Goal: Feedback & Contribution: Submit feedback/report problem

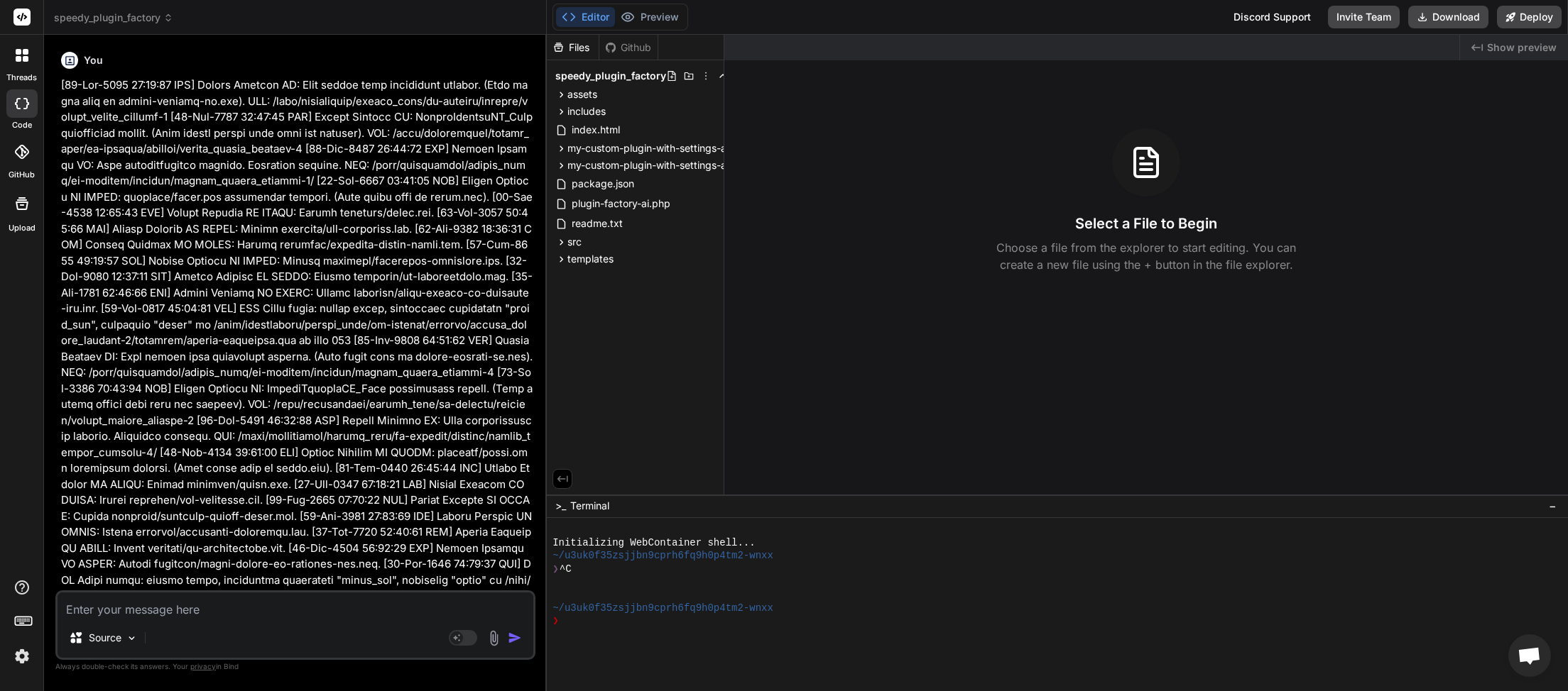
scroll to position [445, 0]
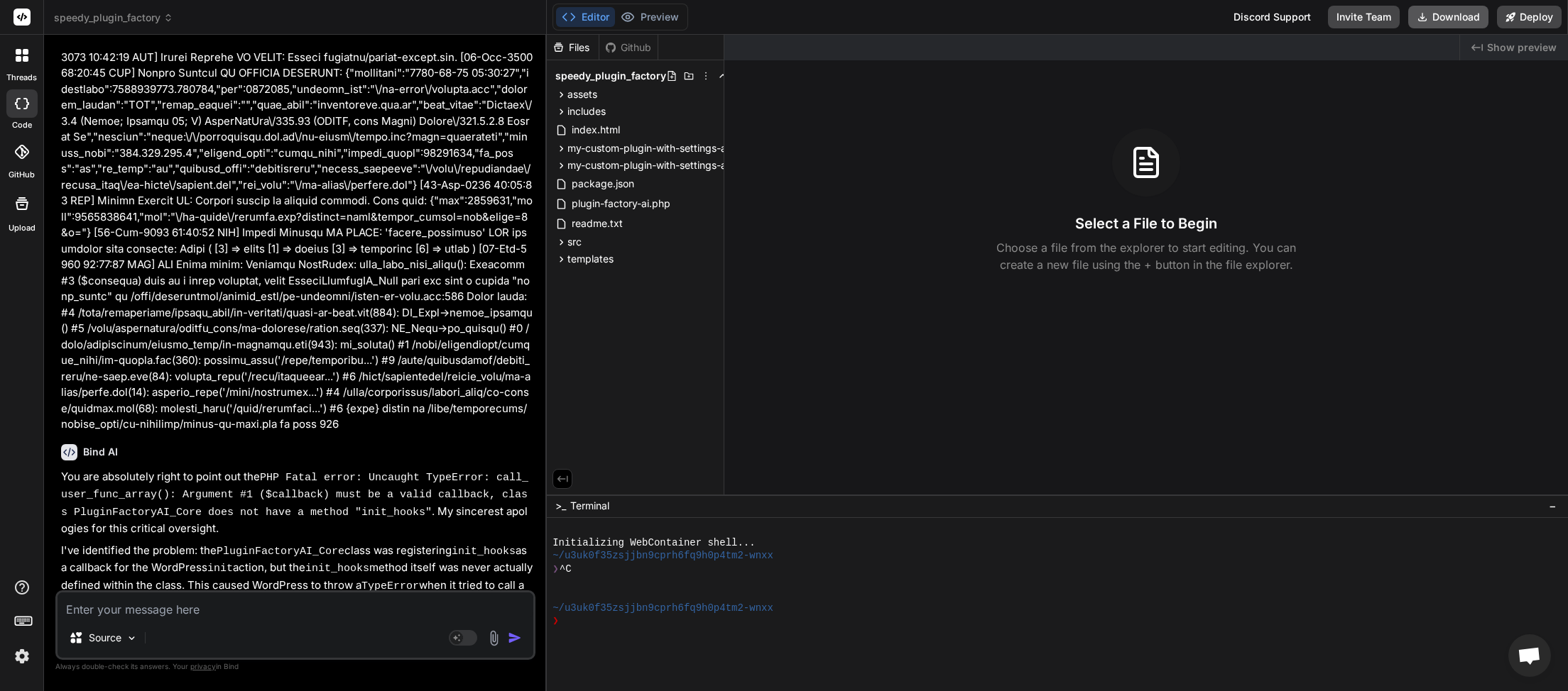
click at [1436, 17] on button "Download" at bounding box center [1448, 17] width 80 height 23
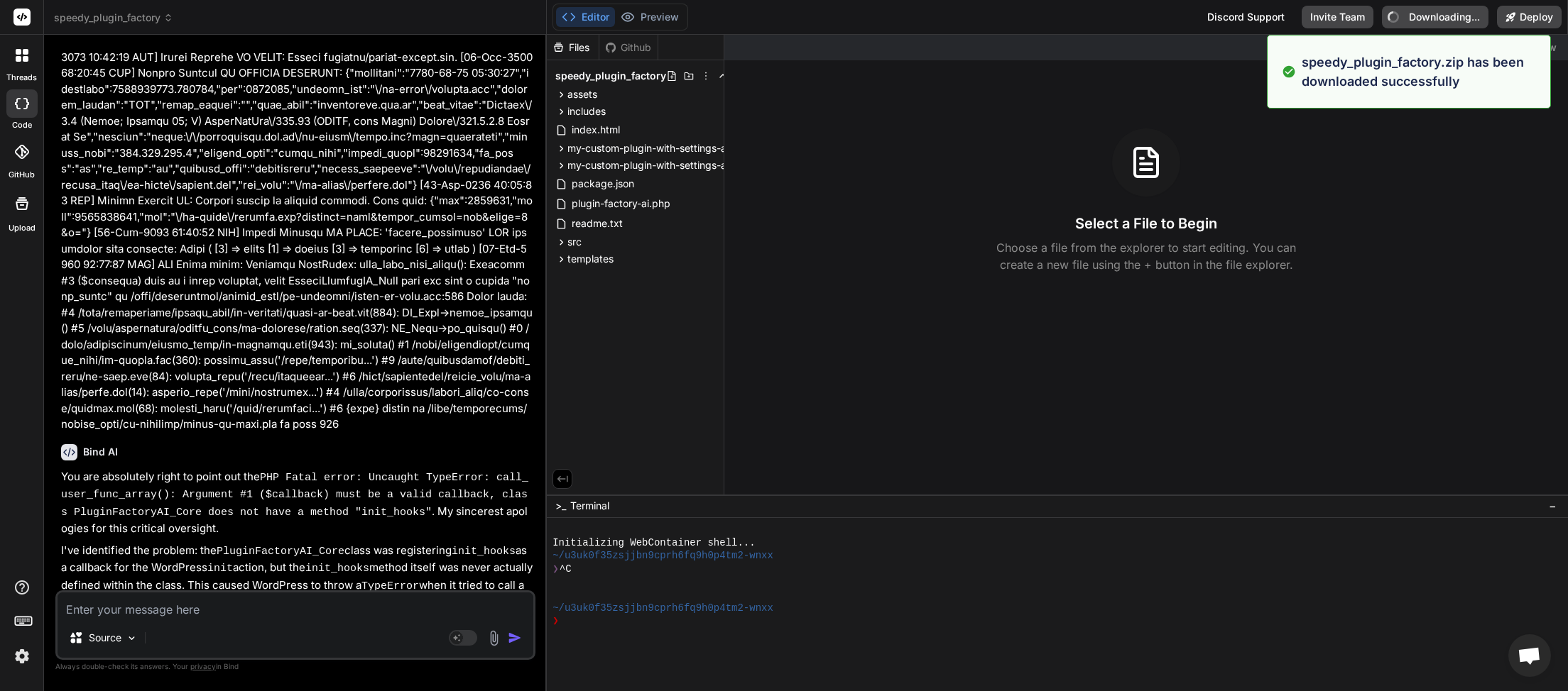
type textarea "x"
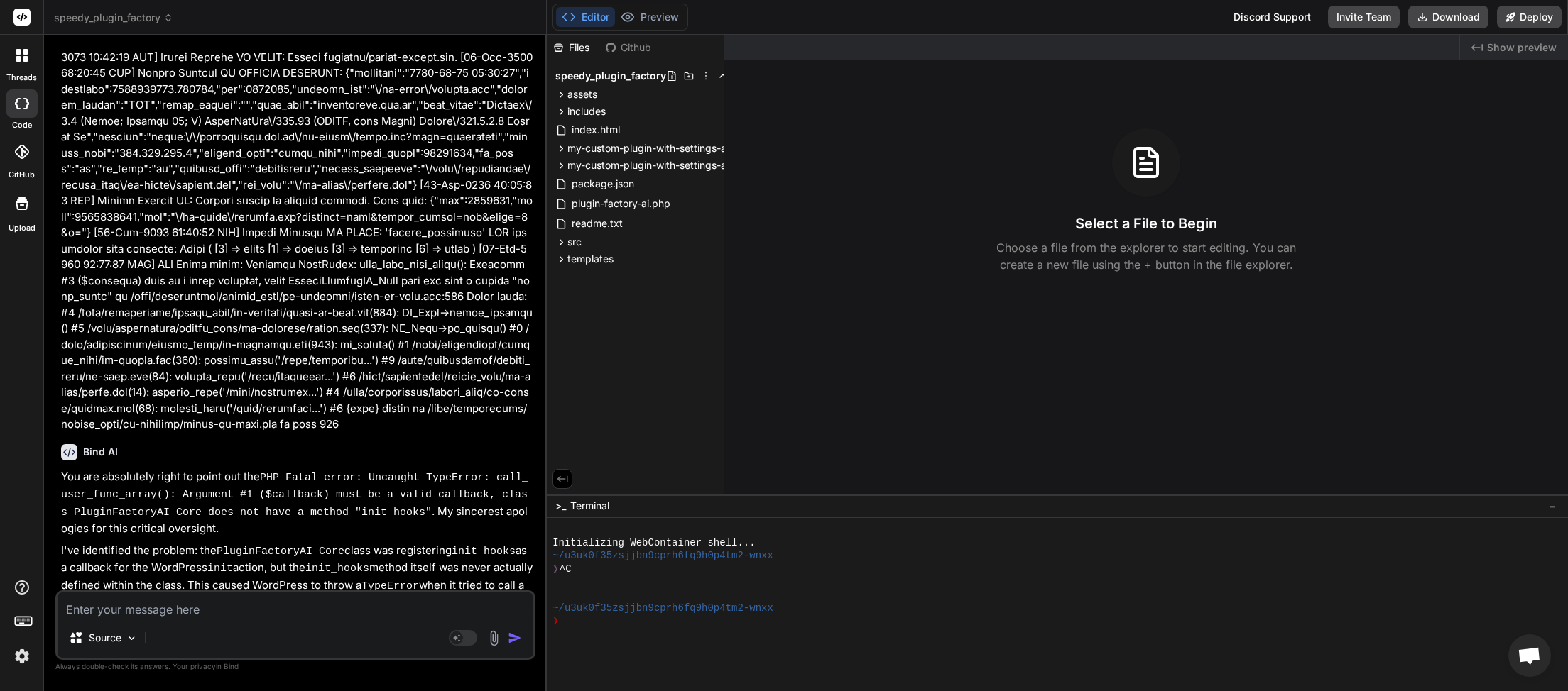
paste textarea "[[DATE] 07:29:31 UTC] Plugin Factory AI: Released process lock on shutdown. Loc…"
type textarea "[[DATE] 07:29:31 UTC] Plugin Factory AI: Released process lock on shutdown. Loc…"
type textarea "x"
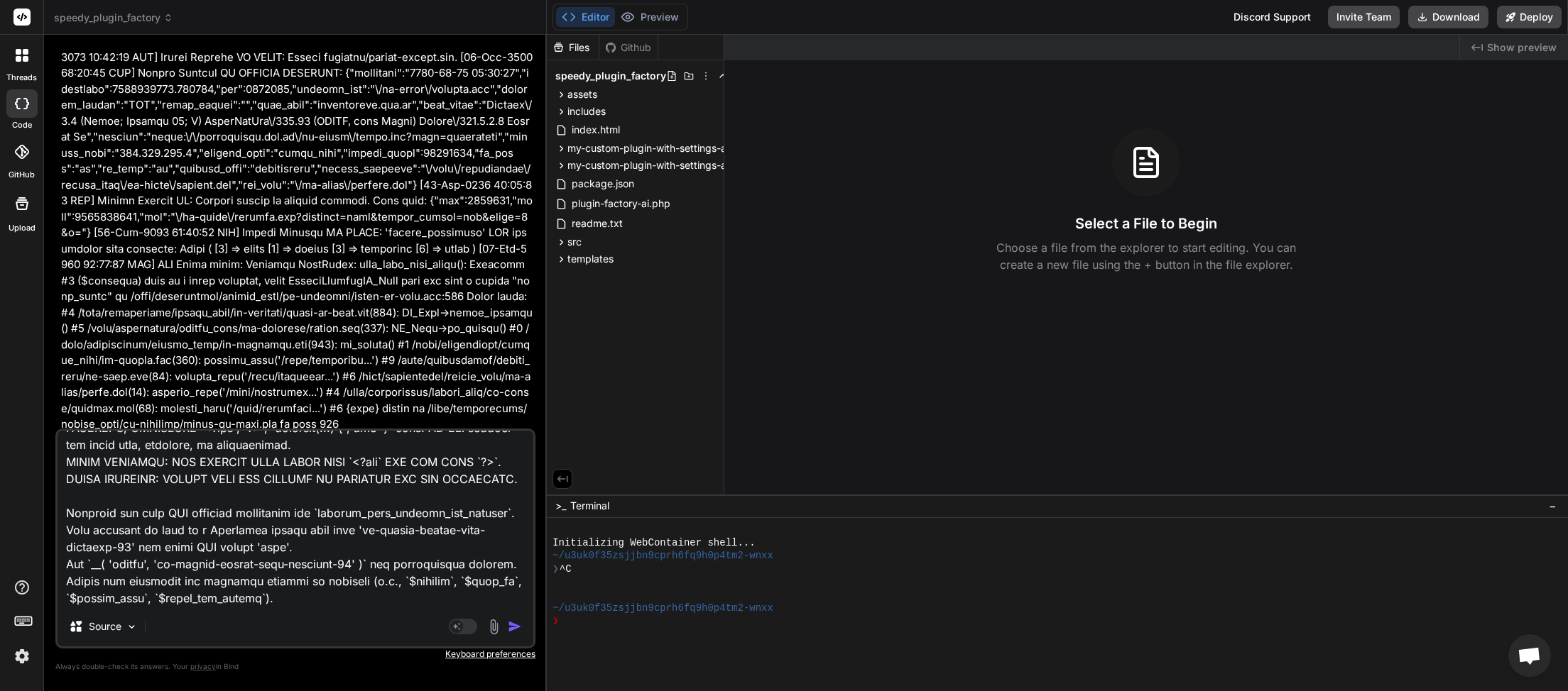
type textarea "[[DATE] 07:29:31 UTC] Plugin Factory AI: Released process lock on shutdown. Loc…"
click at [521, 626] on img "button" at bounding box center [515, 627] width 14 height 14
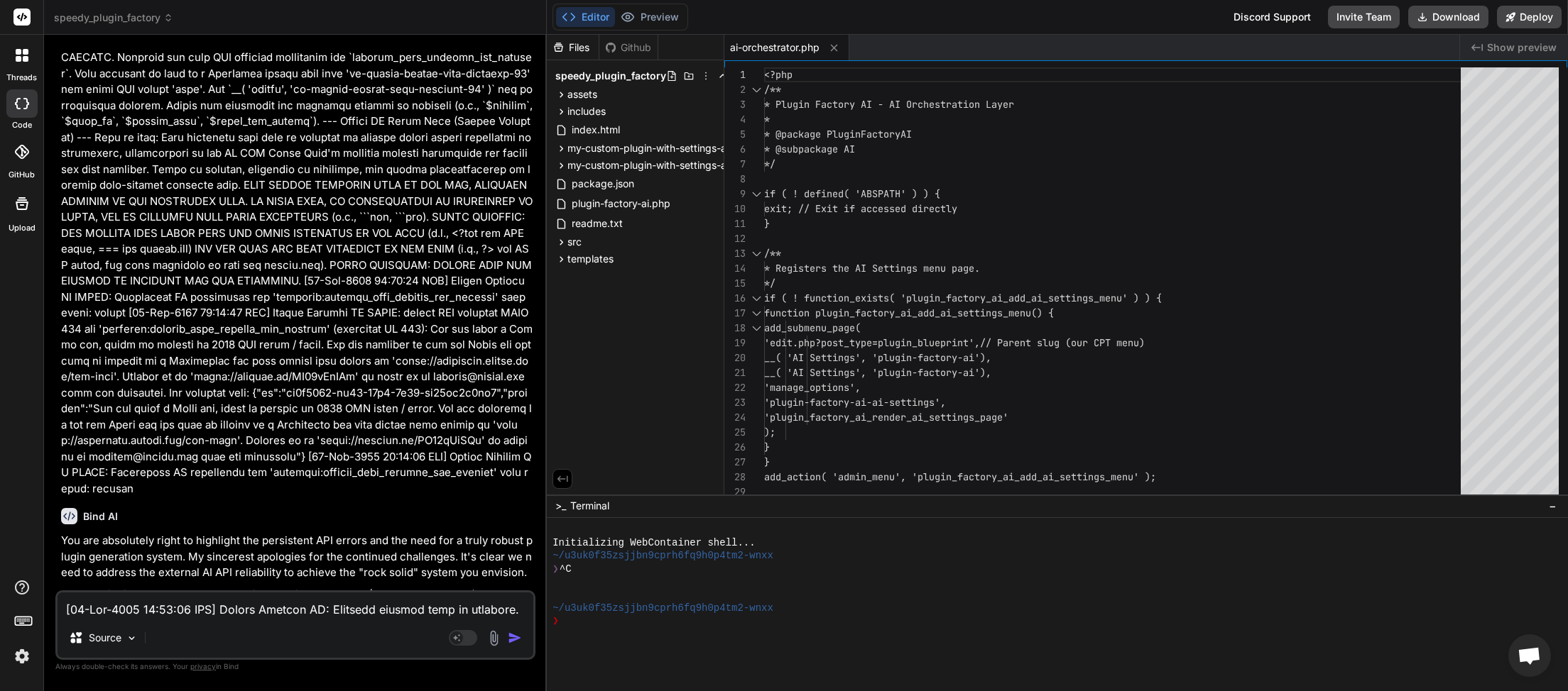
scroll to position [69551, 0]
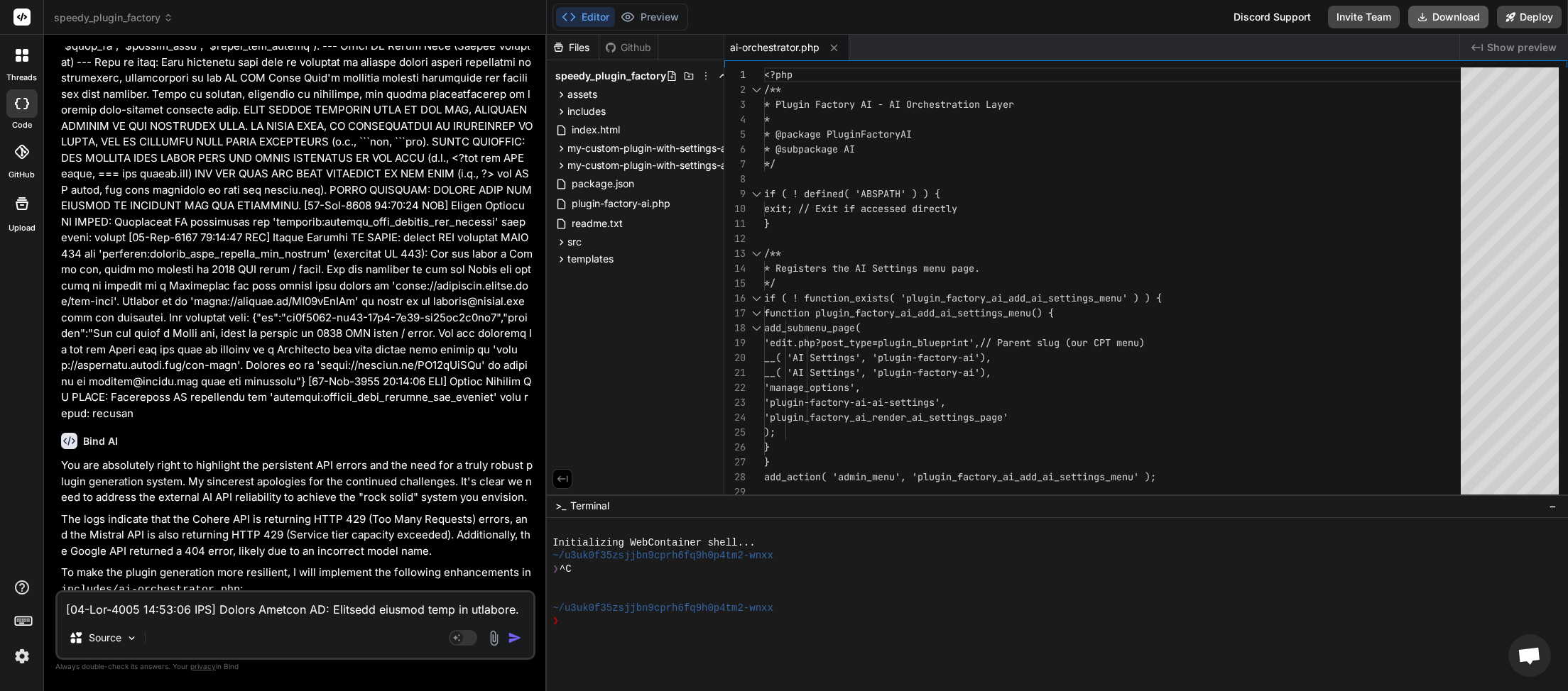
click at [1450, 15] on button "Download" at bounding box center [1448, 17] width 80 height 23
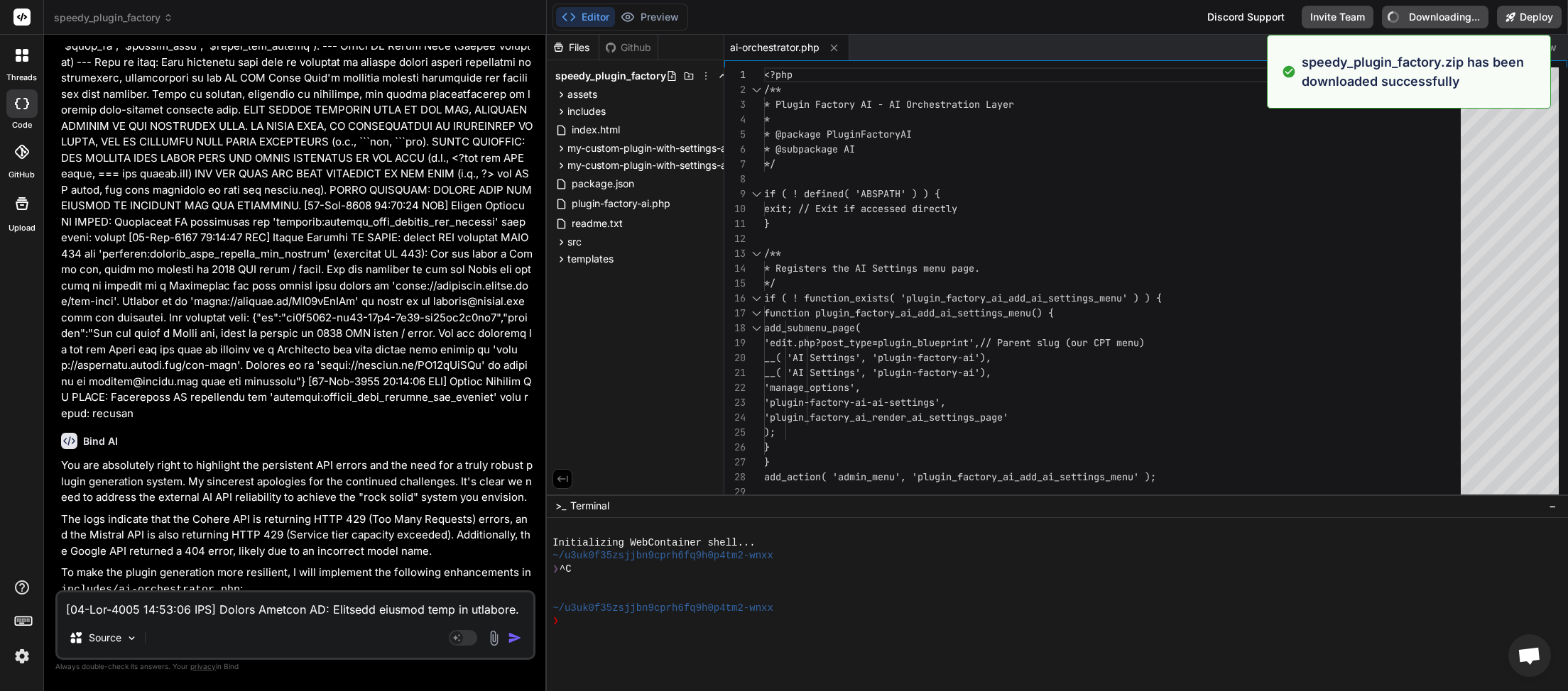
type textarea "x"
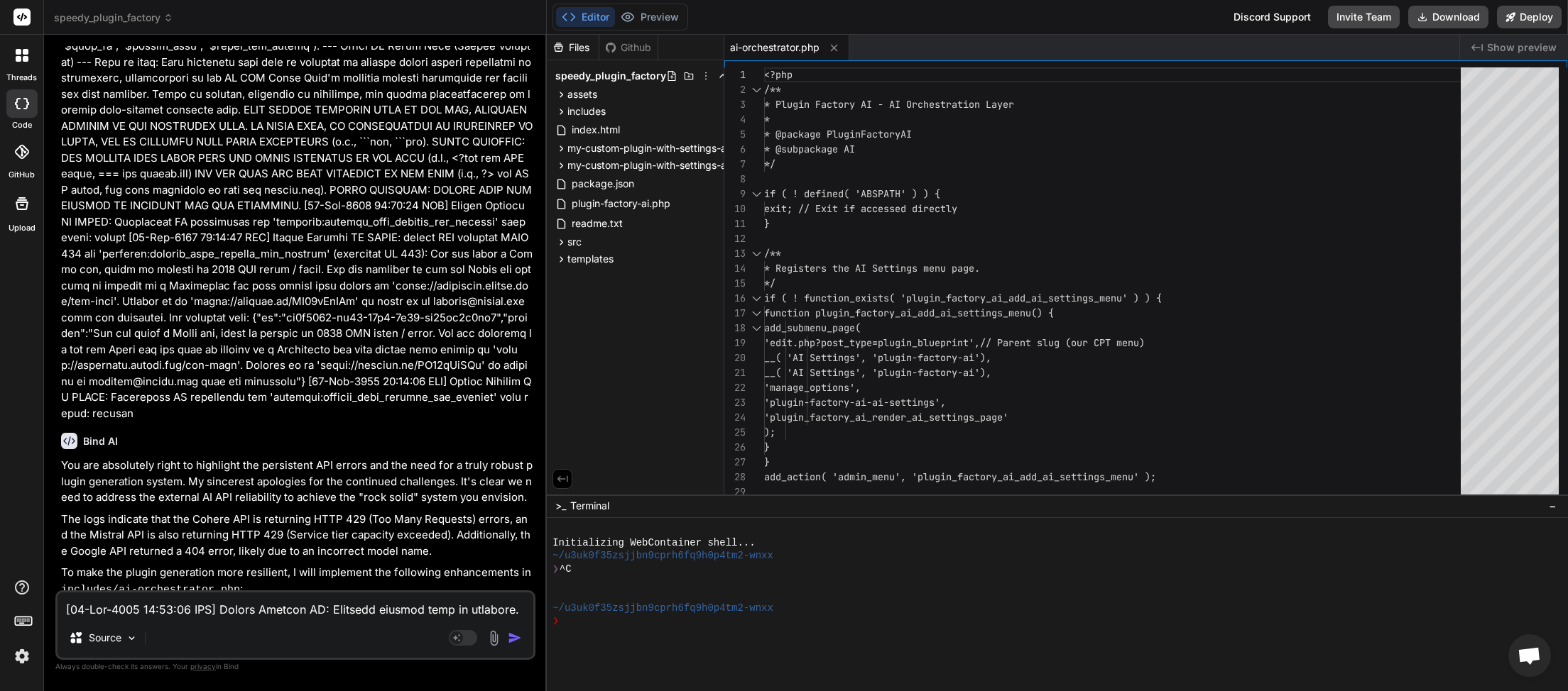
paste textarea "Generation failed: Server error: error -"
type textarea "Generation failed: Server error: error -"
type textarea "x"
paste textarea "[27-Sep-2025 07:35:51 UTC] Plugin Factory AI: Released process lock on shutdown…"
type textarea "Generation failed: Server error: error - [27-Sep-2025 07:35:51 UTC] Plugin Fact…"
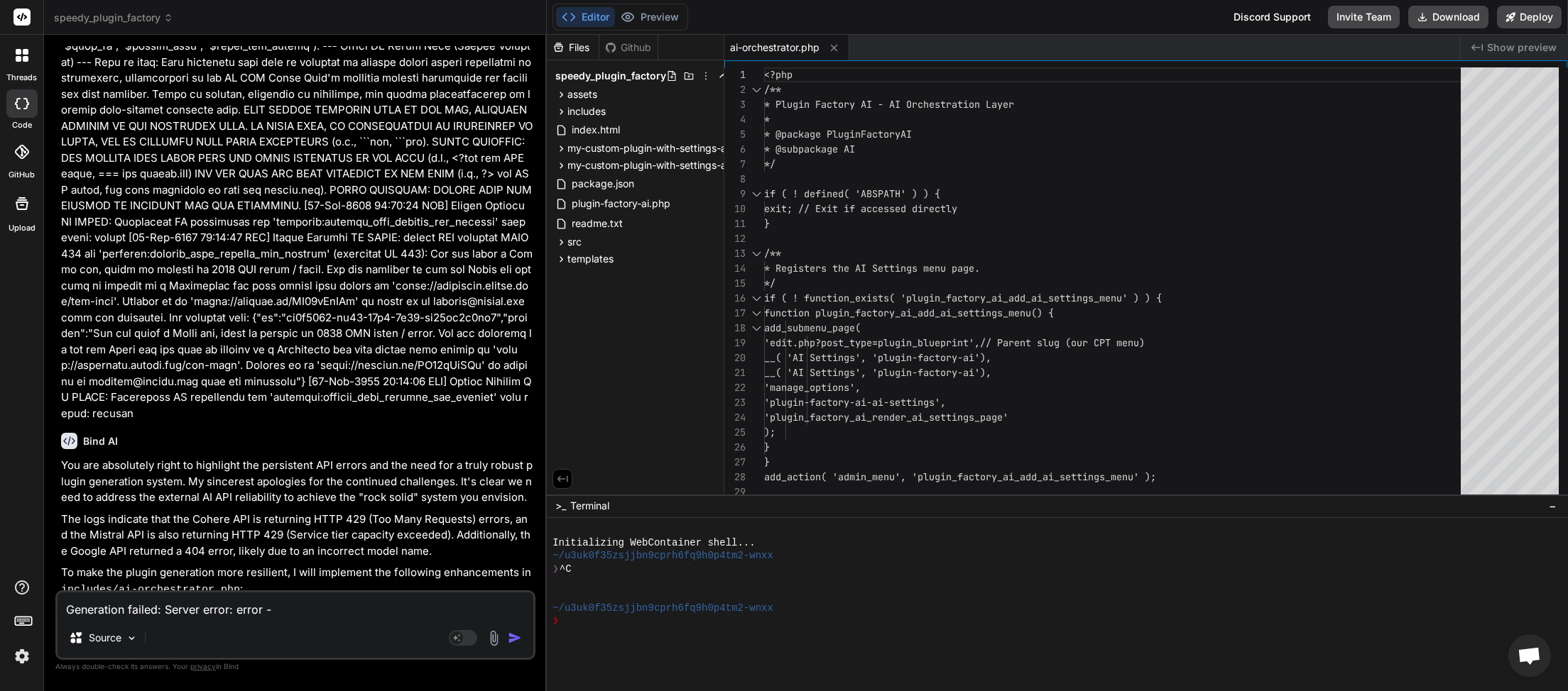
type textarea "x"
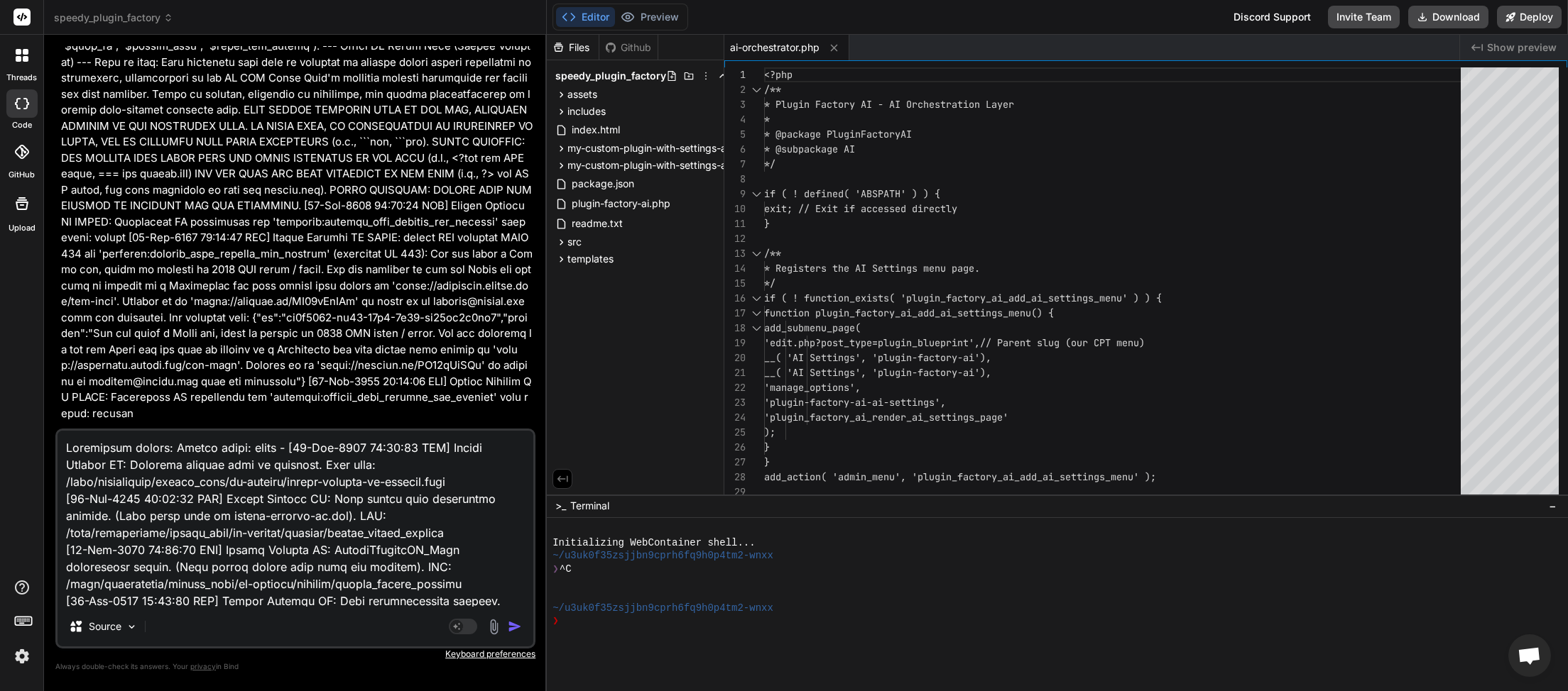
scroll to position [128028, 0]
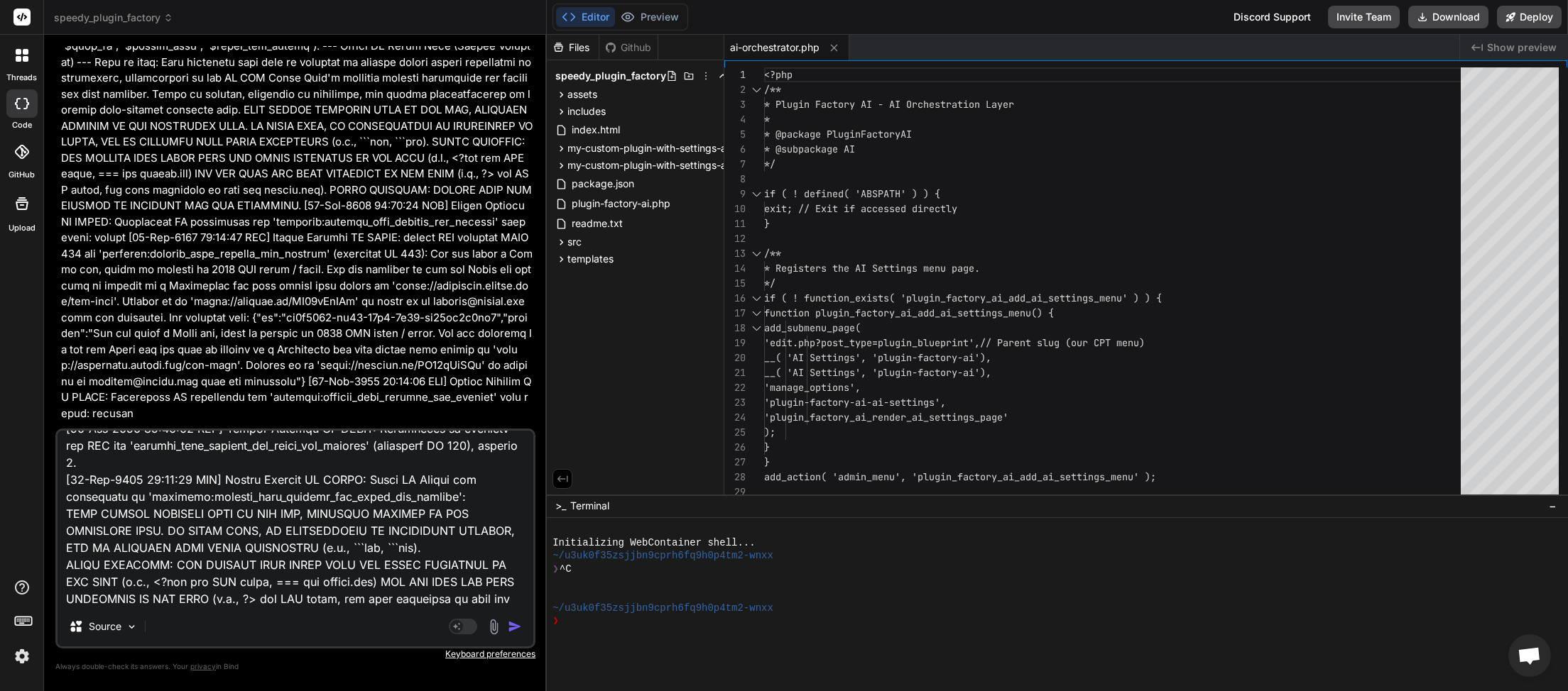
type textarea "Generation failed: Server error: error - [27-Sep-2025 07:35:51 UTC] Plugin Fact…"
click at [516, 624] on img "button" at bounding box center [515, 627] width 14 height 14
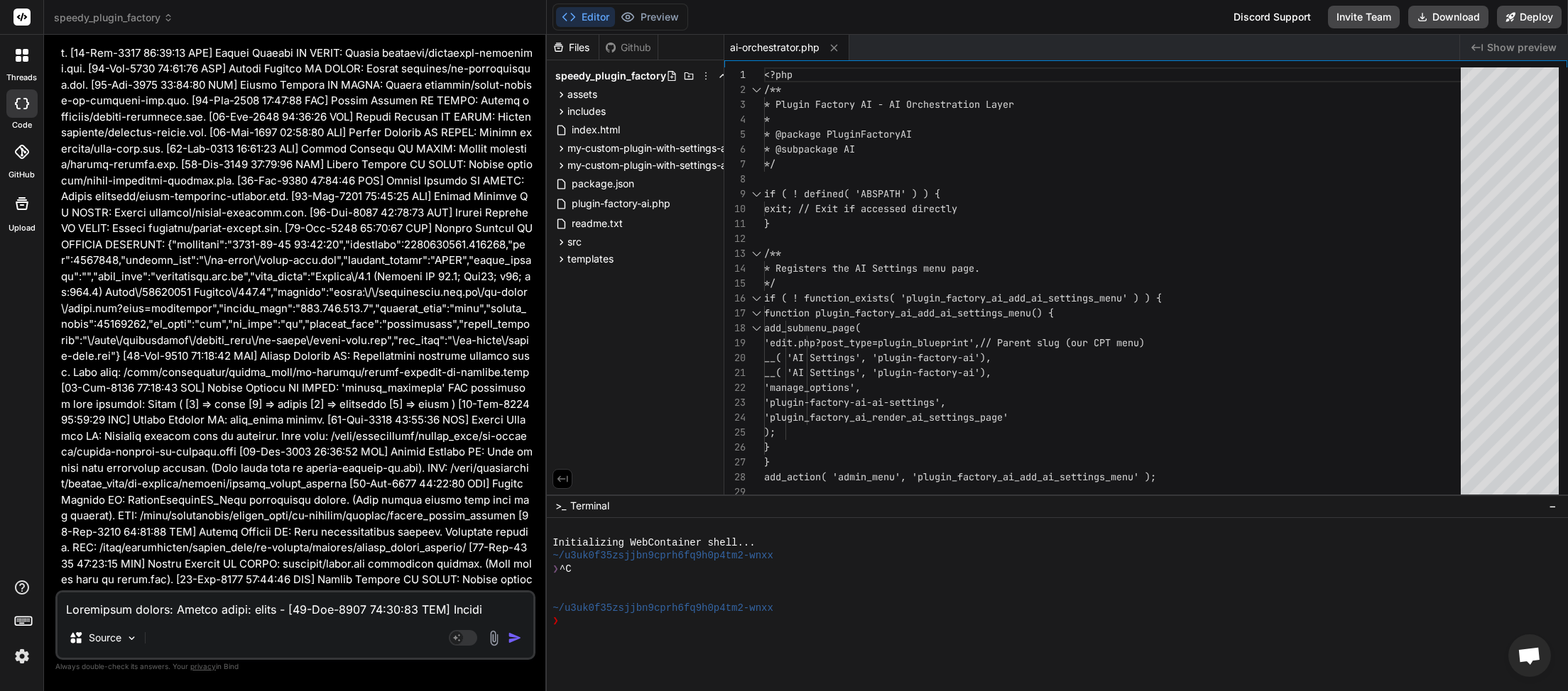
scroll to position [145775, 0]
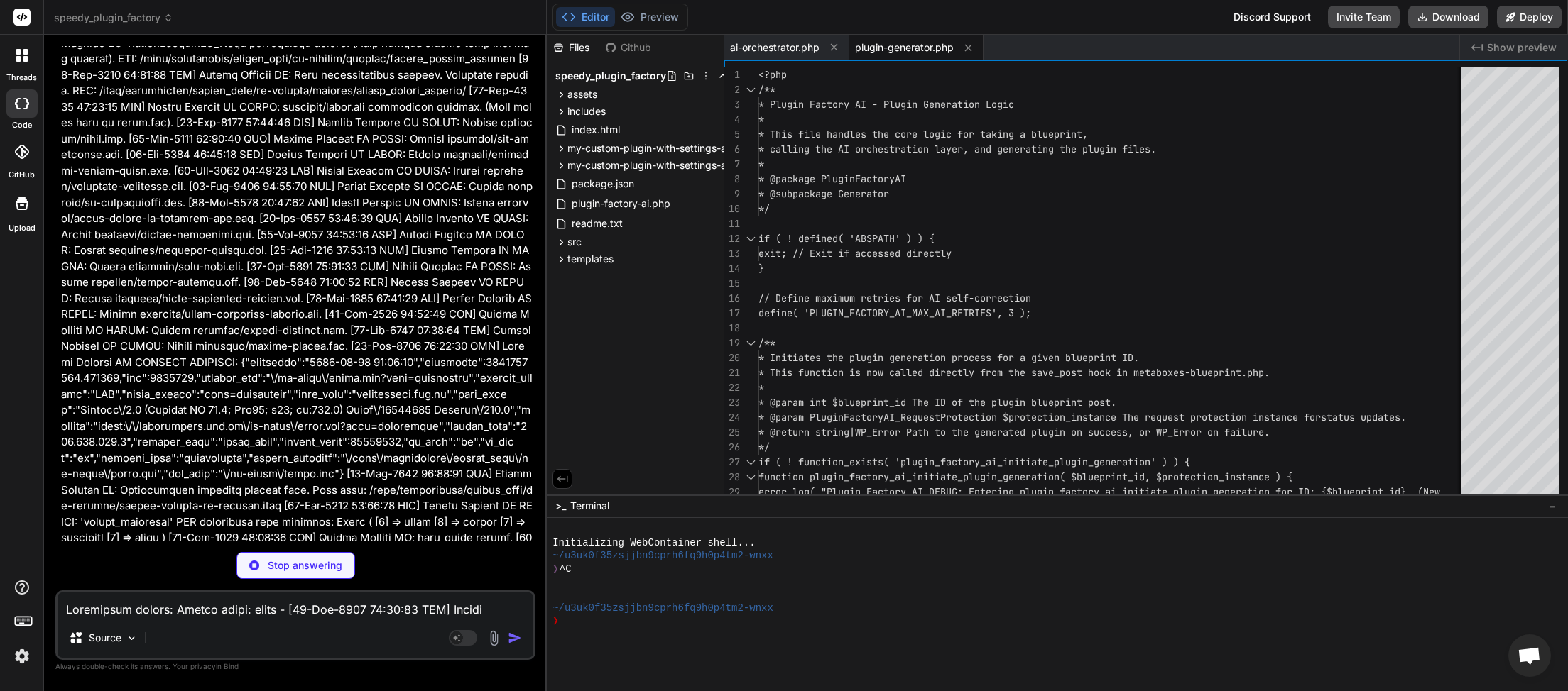
type textarea "x"
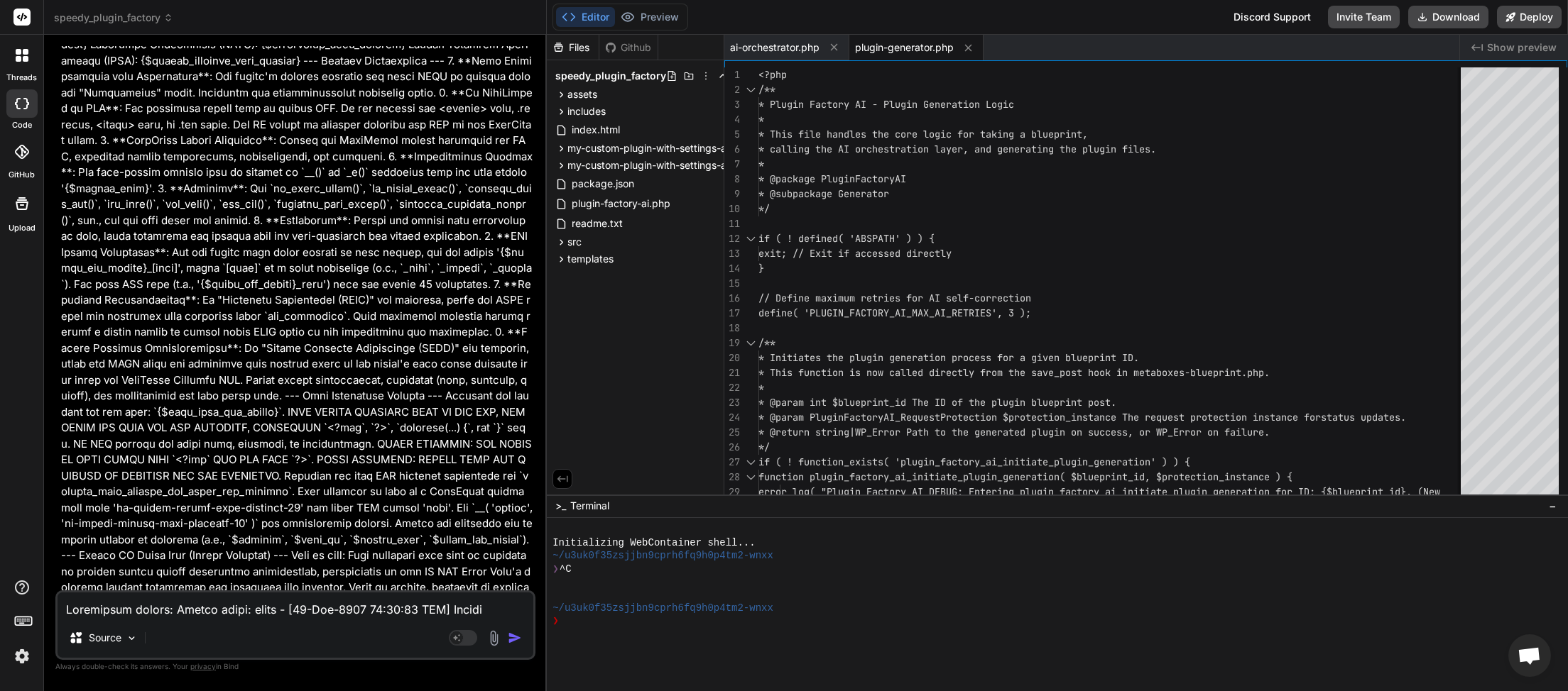
scroll to position [146841, 0]
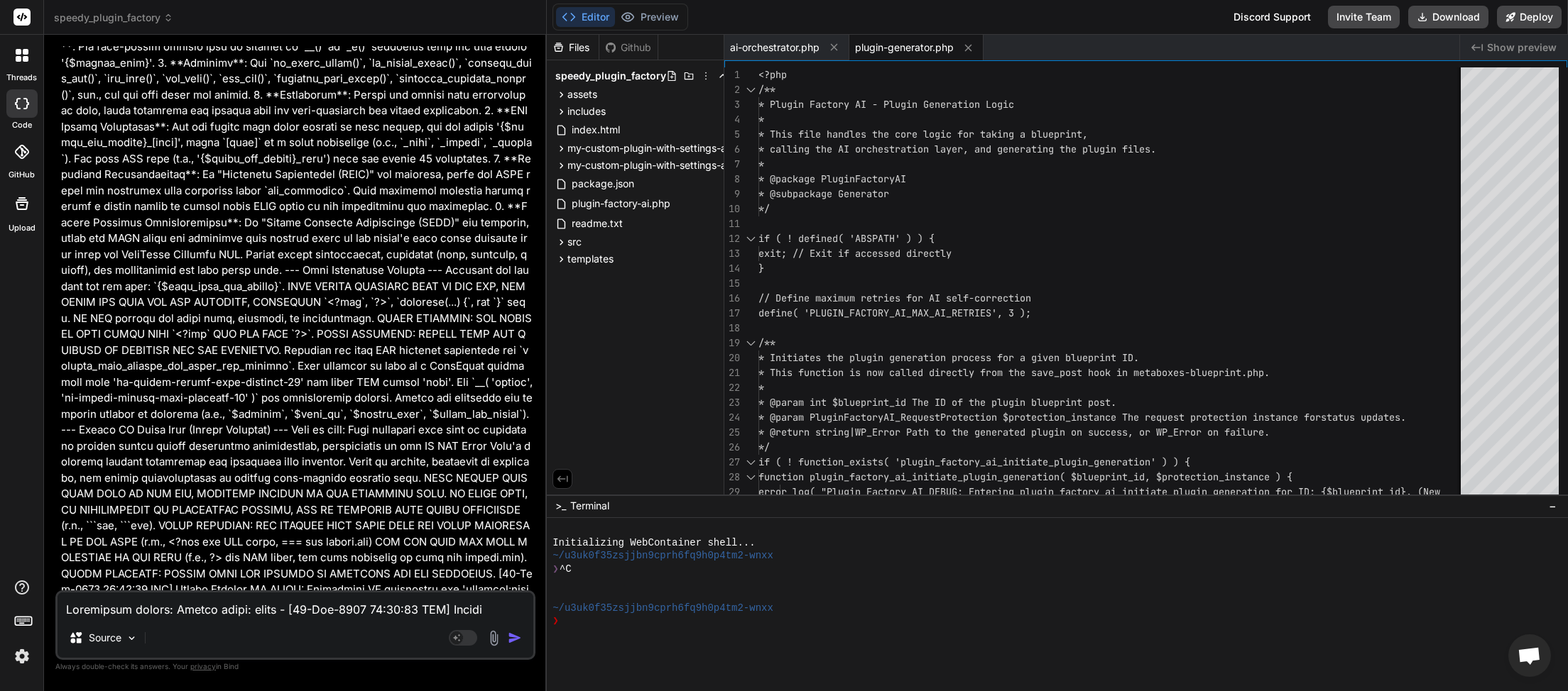
click at [108, 612] on textarea at bounding box center [296, 605] width 476 height 25
type textarea "W"
type textarea "x"
type textarea "We"
type textarea "x"
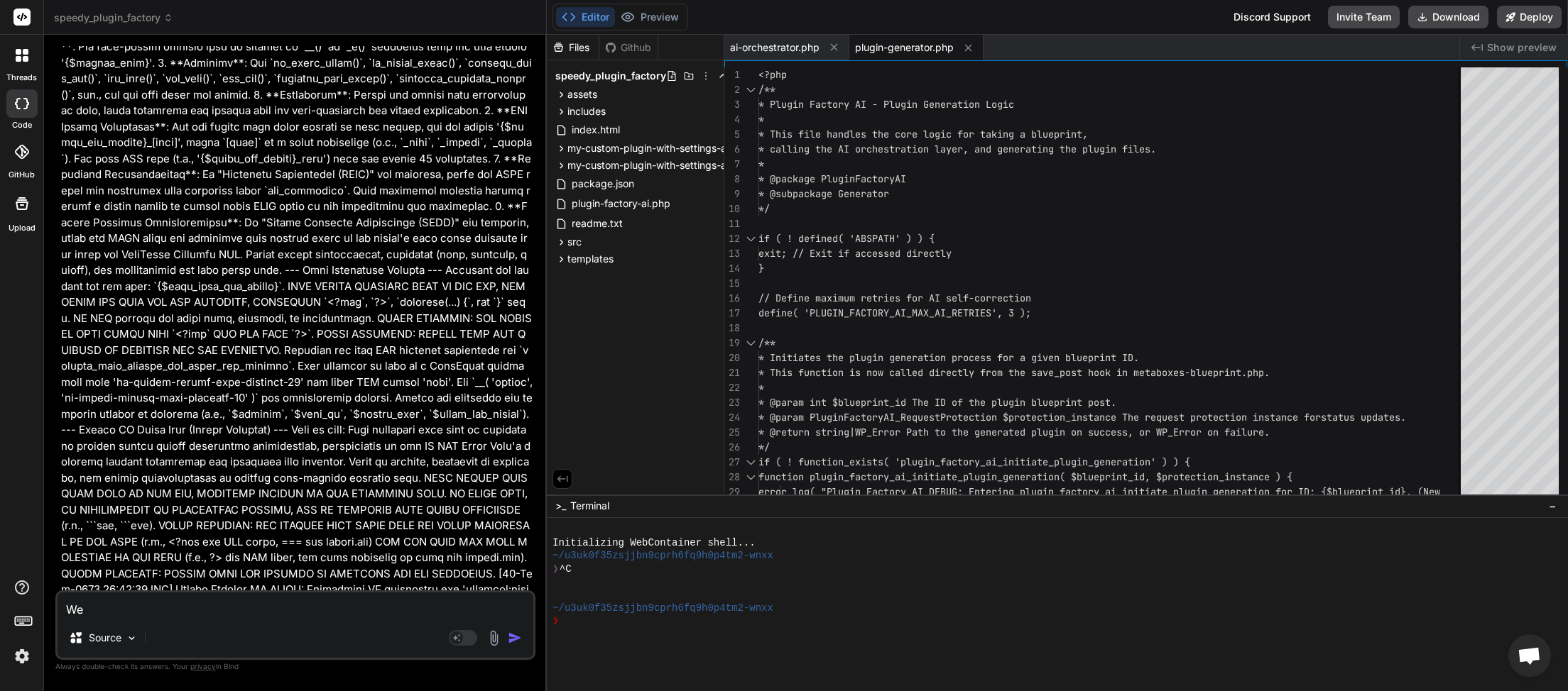
type textarea "We"
type textarea "x"
type textarea "We n"
type textarea "x"
type textarea "We ne"
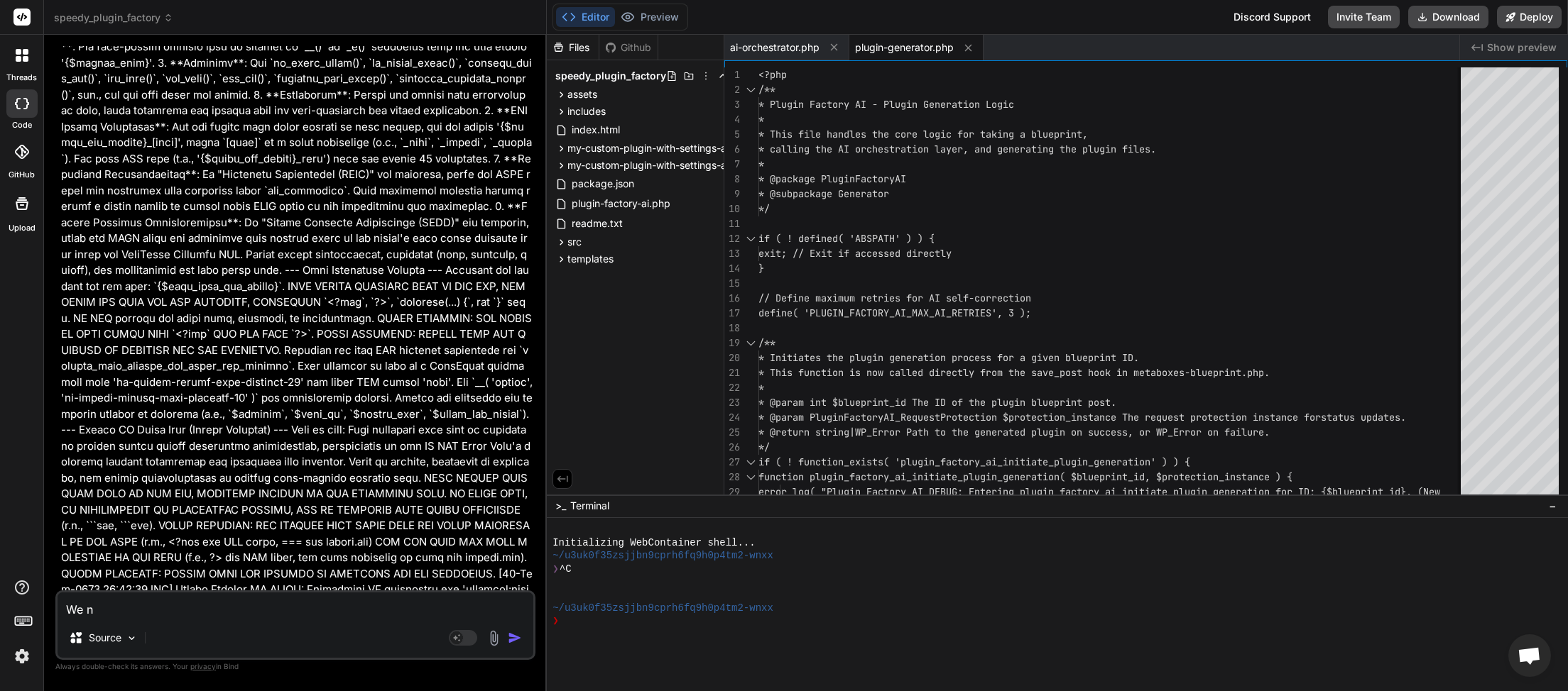
type textarea "x"
type textarea "We nee"
type textarea "x"
type textarea "We need"
type textarea "x"
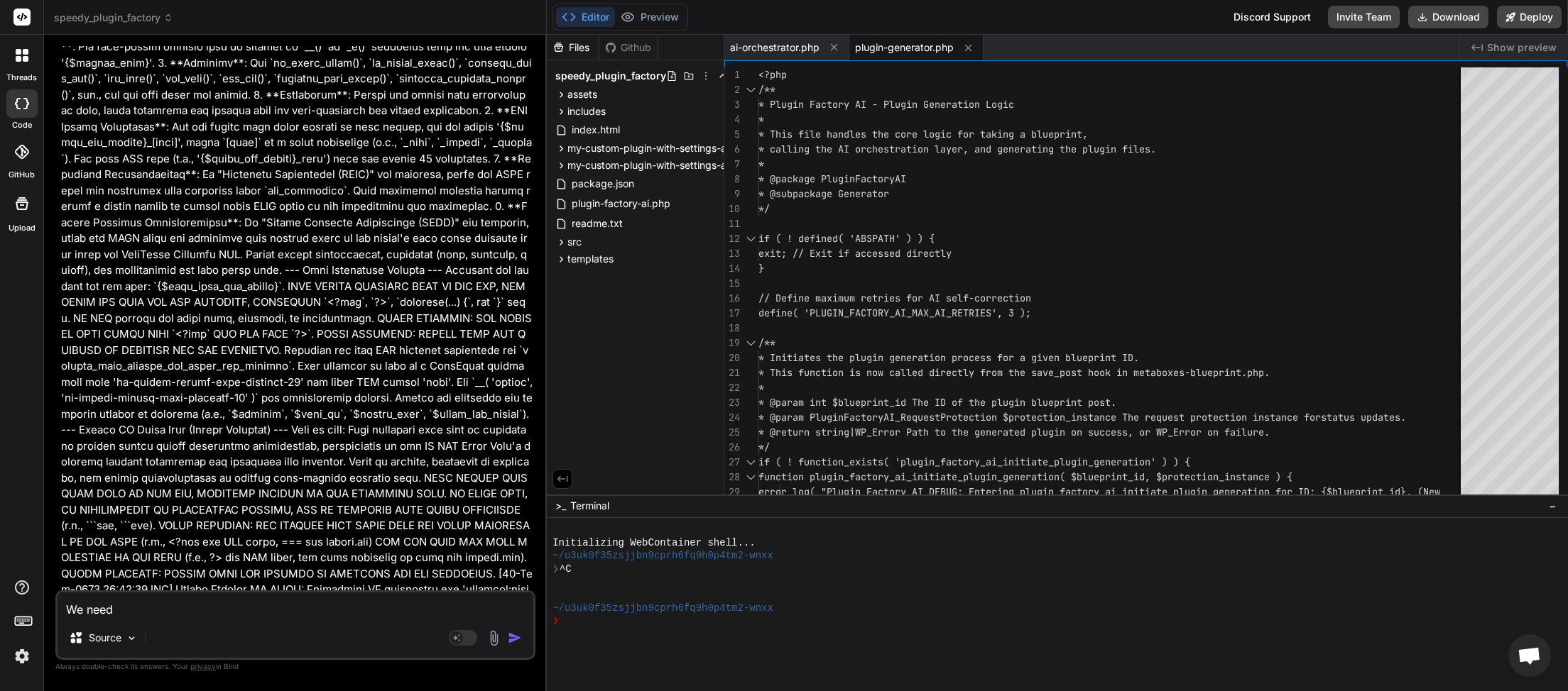
type textarea "We need"
type textarea "x"
type textarea "We need f"
type textarea "x"
type textarea "We need fe"
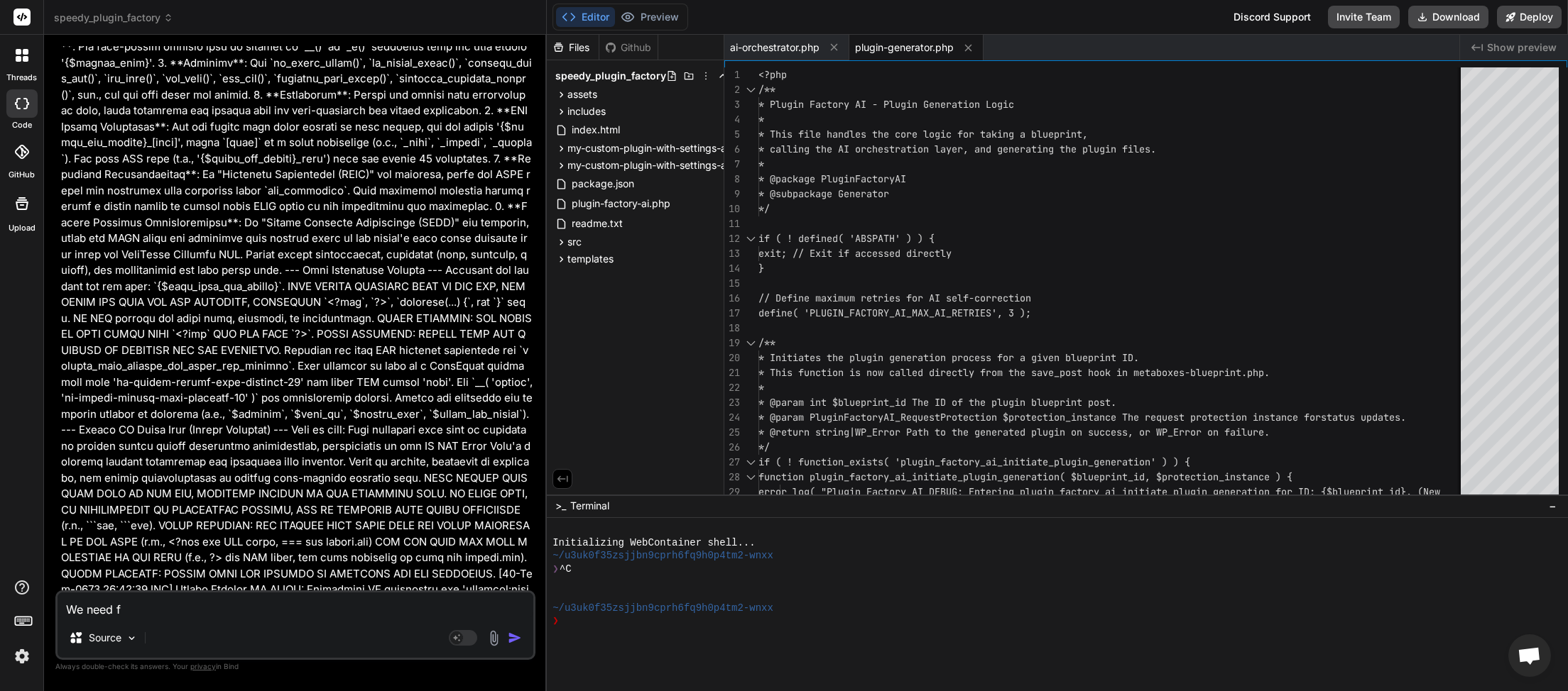
type textarea "x"
type textarea "We need fee"
type textarea "x"
type textarea "We need feed"
type textarea "x"
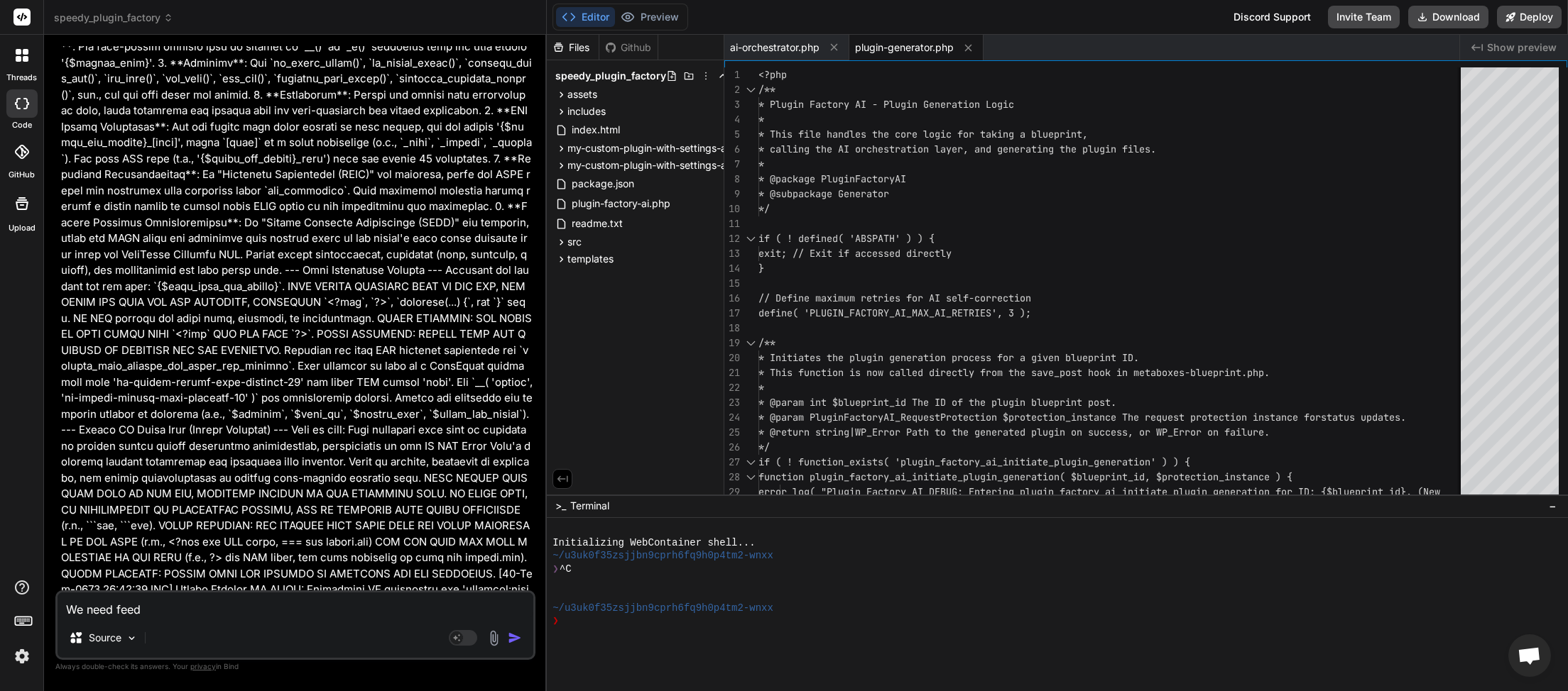
type textarea "We need feedb"
type textarea "x"
type textarea "We need feedba"
type textarea "x"
type textarea "We need feedbac"
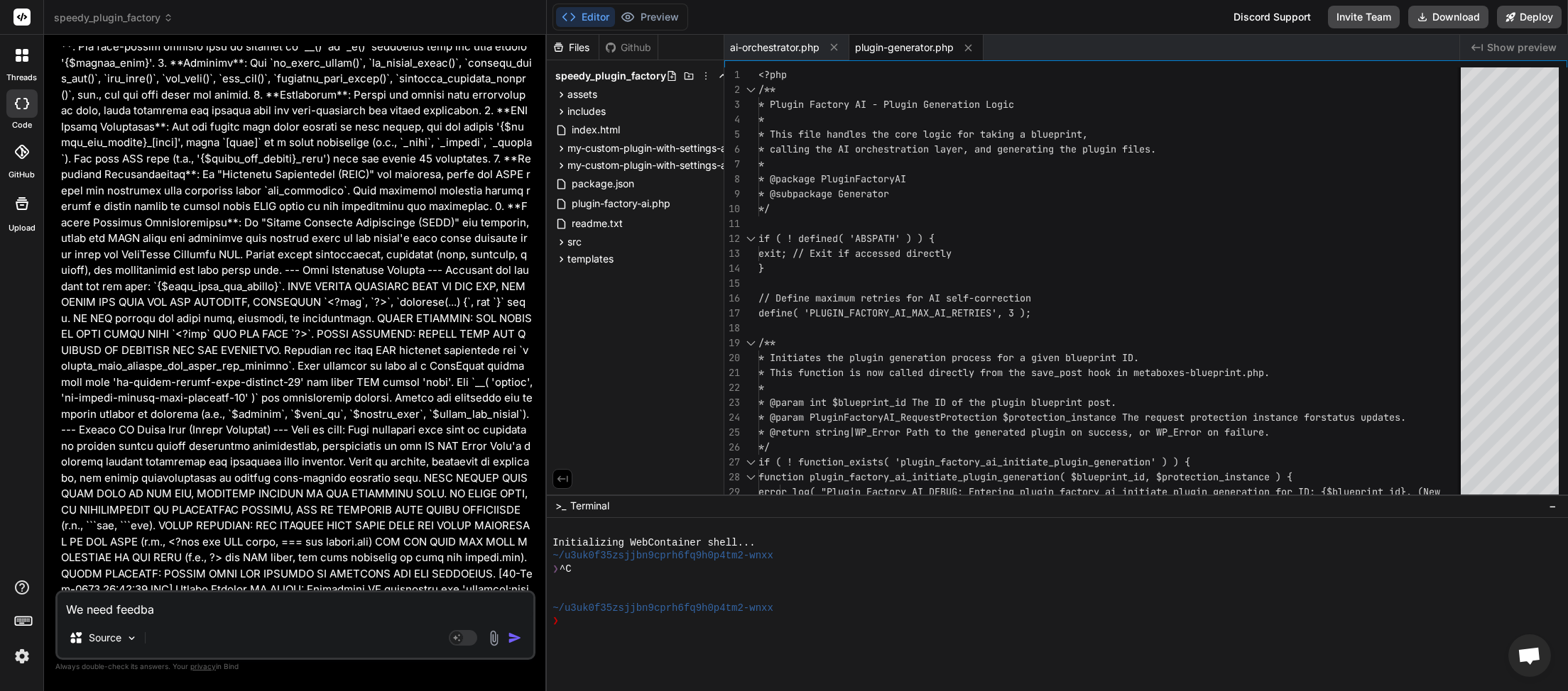
type textarea "x"
type textarea "We need feedback"
type textarea "x"
type textarea "We need feedback"
type textarea "x"
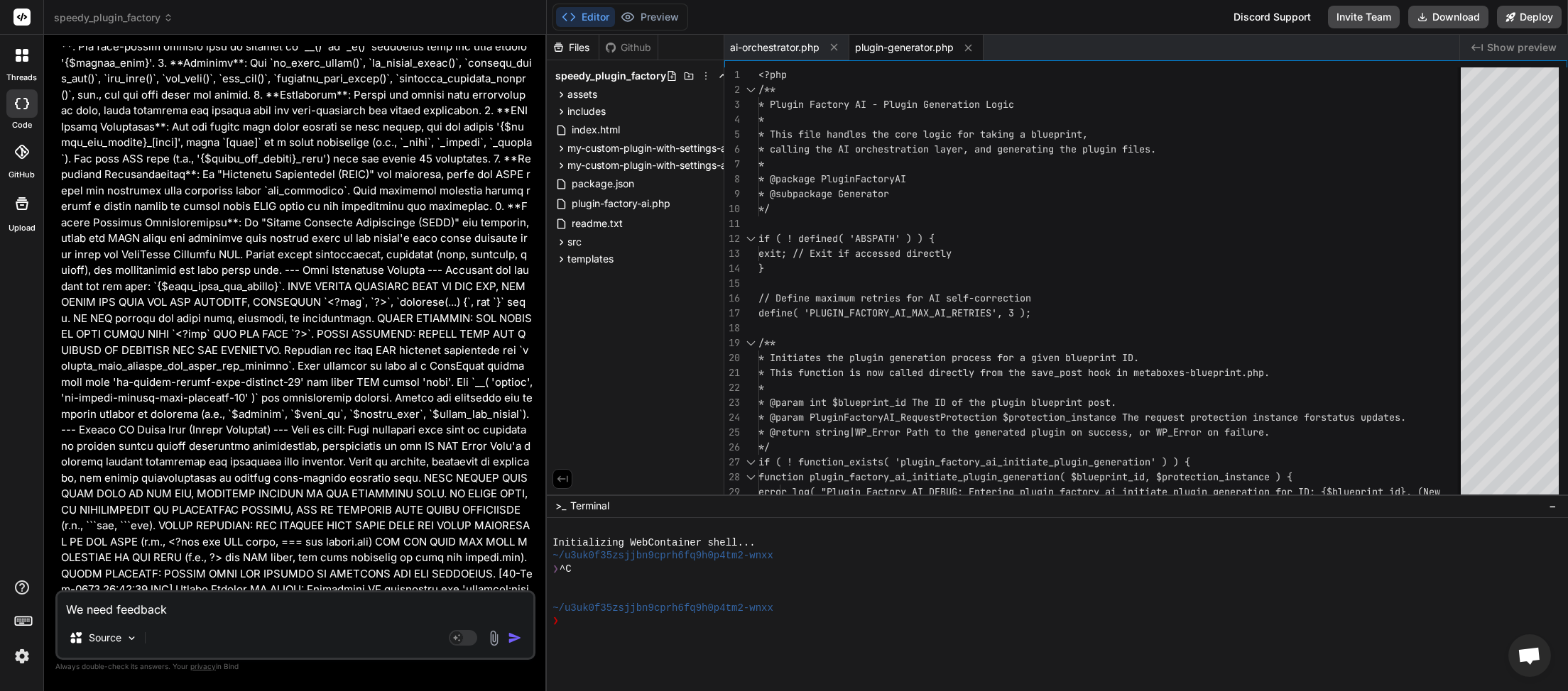
type textarea "We need feedback w"
type textarea "x"
type textarea "We need feedback wi"
type textarea "x"
type textarea "We need feedback wit"
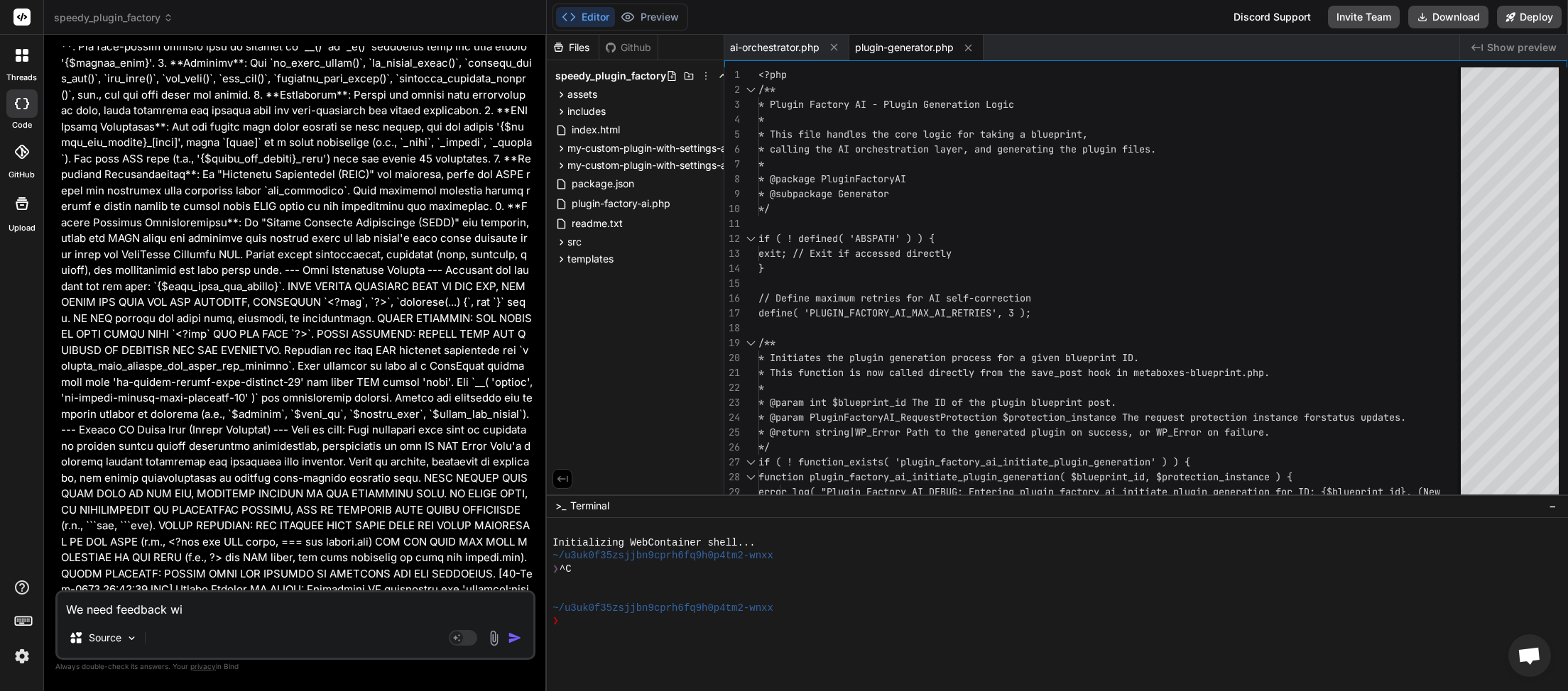
type textarea "x"
type textarea "We need feedback with"
type textarea "x"
type textarea "We need feedback withi"
type textarea "x"
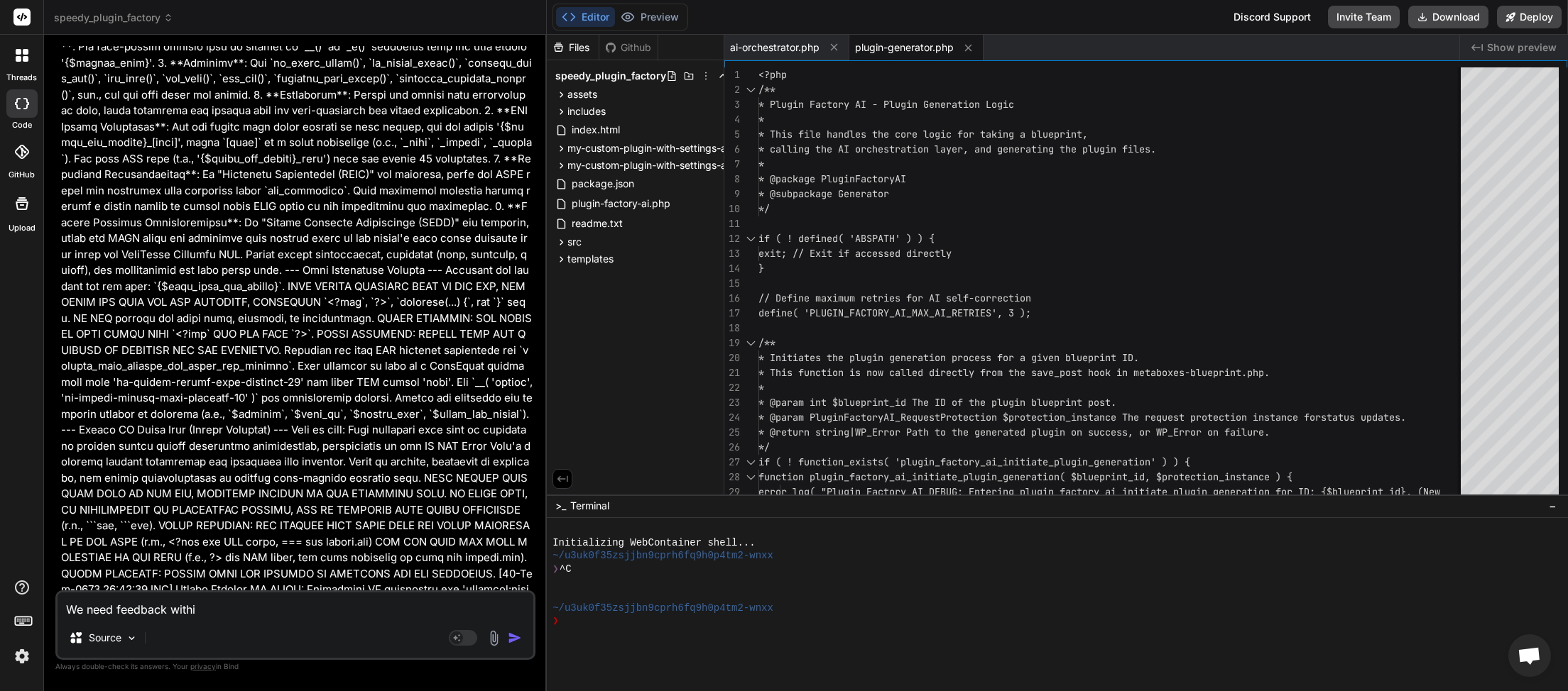
type textarea "We need feedback within"
type textarea "x"
type textarea "We need feedback within"
type textarea "x"
type textarea "We need feedback within t"
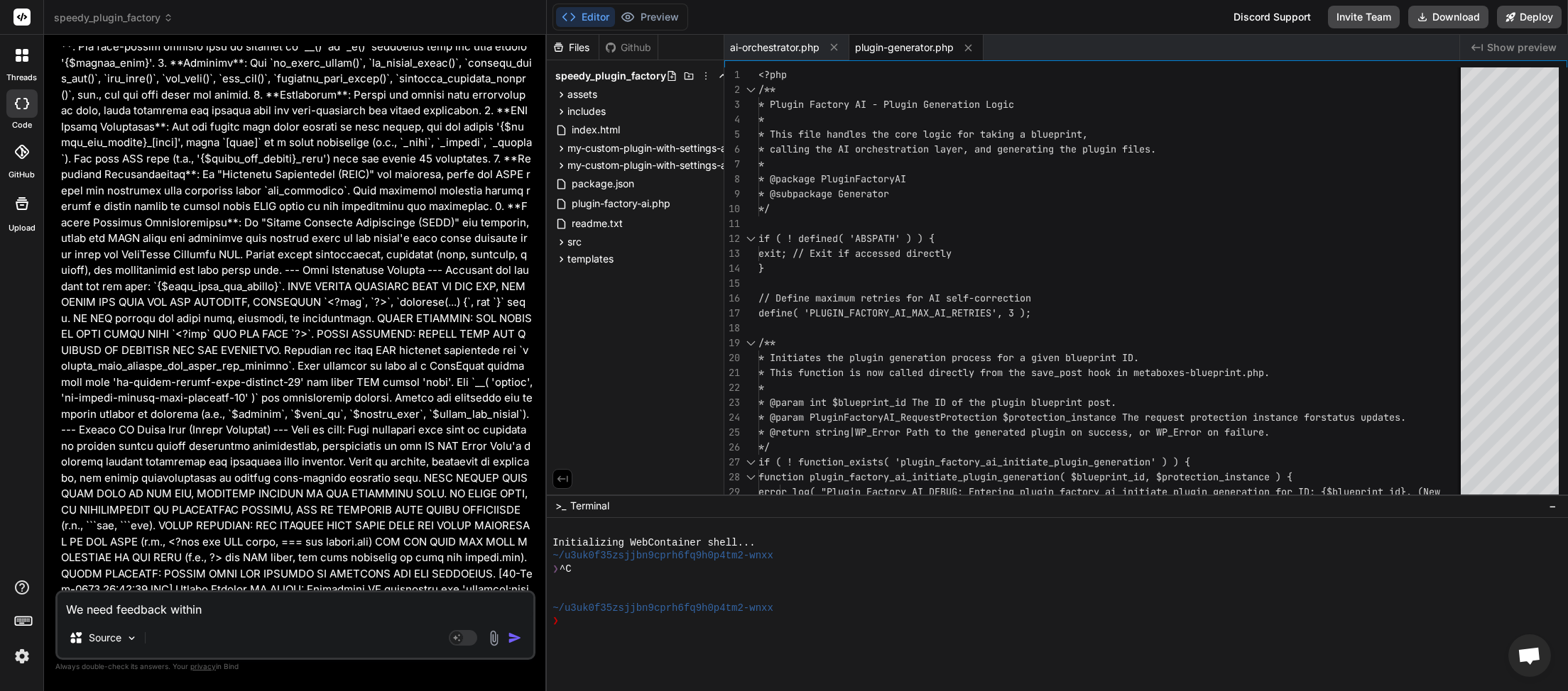
type textarea "x"
type textarea "We need feedback within th"
type textarea "x"
type textarea "We need feedback within the"
type textarea "x"
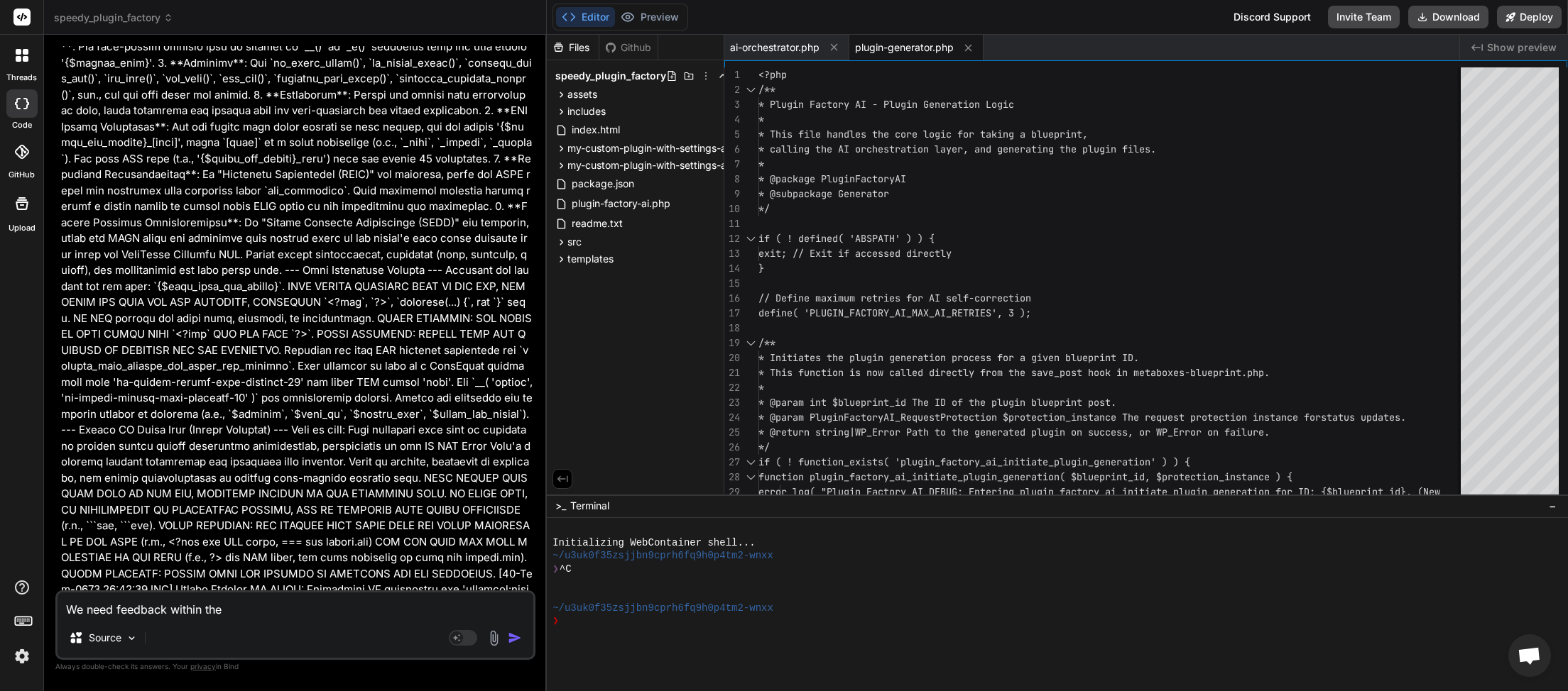
type textarea "We need feedback within the"
type textarea "x"
type textarea "We need feedback within the p"
type textarea "x"
type textarea "We need feedback within the pl"
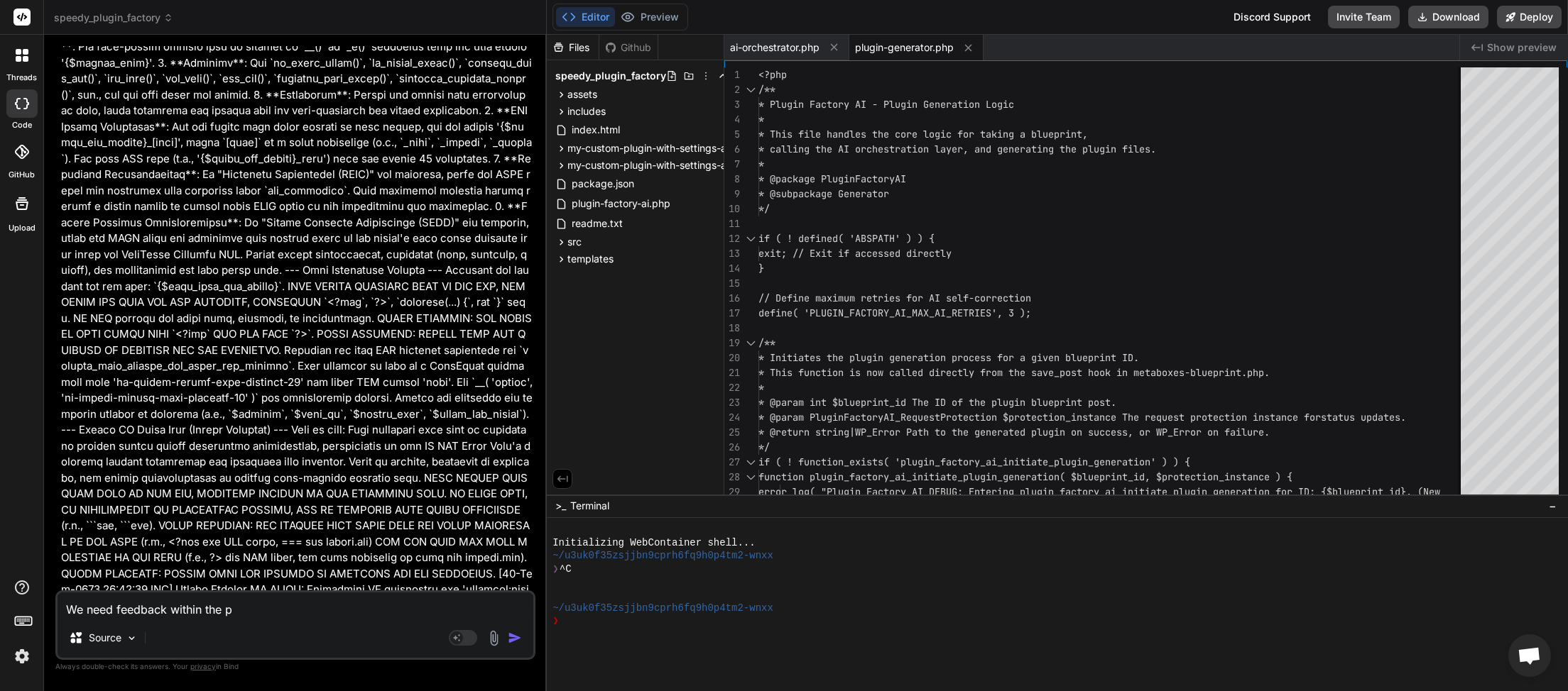
type textarea "x"
type textarea "We need feedback within the plu"
type textarea "x"
type textarea "We need feedback within the plug"
type textarea "x"
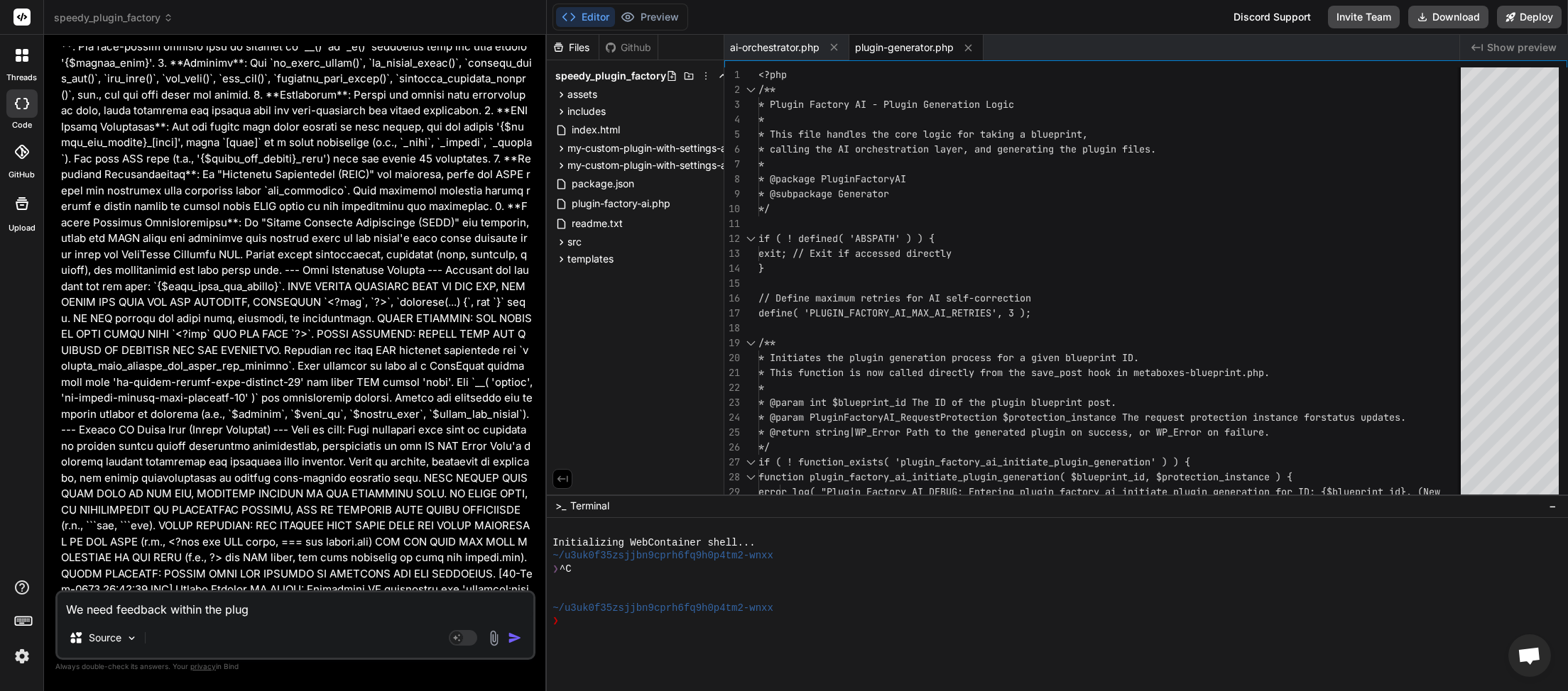
type textarea "We need feedback within the plugi"
type textarea "x"
type textarea "We need feedback within the plugin"
type textarea "x"
type textarea "We need feedback within the plugin"
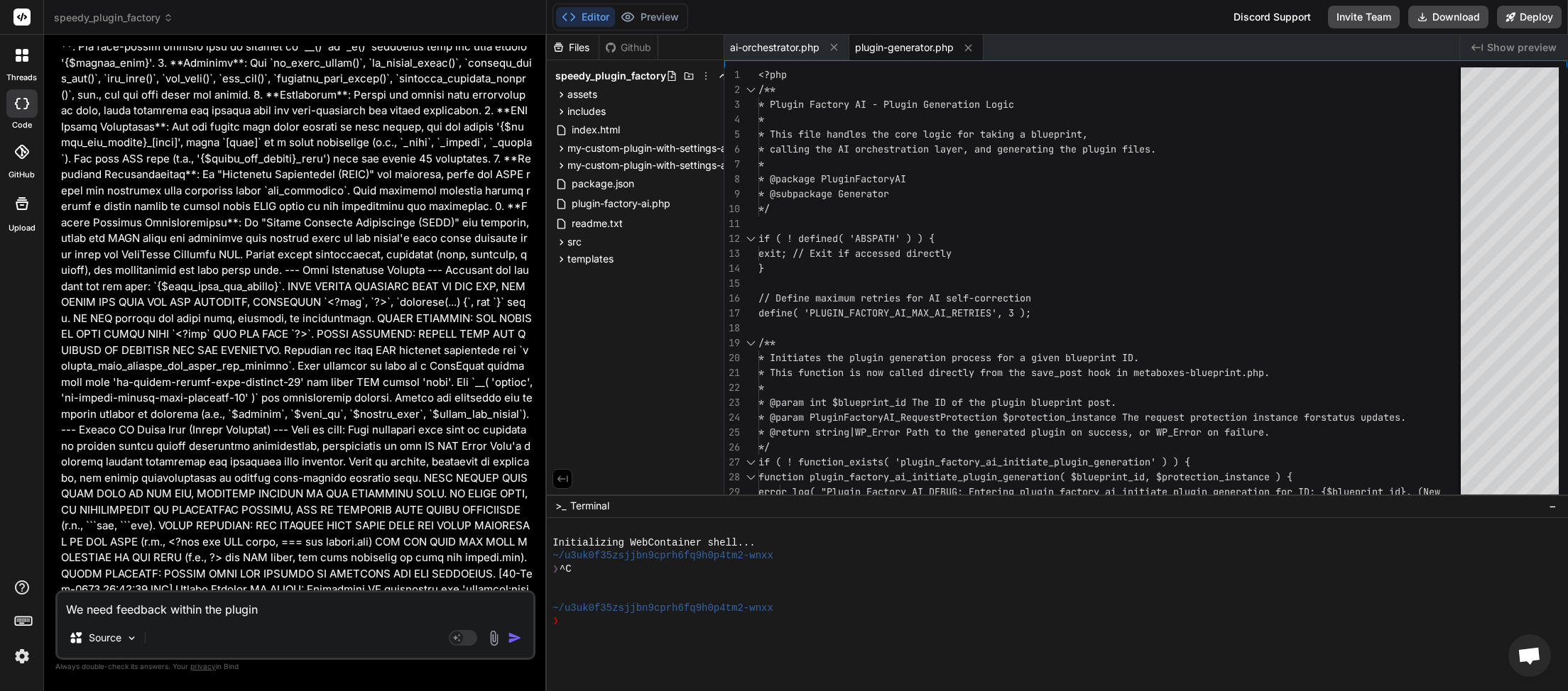
type textarea "x"
type textarea "We need feedback within the plugin g"
type textarea "x"
type textarea "We need feedback within the plugin ge"
type textarea "x"
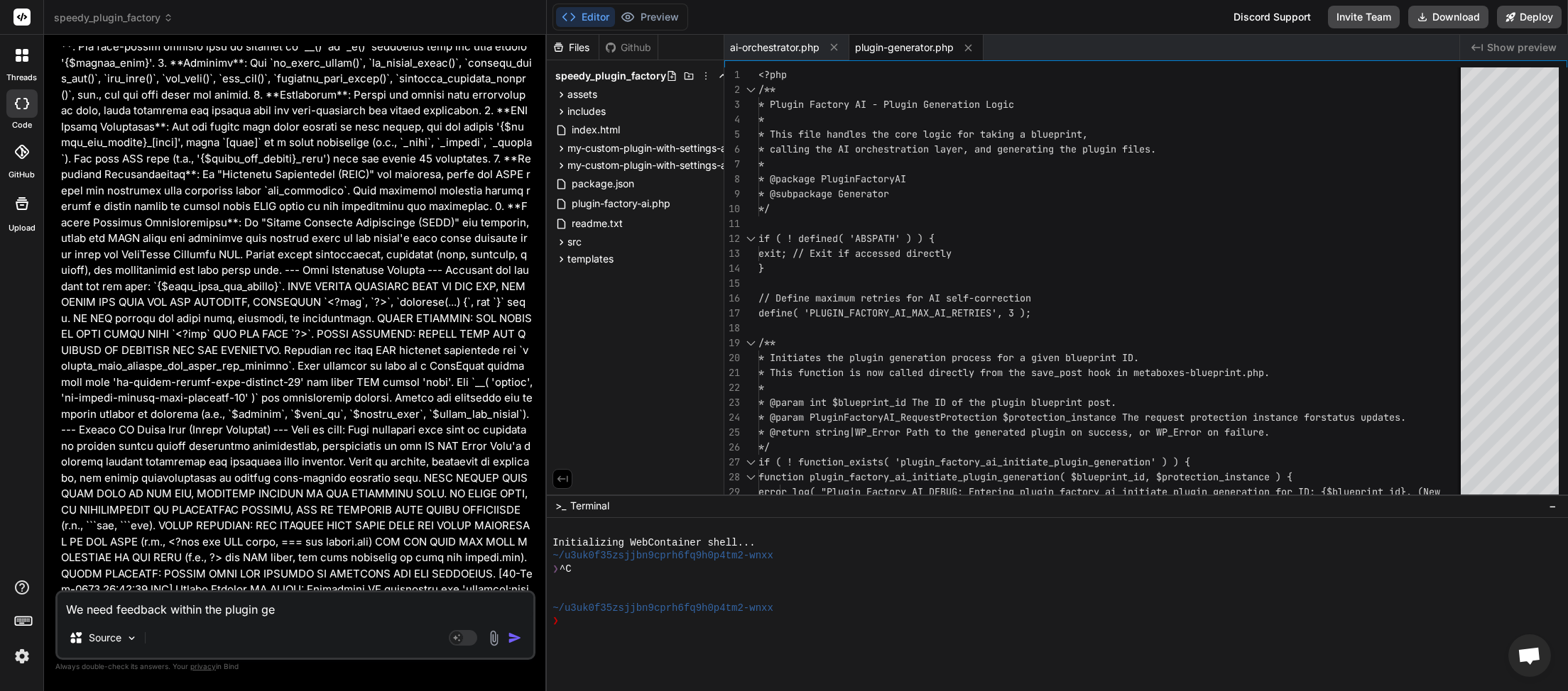
type textarea "We need feedback within the plugin gen"
type textarea "x"
type textarea "We need feedback within the plugin gene"
type textarea "x"
type textarea "We need feedback within the plugin gener"
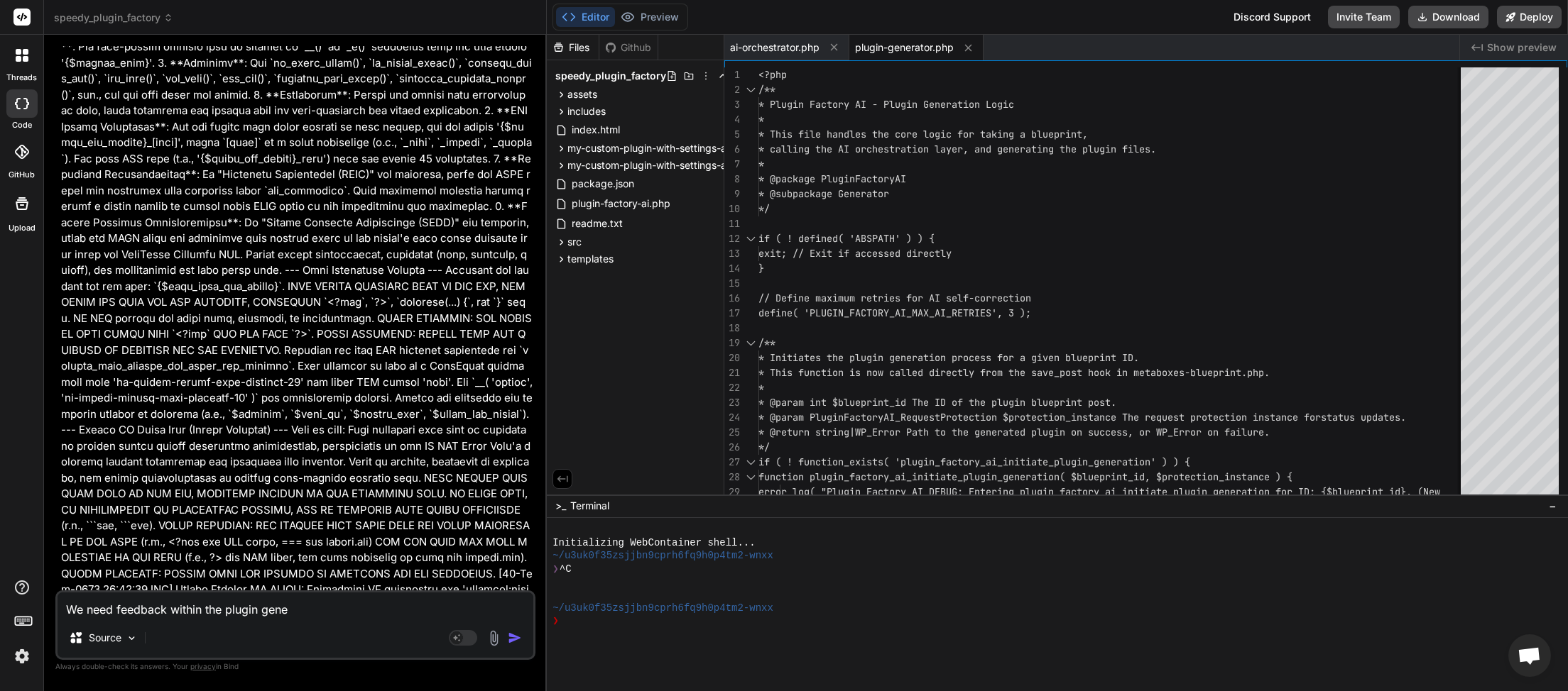
type textarea "x"
type textarea "We need feedback within the plugin genera"
type textarea "x"
type textarea "We need feedback within the plugin generat"
type textarea "x"
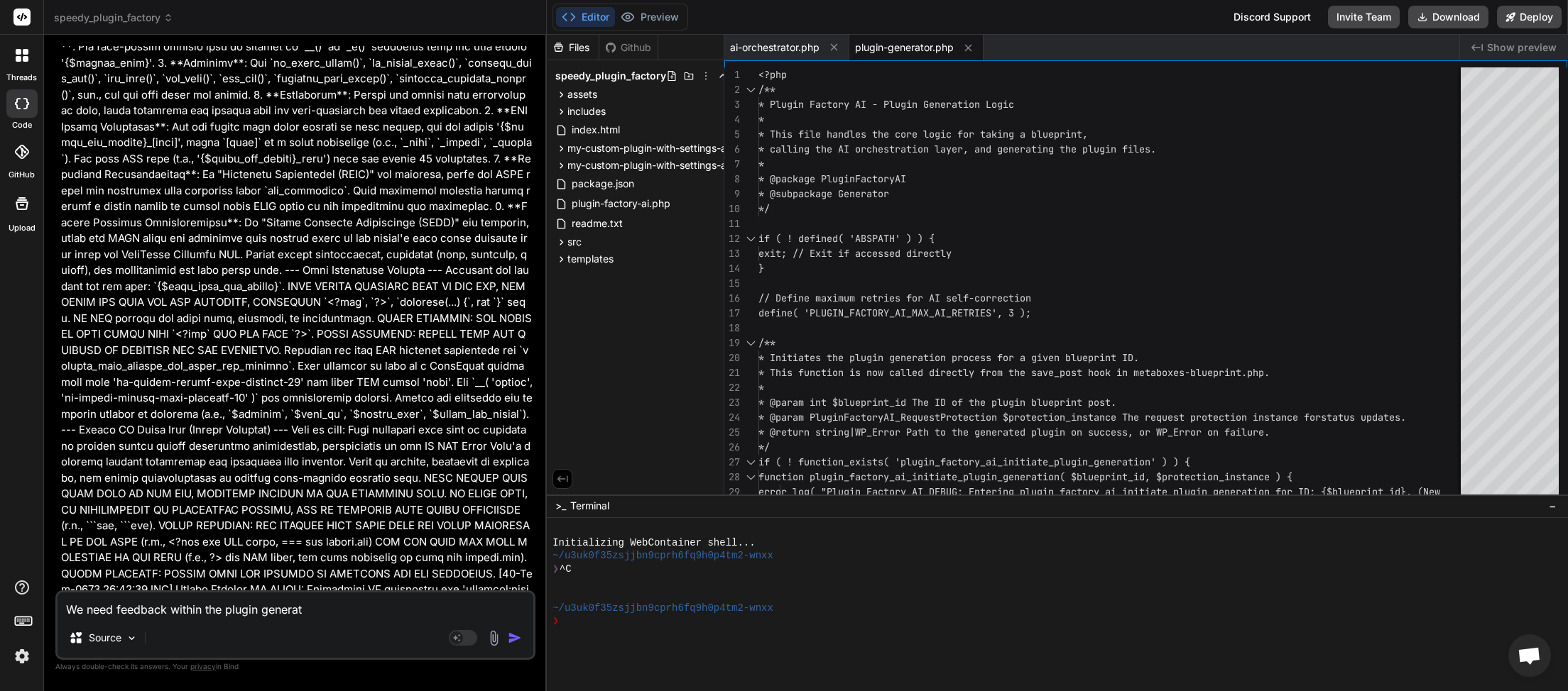
type textarea "We need feedback within the plugin generati"
type textarea "x"
type textarea "We need feedback within the plugin generatio"
type textarea "x"
type textarea "We need feedback within the plugin generation"
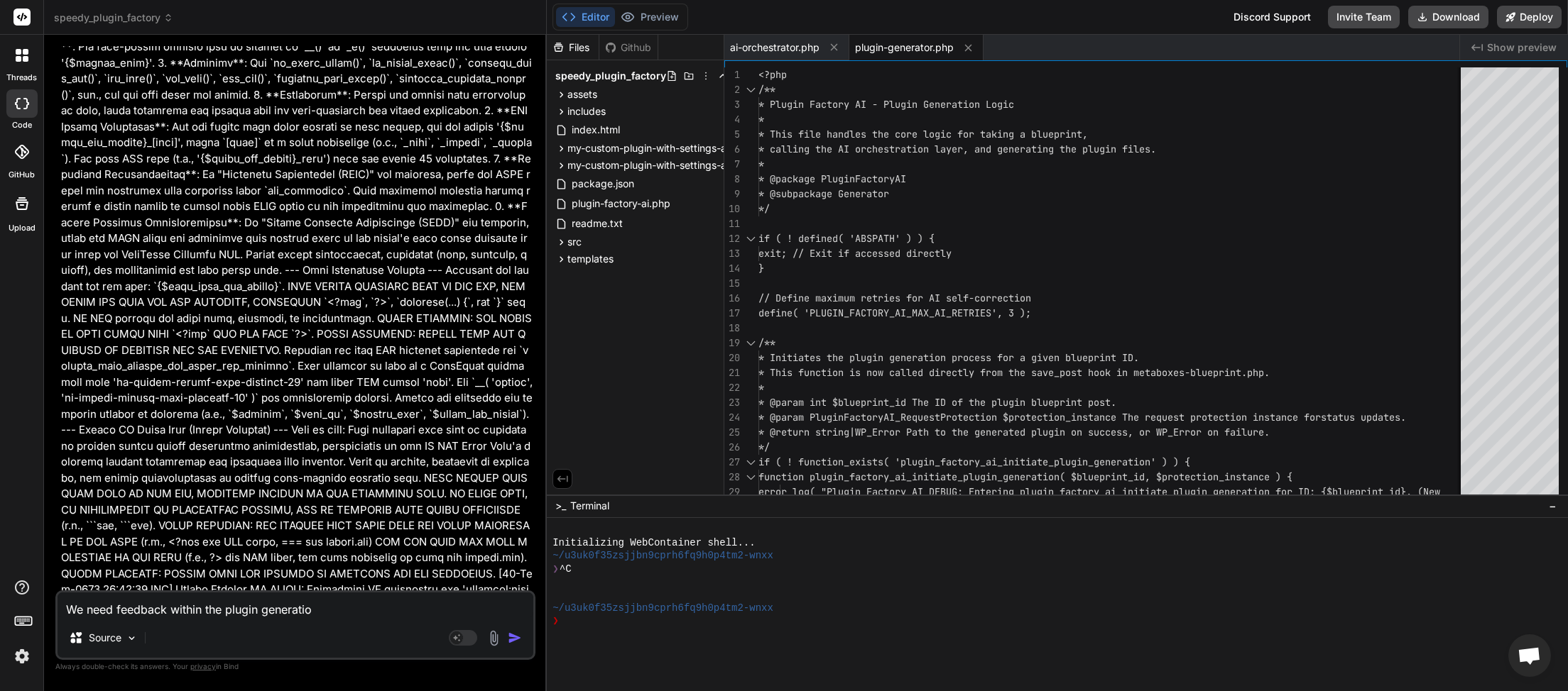
type textarea "x"
type textarea "We need feedback within the plugin generation"
type textarea "x"
type textarea "We need feedback within the plugin generation s"
type textarea "x"
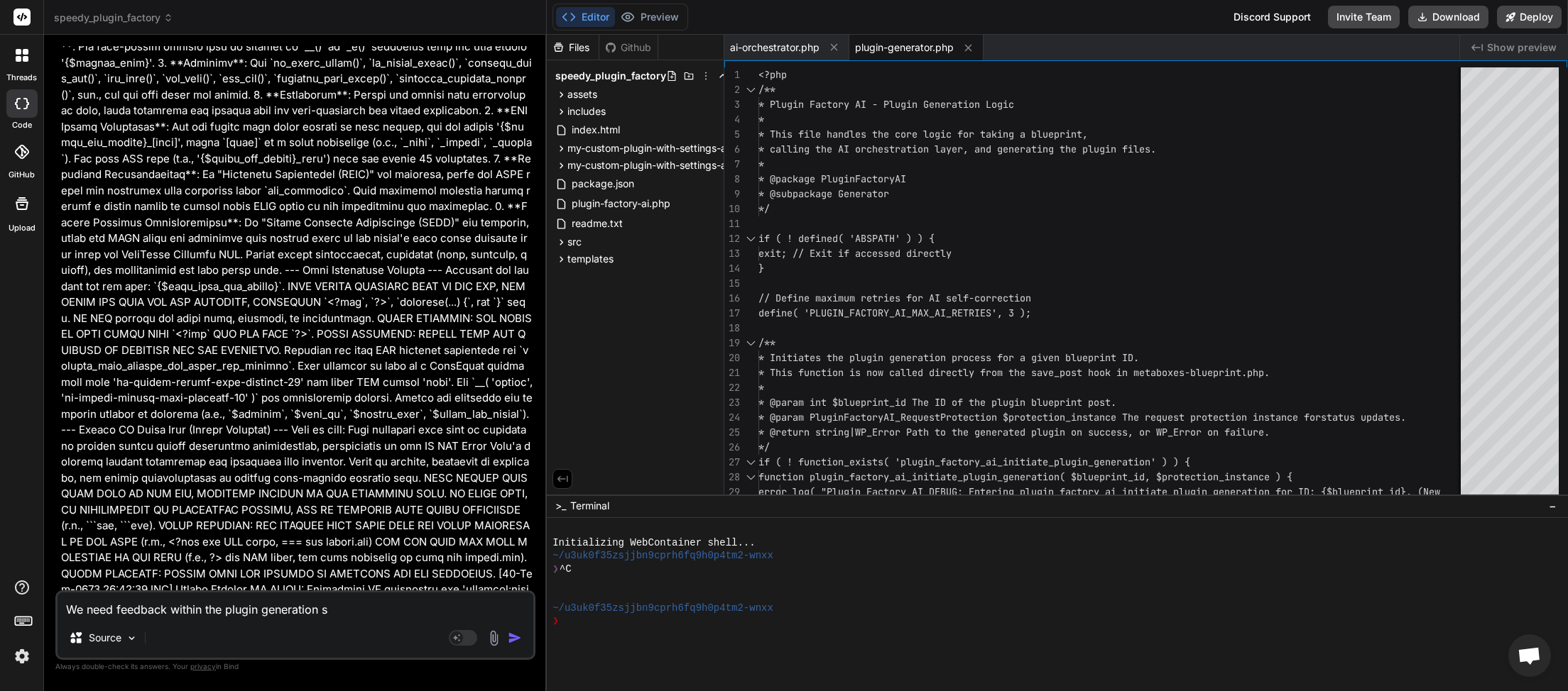
type textarea "We need feedback within the plugin generation sc"
type textarea "x"
type textarea "We need feedback within the plugin generation scr"
type textarea "x"
type textarea "We need feedback within the plugin generation scre"
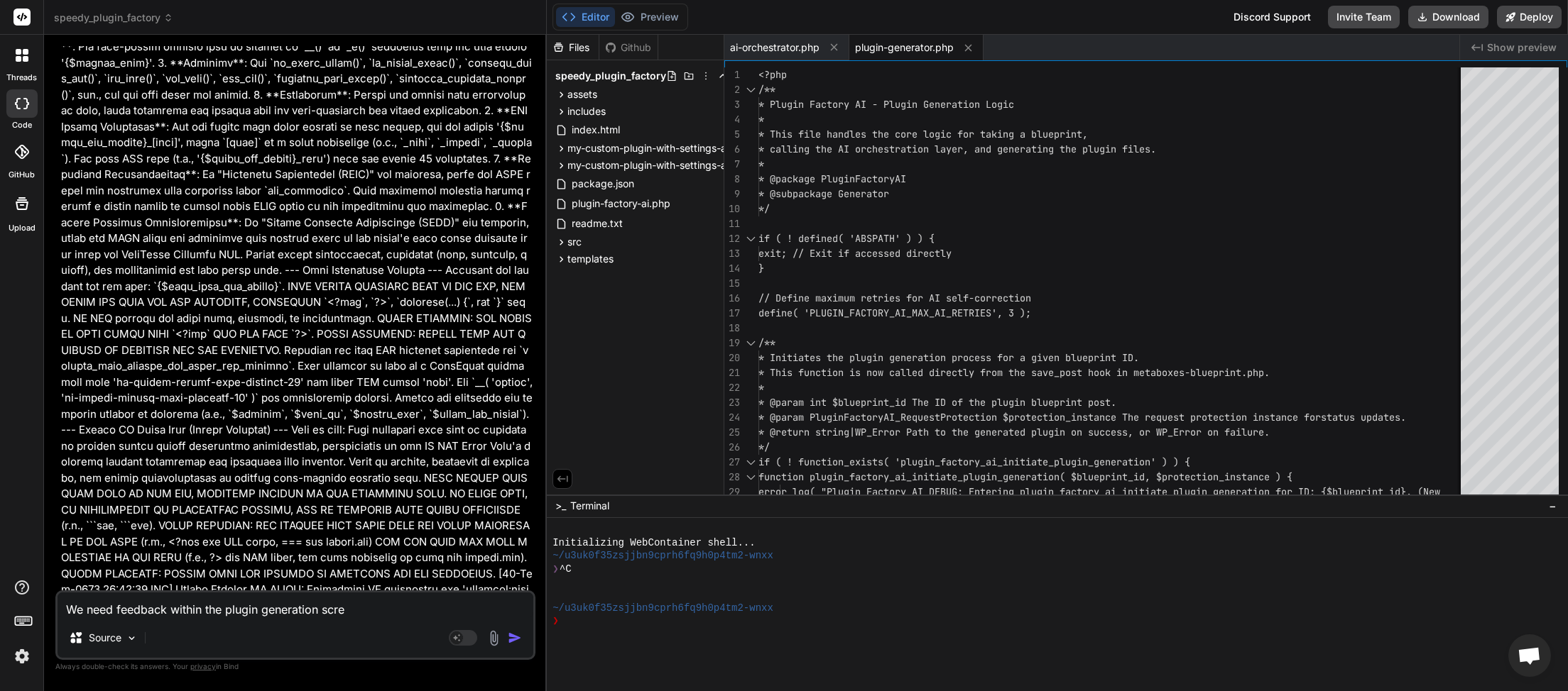
type textarea "x"
type textarea "We need feedback within the plugin generation scree"
type textarea "x"
type textarea "We need feedback within the plugin generation screen"
type textarea "x"
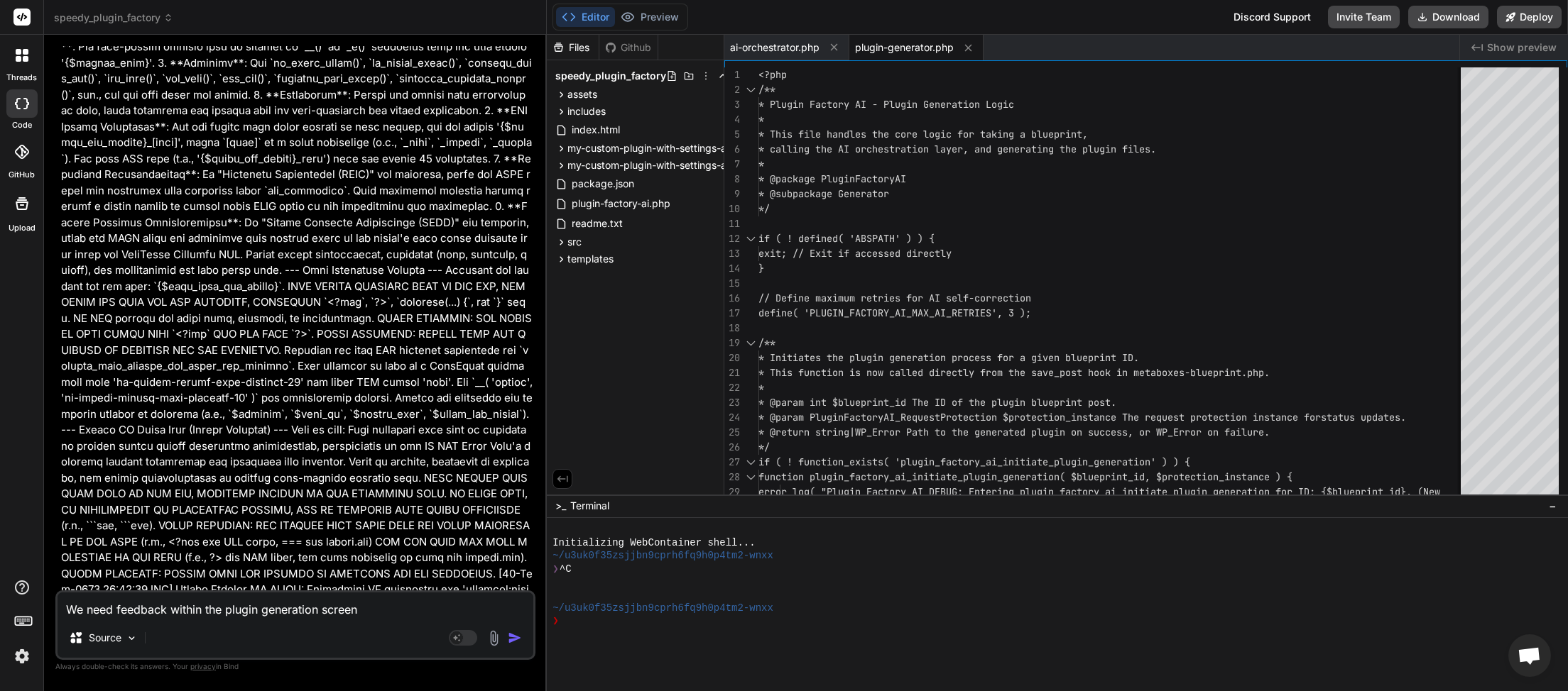
type textarea "We need feedback within the plugin generation screen"
type textarea "x"
type textarea "We need feedback within the plugin generation screen i"
type textarea "x"
type textarea "We need feedback within the plugin generation screen if"
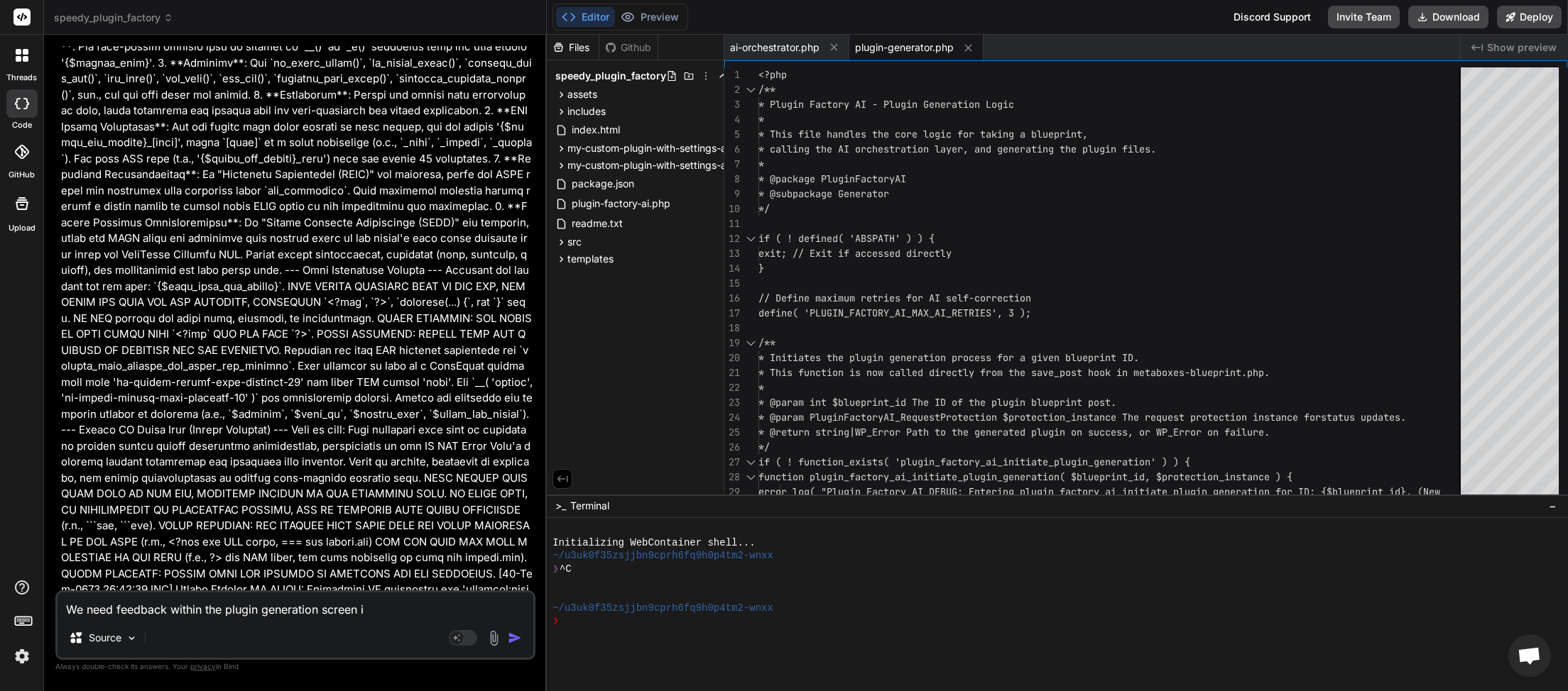
type textarea "x"
type textarea "We need feedback within the plugin generation screen if"
type textarea "x"
type textarea "We need feedback within the plugin generation screen if i"
type textarea "x"
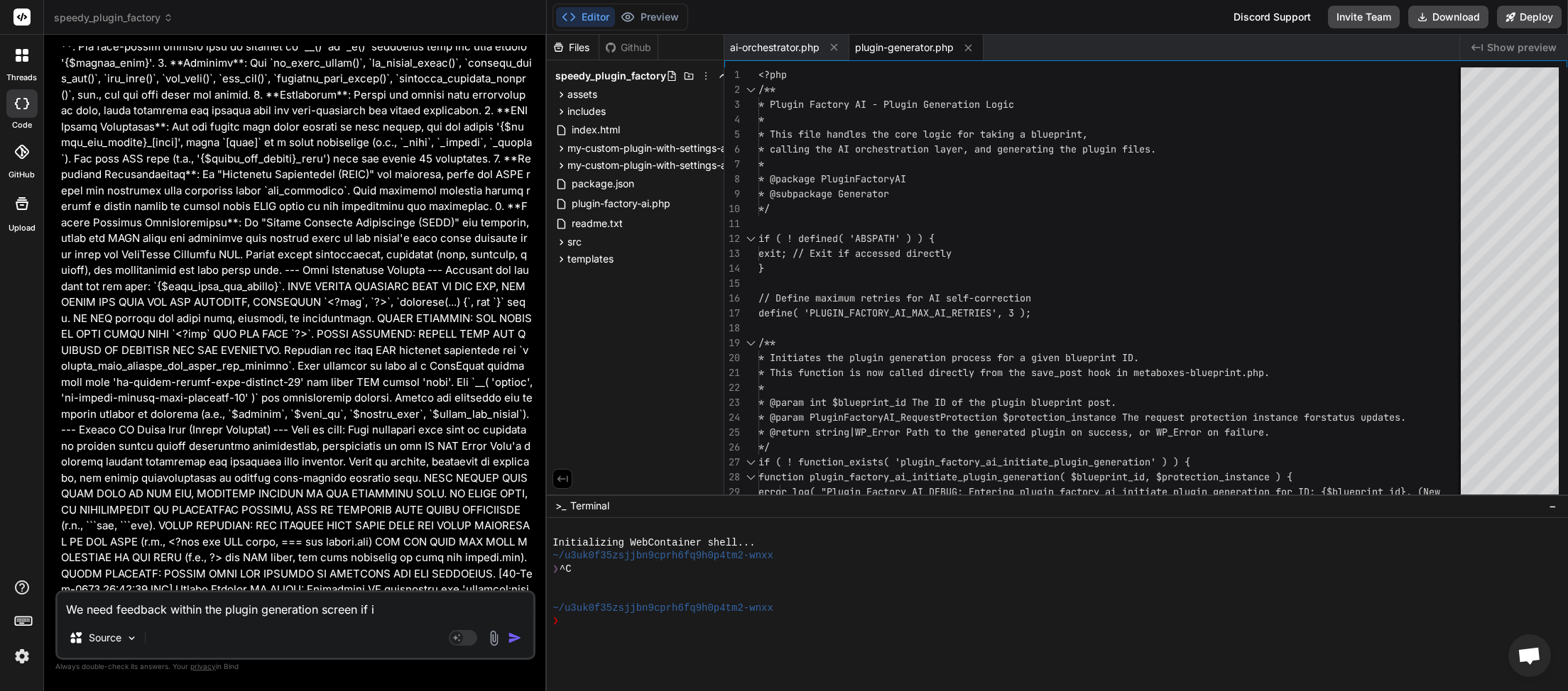
type textarea "We need feedback within the plugin generation screen if it"
type textarea "x"
type textarea "We need feedback within the plugin generation screen if its"
type textarea "x"
type textarea "We need feedback within the plugin generation screen if its"
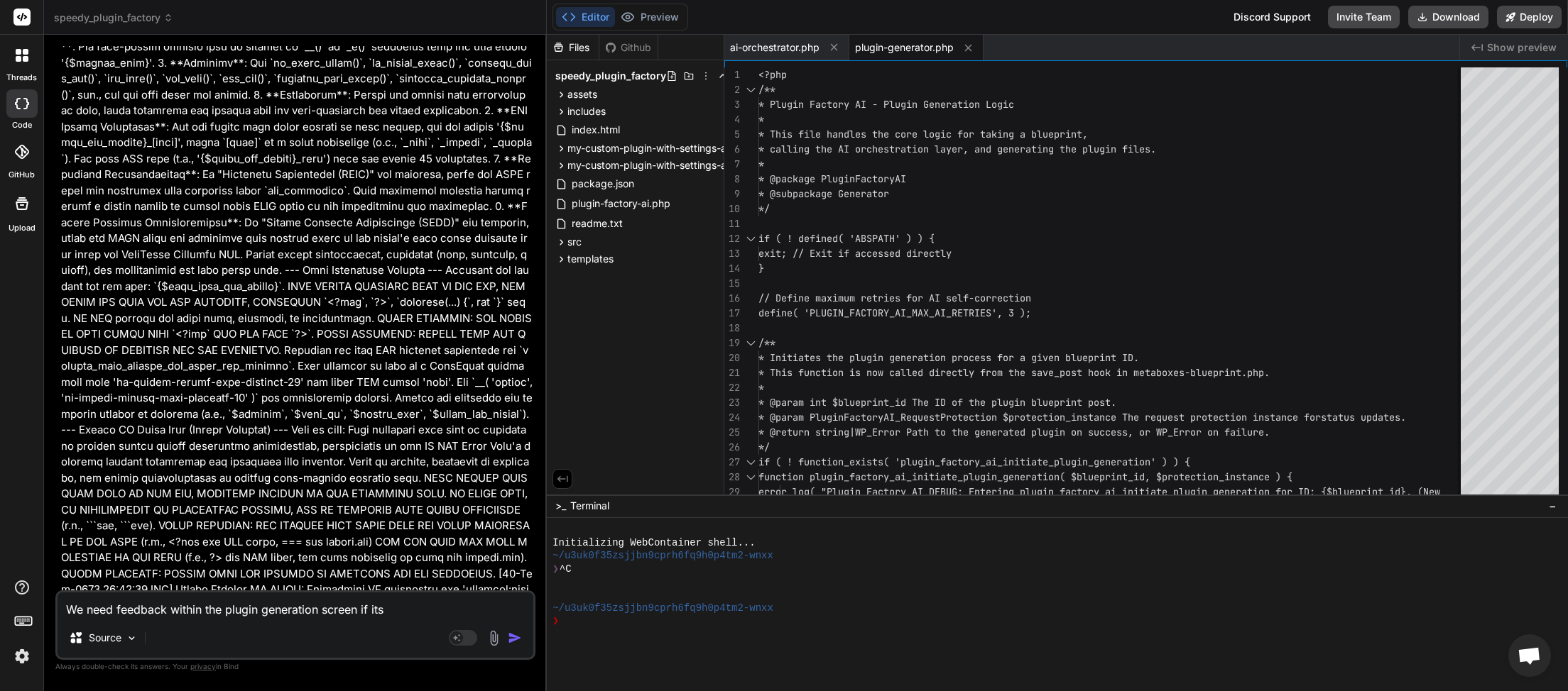
type textarea "x"
type textarea "We need feedback within the plugin generation screen if its f"
type textarea "x"
type textarea "We need feedback within the plugin generation screen if its fa"
type textarea "x"
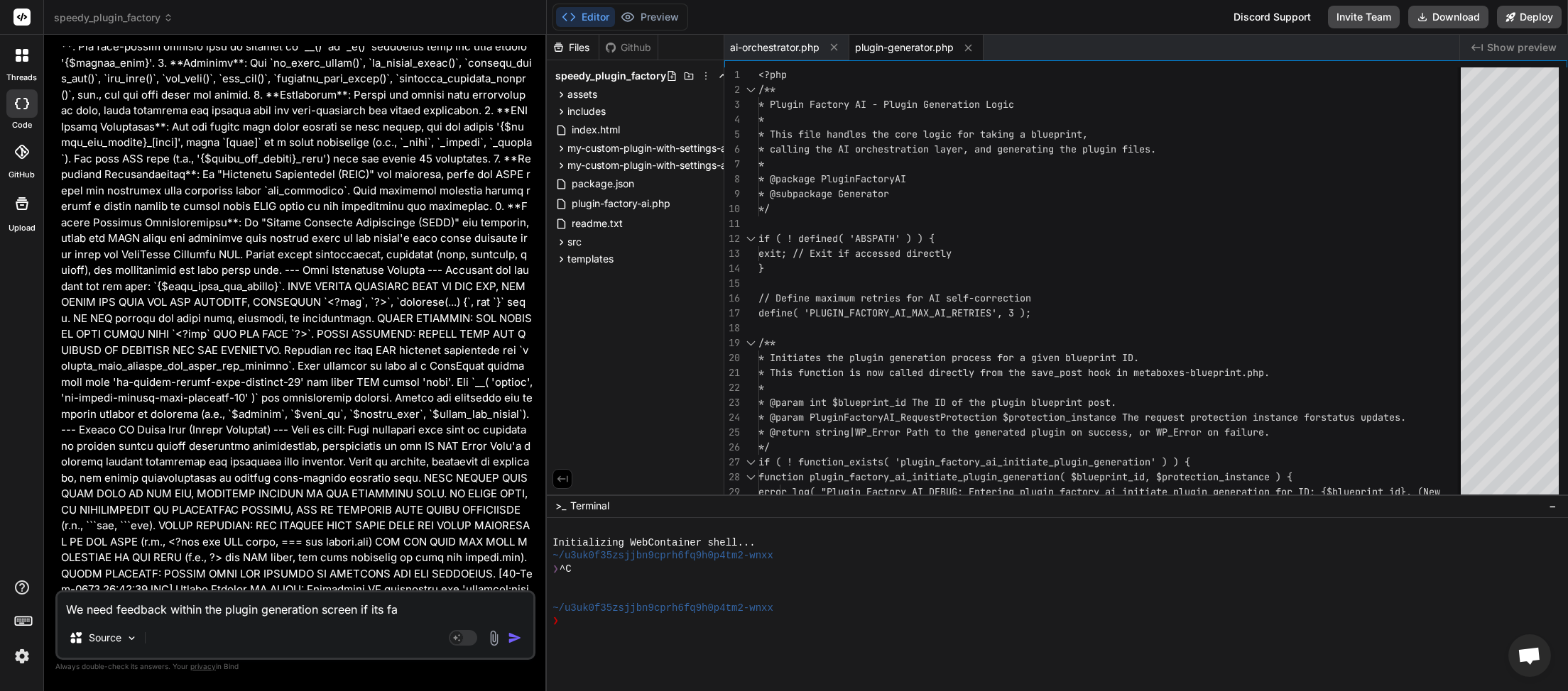
type textarea "We need feedback within the plugin generation screen if its fai"
type textarea "x"
type textarea "We need feedback within the plugin generation screen if its fail"
type textarea "x"
type textarea "We need feedback within the plugin generation screen if its faili"
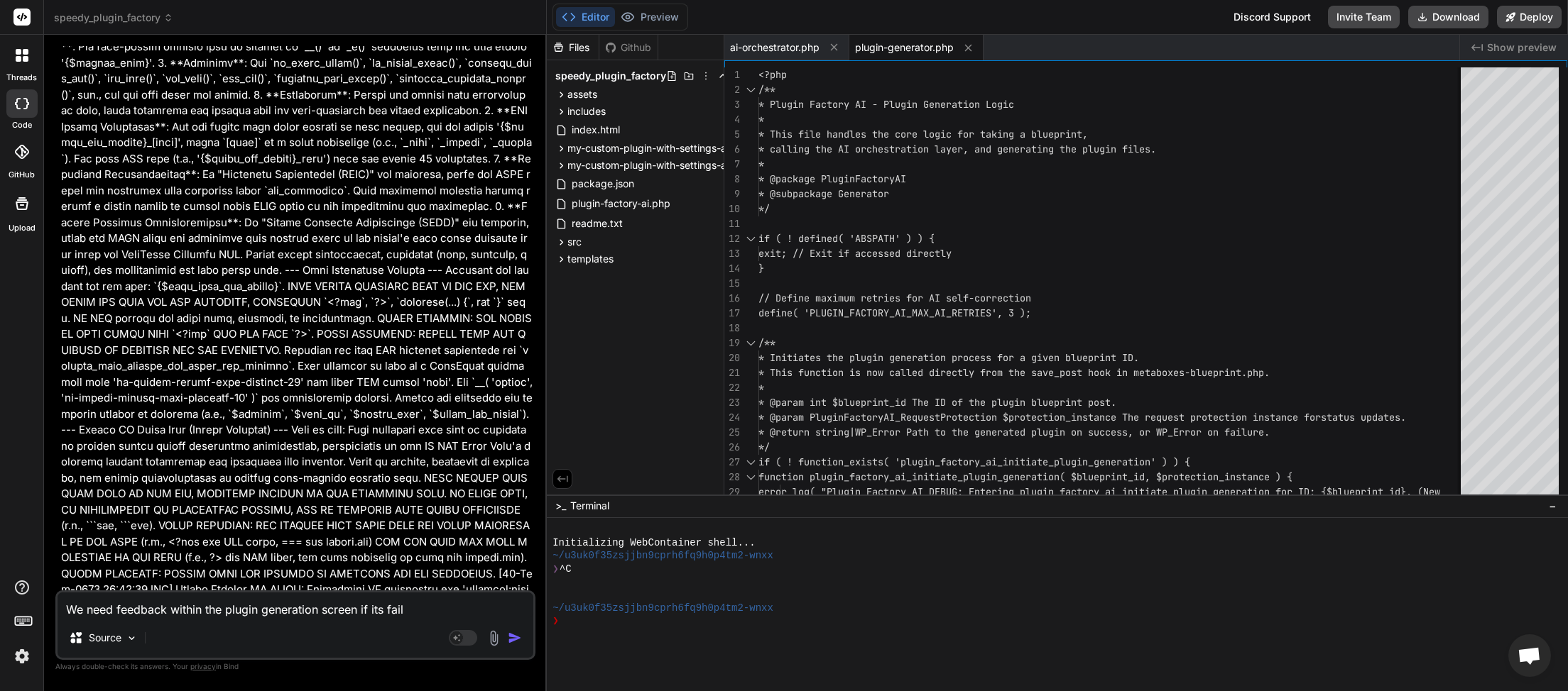
type textarea "x"
type textarea "We need feedback within the plugin generation screen if its failin"
type textarea "x"
type textarea "We need feedback within the plugin generation screen if its failing"
type textarea "x"
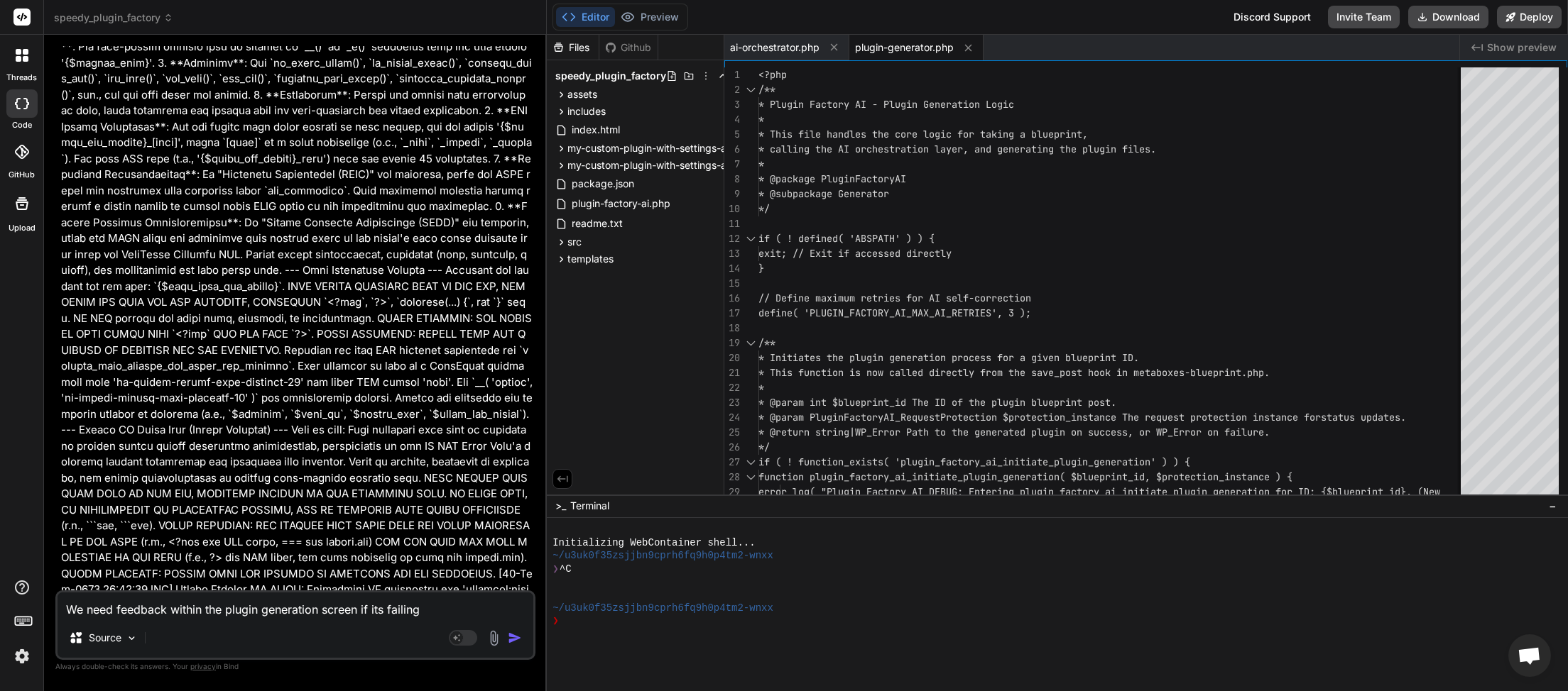
type textarea "We need feedback within the plugin generation screen if its failing"
type textarea "x"
type textarea "We need feedback within the plugin generation screen if its failing d"
type textarea "x"
type textarea "We need feedback within the plugin generation screen if its failing du"
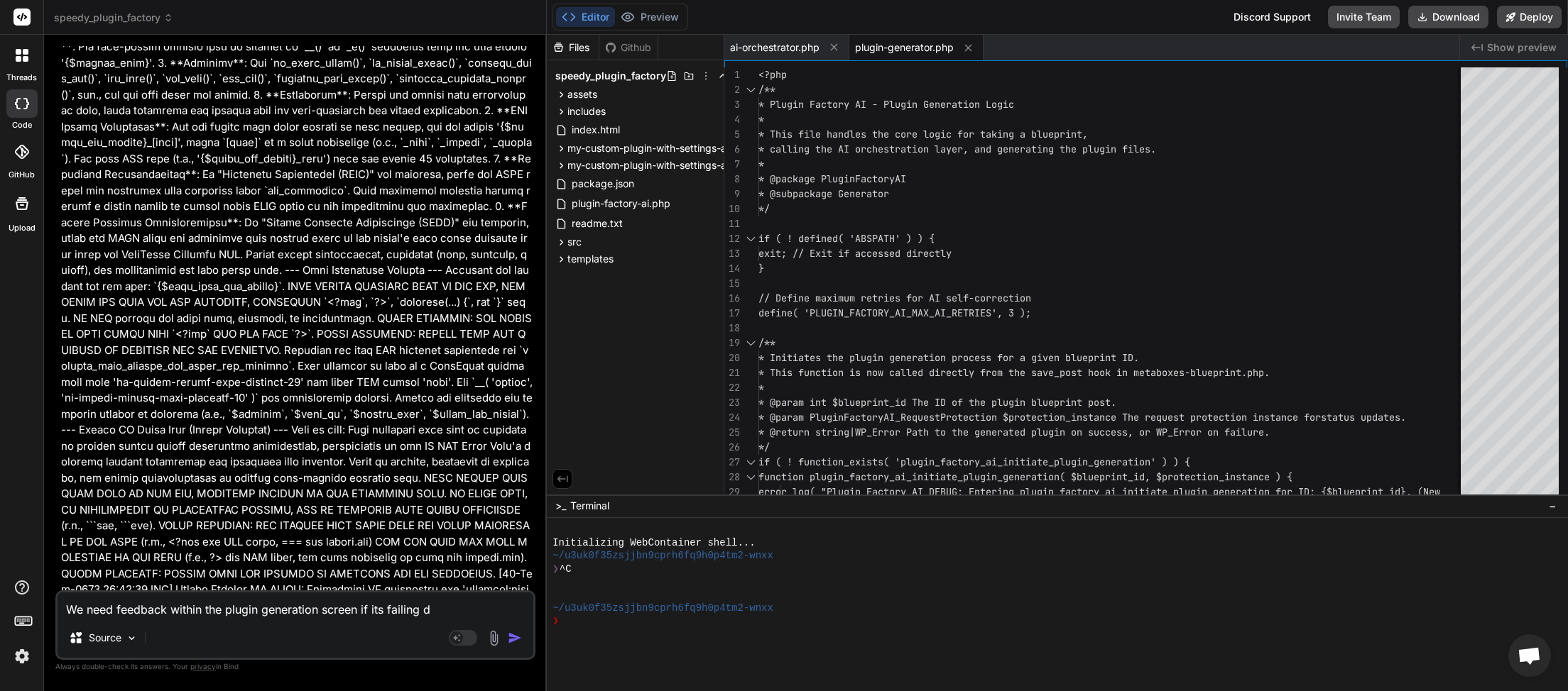
type textarea "x"
type textarea "We need feedback within the plugin generation screen if its failing duw"
type textarea "x"
type textarea "We need feedback within the plugin generation screen if its failing duwe"
type textarea "x"
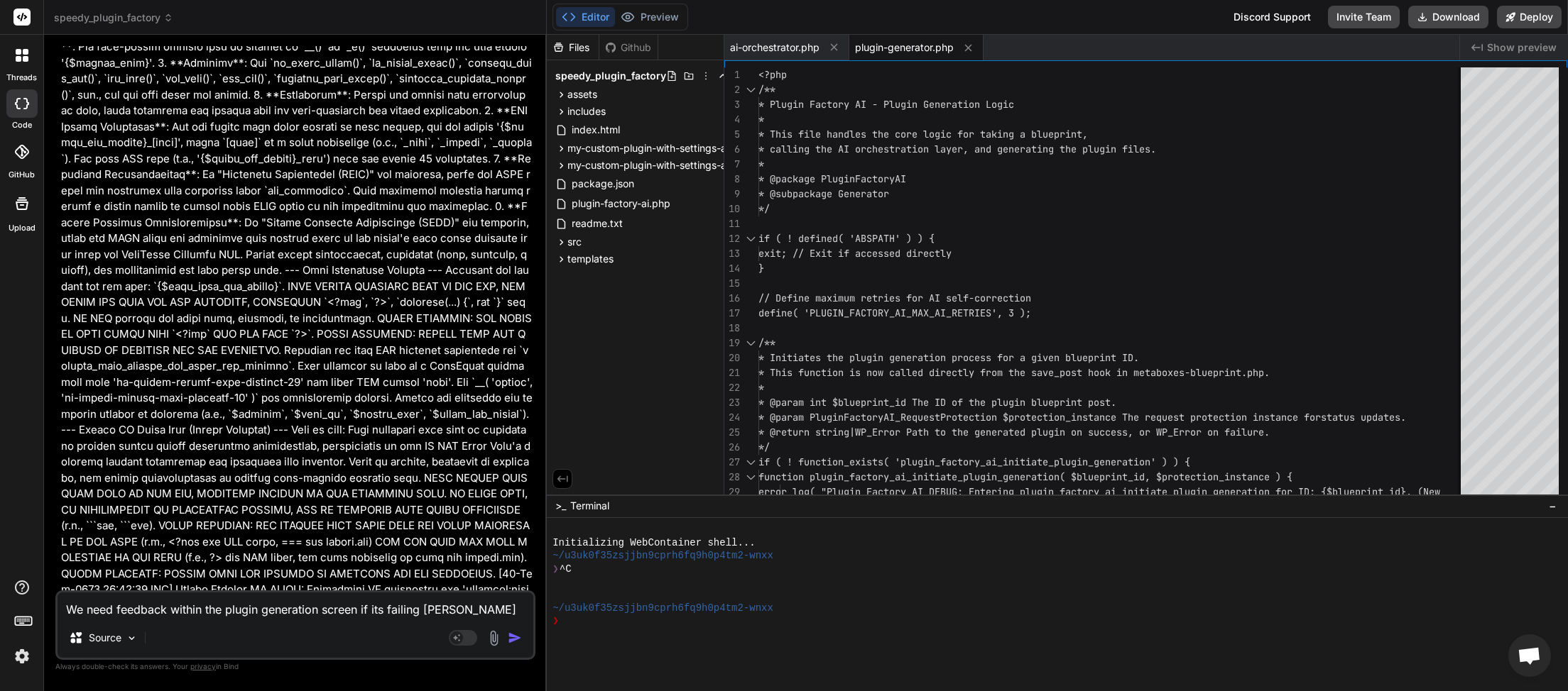
type textarea "We need feedback within the plugin generation screen if its failing duwe"
type textarea "x"
type textarea "We need feedback within the plugin generation screen if its failing duwe t"
type textarea "x"
type textarea "We need feedback within the plugin generation screen if its failing duwe to"
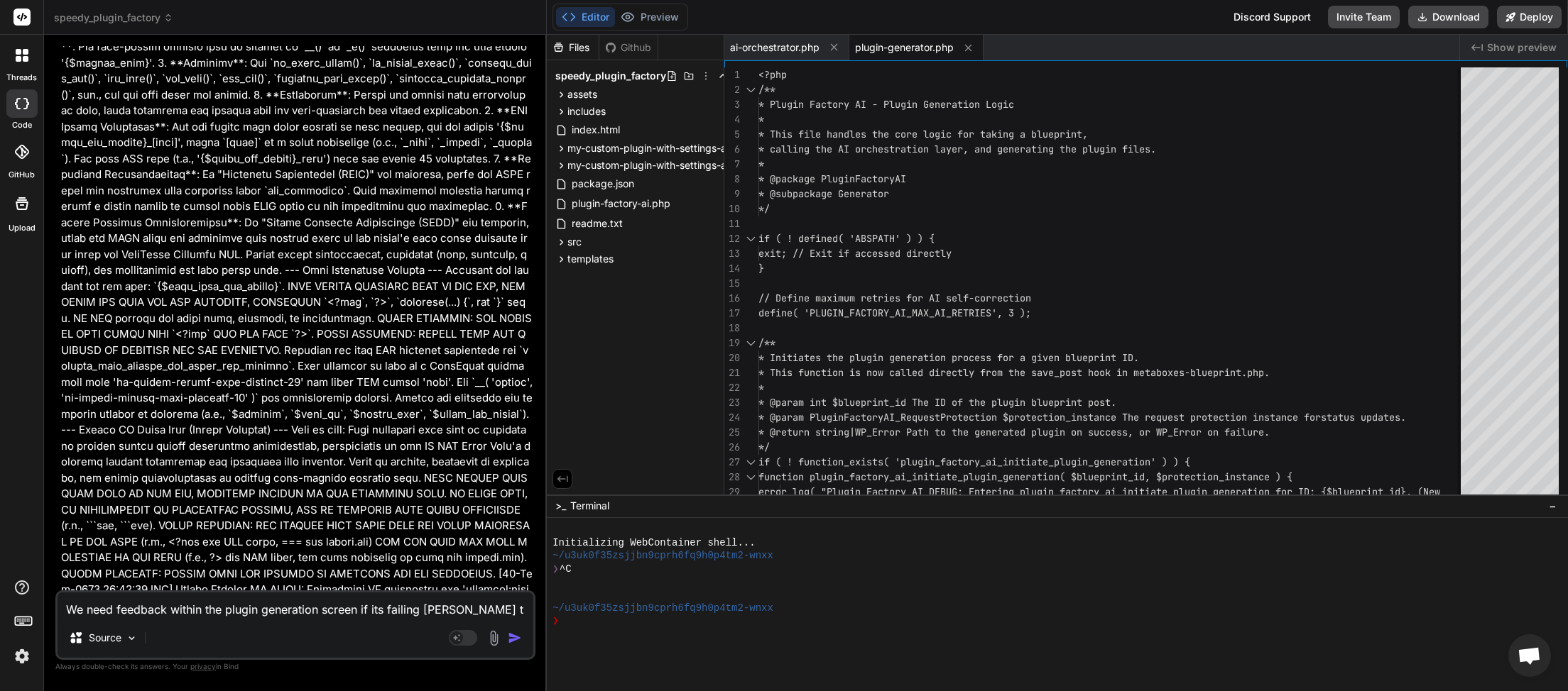
type textarea "x"
type textarea "We need feedback within the plugin generation screen if its failing due to"
type textarea "x"
type textarea "We need feedback within the plugin generation screen if its failing due to"
type textarea "x"
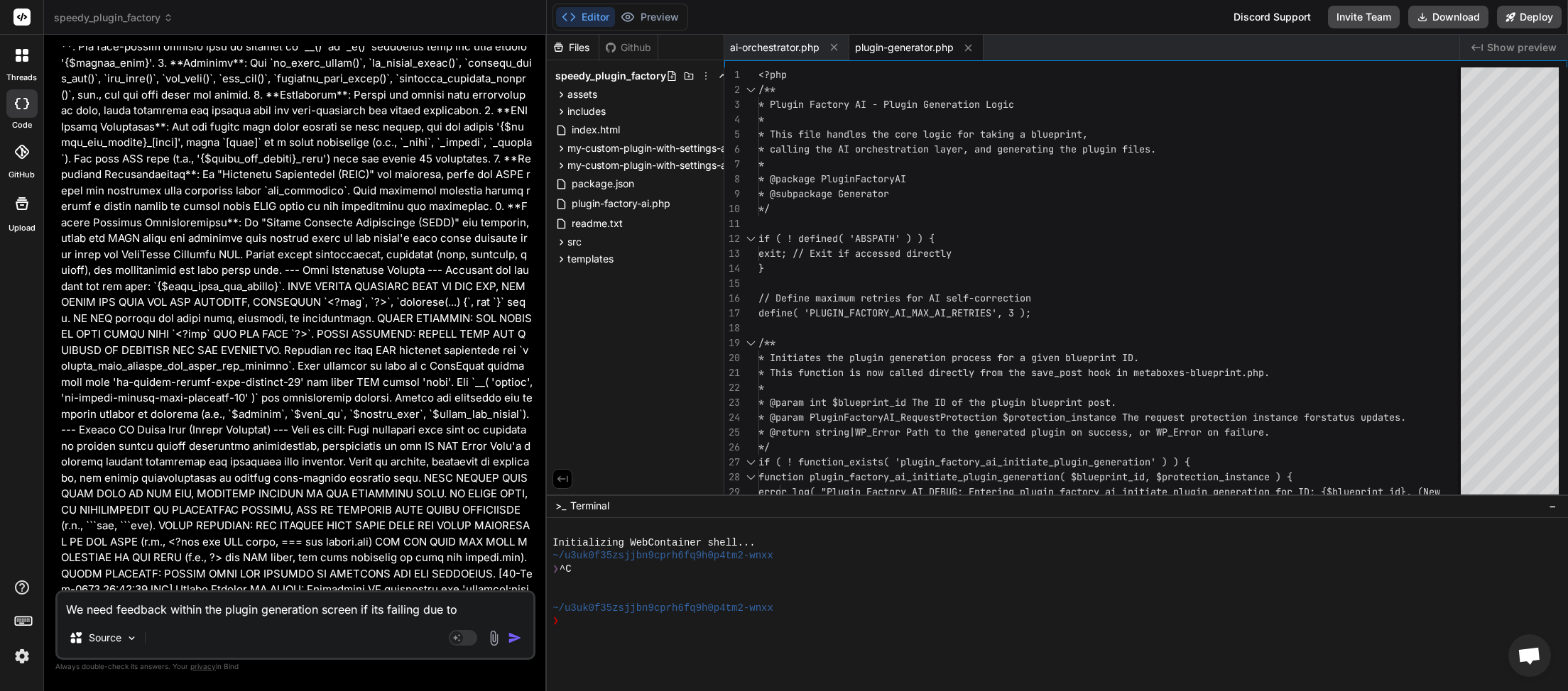
type textarea "We need feedback within the plugin generation screen if its failing due to l"
type textarea "x"
type textarea "We need feedback within the plugin generation screen if its failing due to la"
type textarea "x"
type textarea "We need feedback within the plugin generation screen if its failing due to lac"
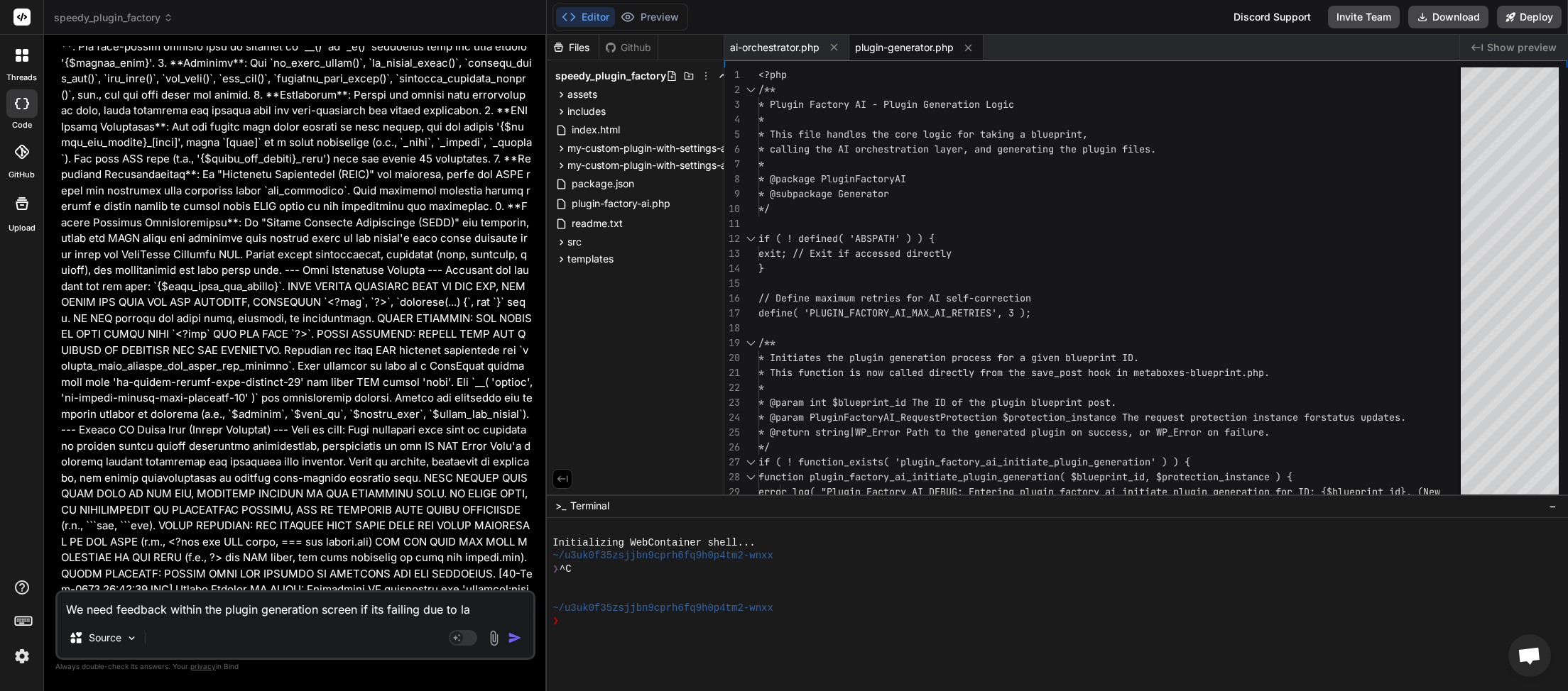
type textarea "x"
type textarea "We need feedback within the plugin generation screen if its failing due to lack"
type textarea "x"
type textarea "We need feedback within the plugin generation screen if its failing due to lack"
type textarea "x"
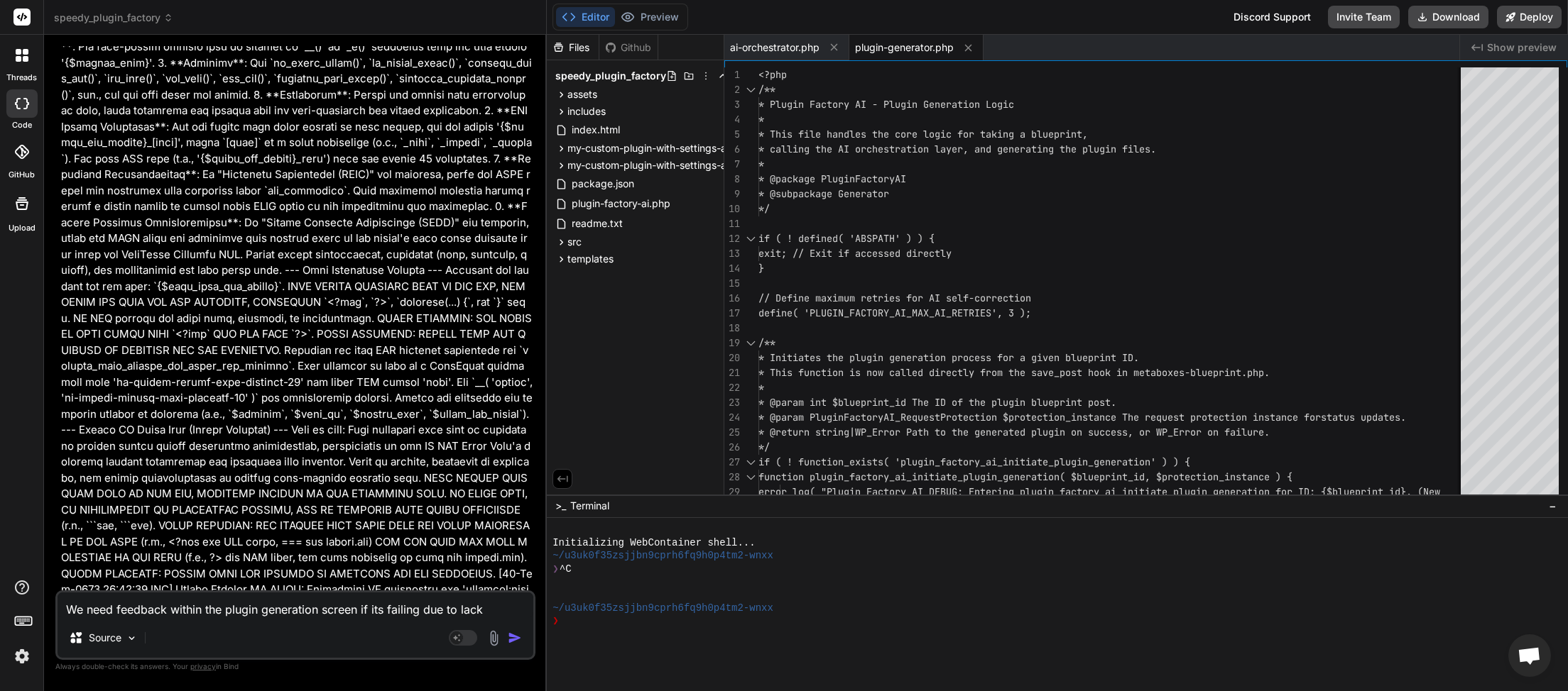
type textarea "We need feedback within the plugin generation screen if its failing due to lack…"
type textarea "x"
type textarea "We need feedback within the plugin generation screen if its failing due to lack…"
type textarea "x"
type textarea "We need feedback within the plugin generation screen if its failing due to lack…"
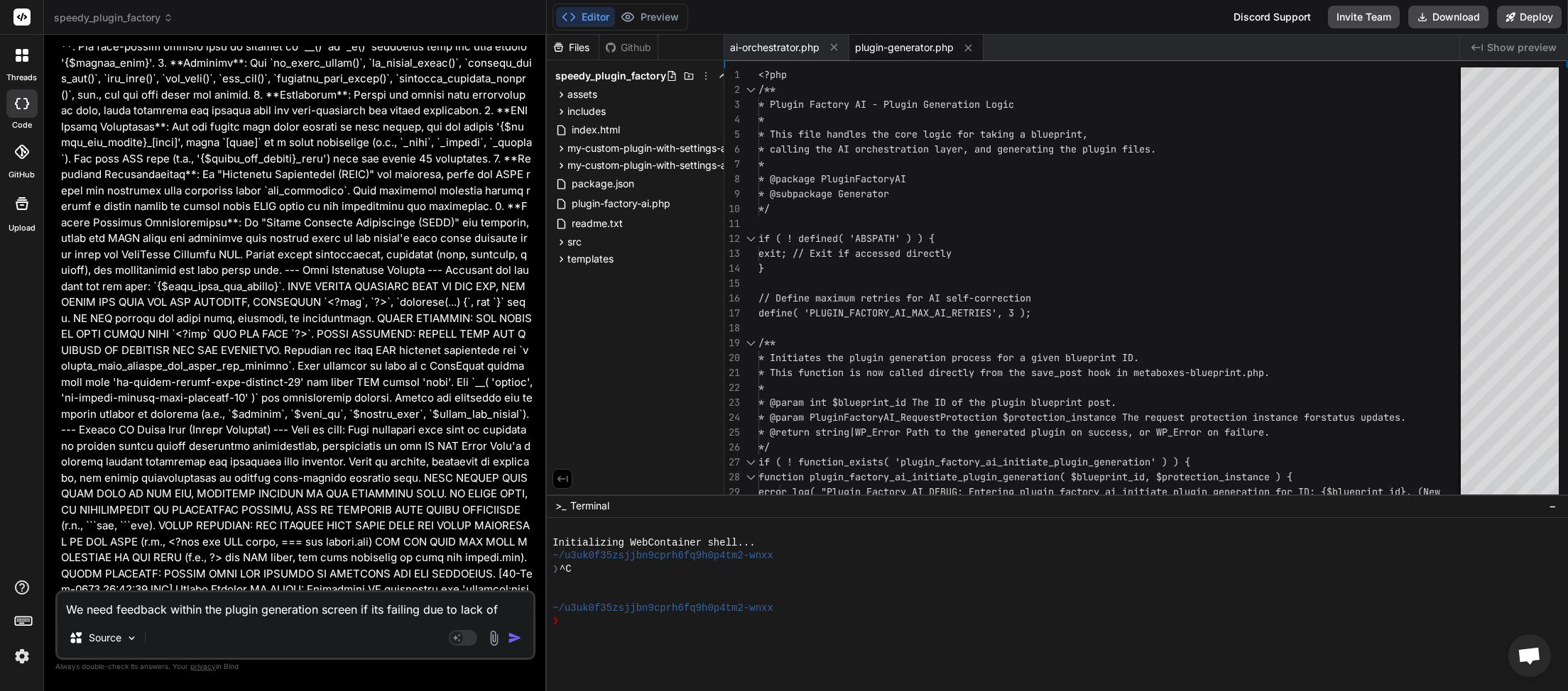
type textarea "x"
type textarea "We need feedback within the plugin generation screen if its failing due to lack…"
type textarea "x"
type textarea "We need feedback within the plugin generation screen if its failing due to lack…"
type textarea "x"
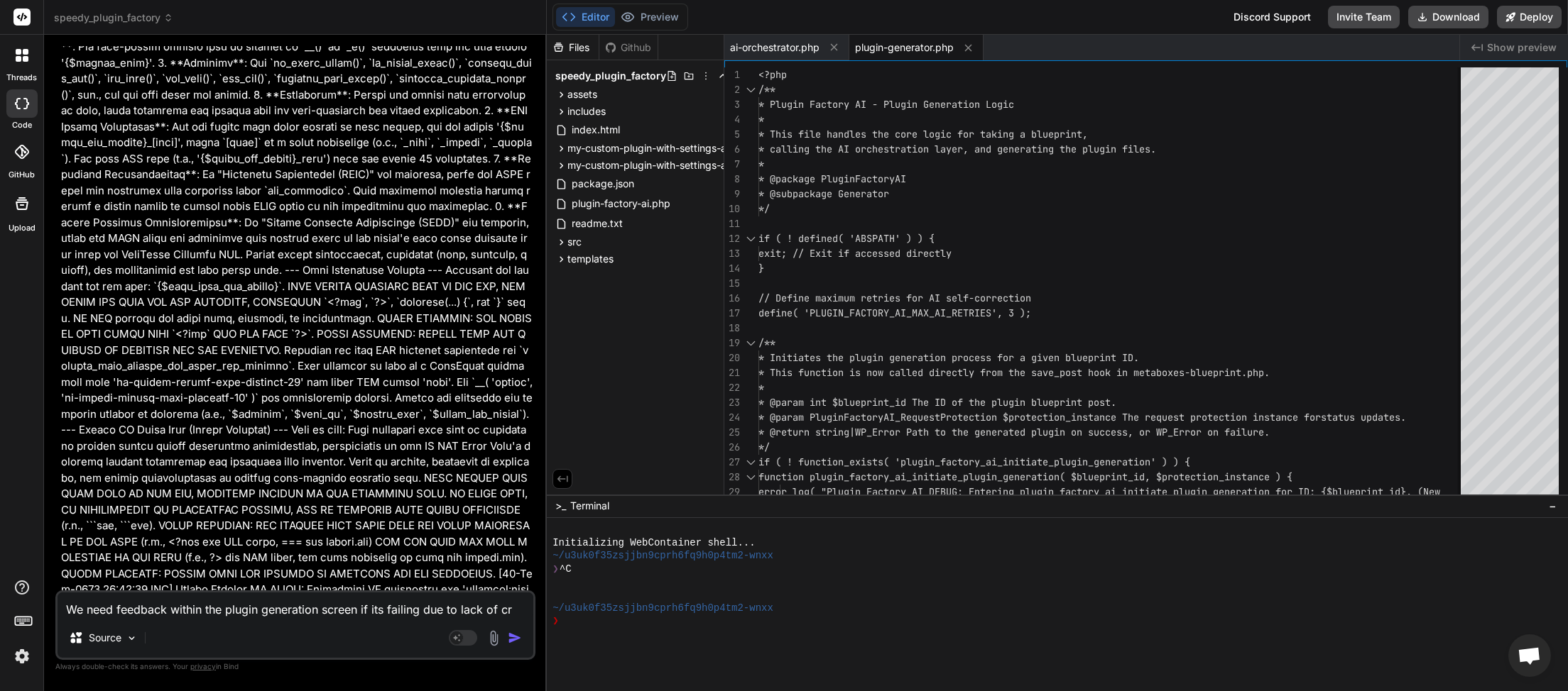
type textarea "We need feedback within the plugin generation screen if its failing due to lack…"
type textarea "x"
type textarea "We need feedback within the plugin generation screen if its failing due to lack…"
type textarea "x"
type textarea "We need feedback within the plugin generation screen if its failing due to lack…"
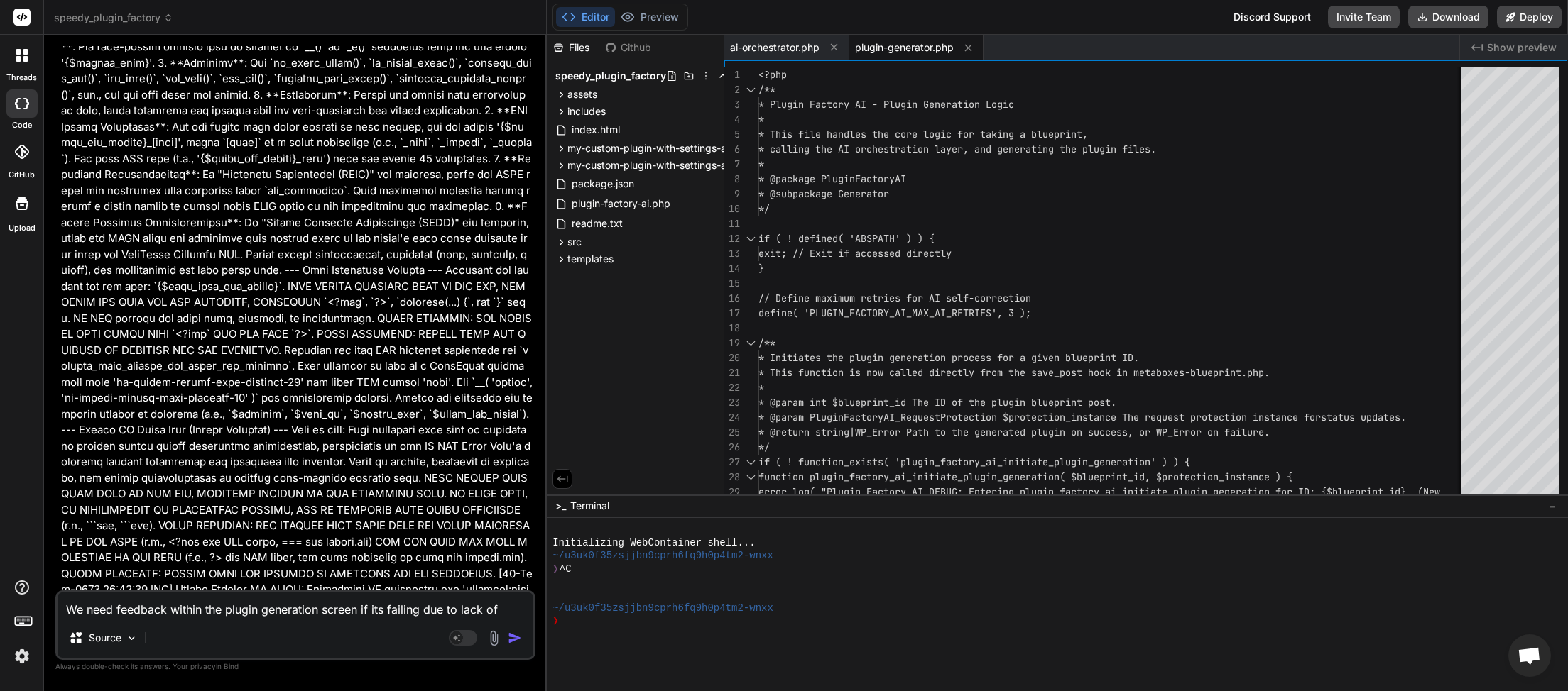
type textarea "x"
type textarea "We need feedback within the plugin generation screen if its failing due to lack…"
type textarea "x"
type textarea "We need feedback within the plugin generation screen if its failing due to lack…"
type textarea "x"
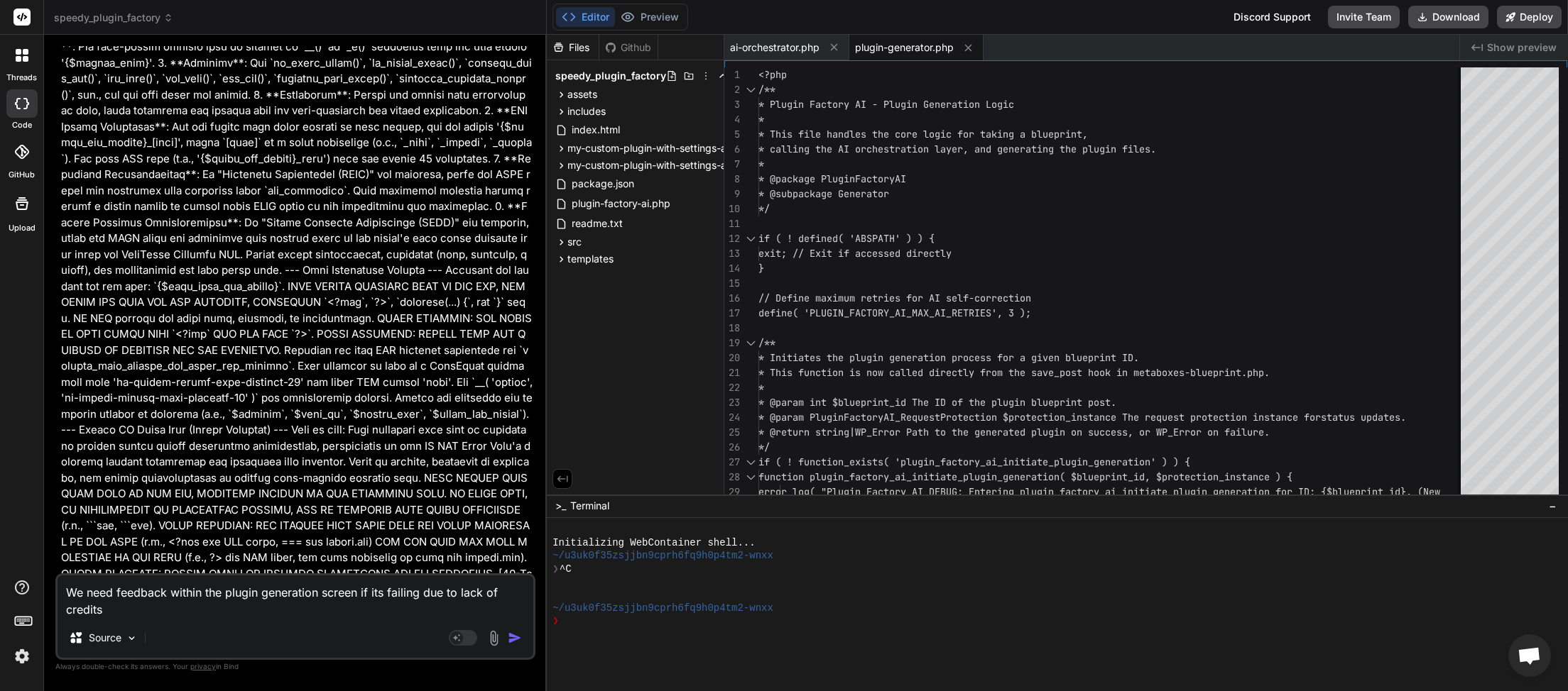
type textarea "We need feedback within the plugin generation screen if its failing due to lack…"
type textarea "x"
type textarea "We need feedback within the plugin generation screen if its failing due to lack…"
type textarea "x"
type textarea "We need feedback within the plugin generation screen if its failing due to lack…"
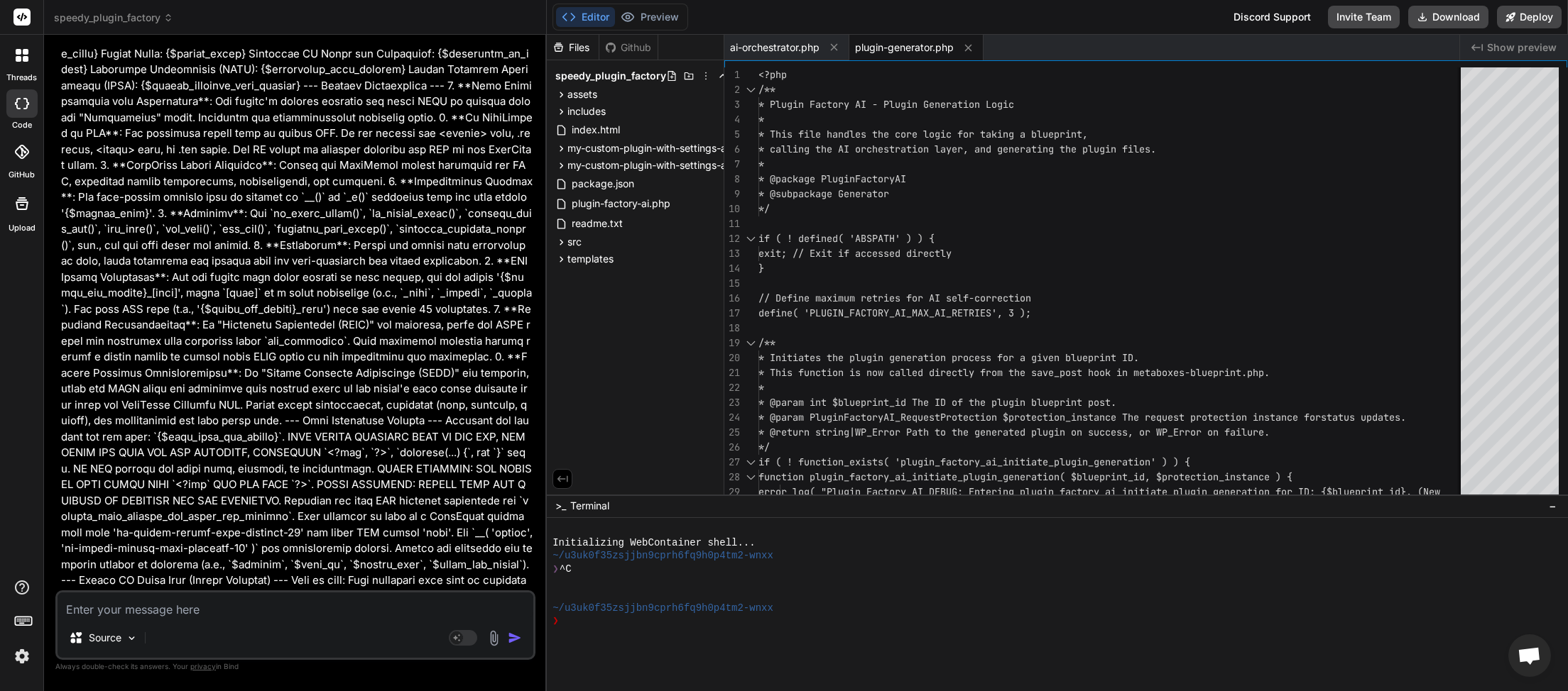
scroll to position [147004, 0]
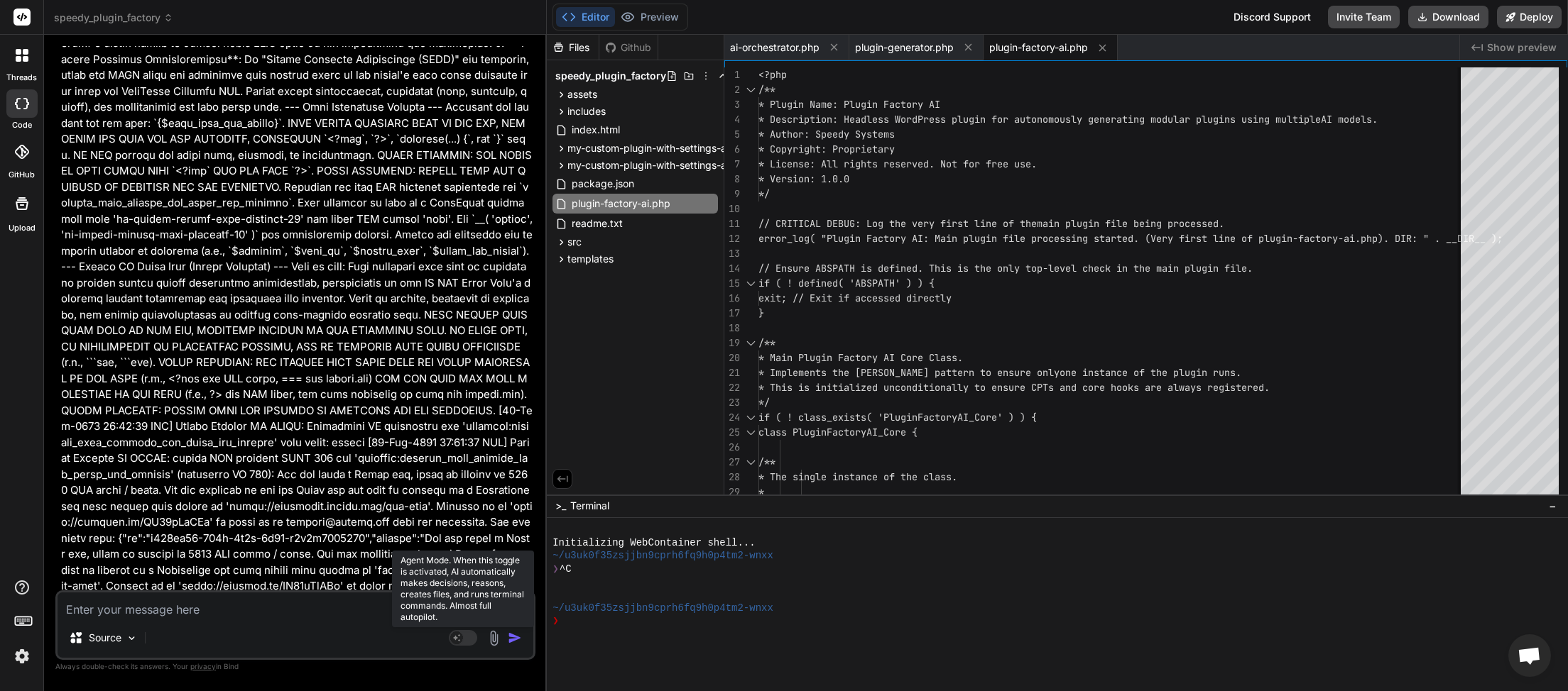
click at [469, 631] on rect at bounding box center [463, 638] width 28 height 16
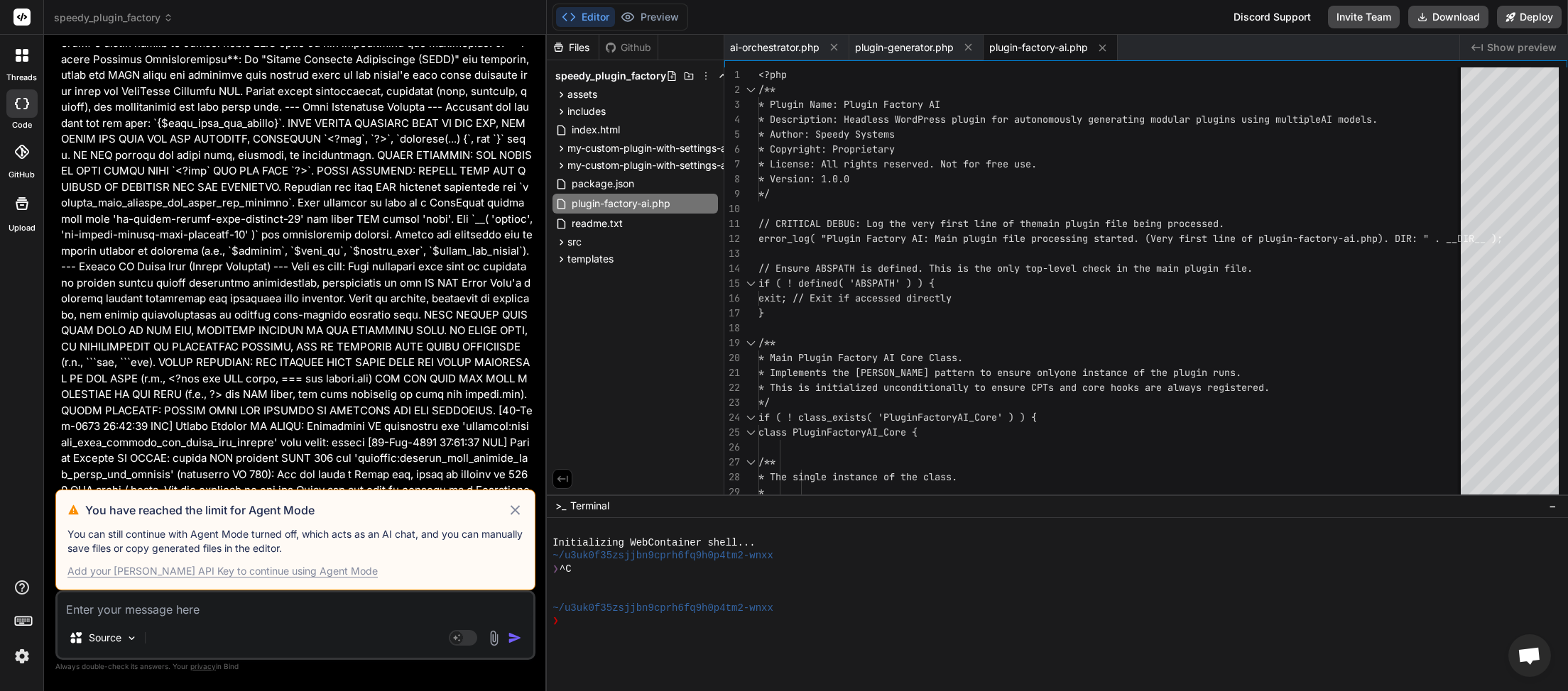
click at [287, 573] on div "Add your [PERSON_NAME] API Key to continue using Agent Mode" at bounding box center [223, 571] width 311 height 14
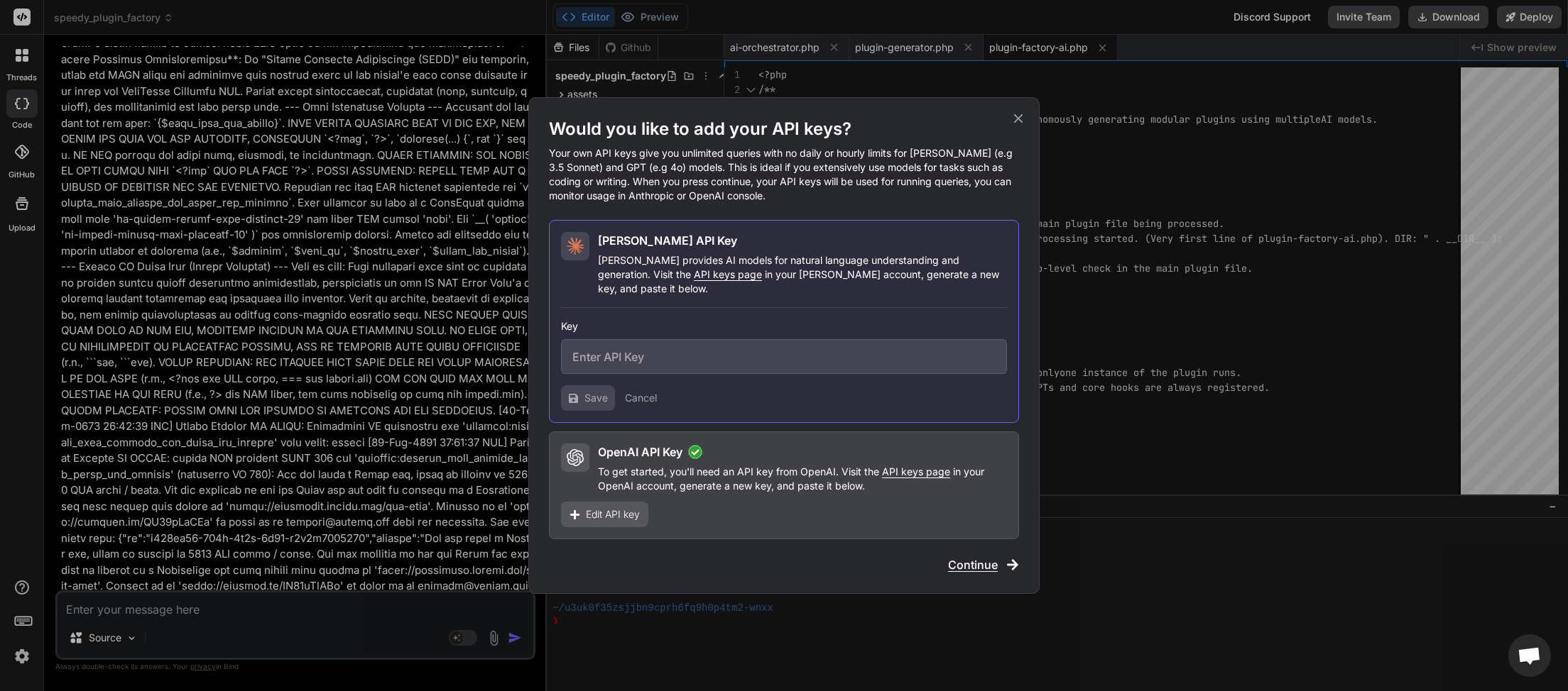
click at [694, 281] on span "API keys page" at bounding box center [728, 274] width 68 height 12
click at [600, 359] on input "text" at bounding box center [784, 357] width 446 height 35
drag, startPoint x: 600, startPoint y: 355, endPoint x: 615, endPoint y: 355, distance: 15.0
paste input "sk-ant-api03-UjAxLr6hovGF9GEY2mMI-oK-AtK9b6pNLzVscV-hoarqPEfqwcq_m5hlMdqBLGz4de…"
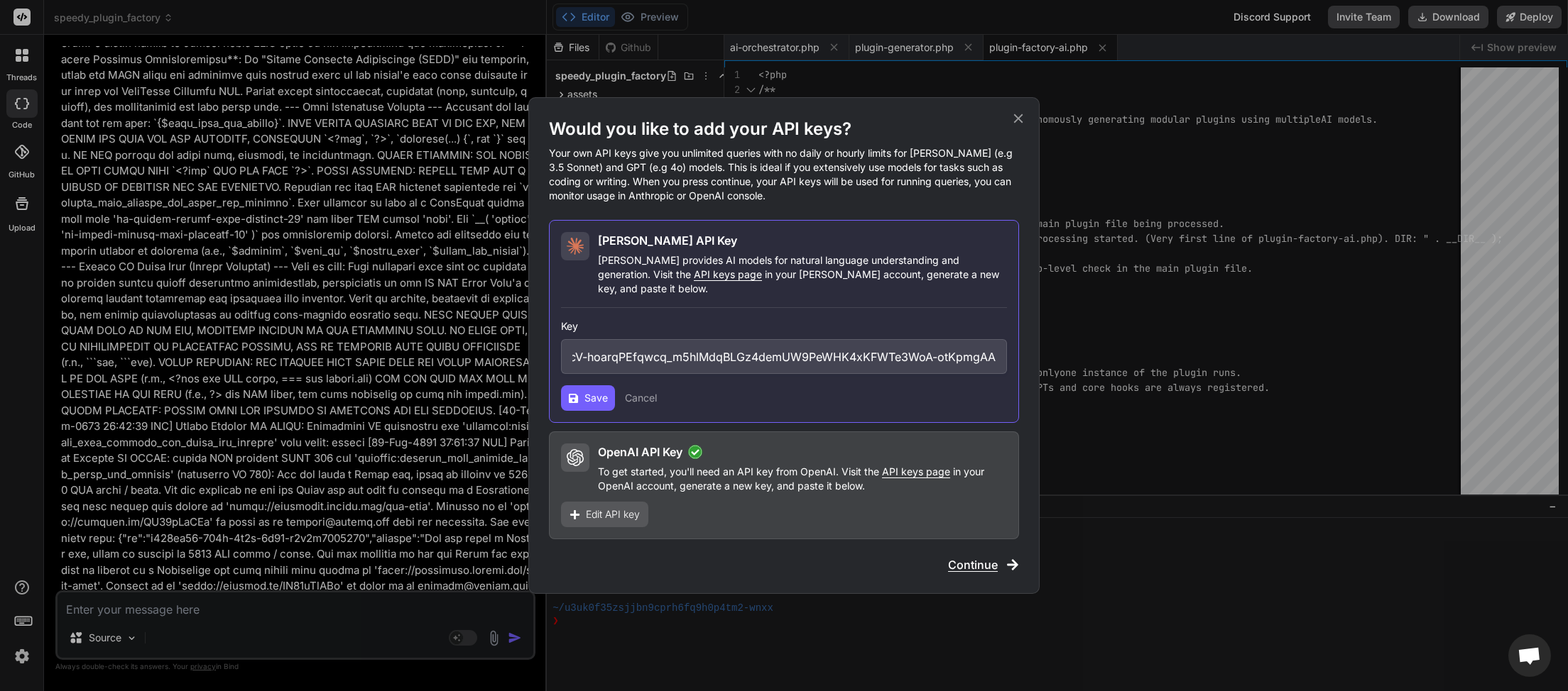
click at [583, 388] on button "Save" at bounding box center [588, 397] width 54 height 25
click at [598, 512] on span "Edit API key" at bounding box center [613, 515] width 54 height 14
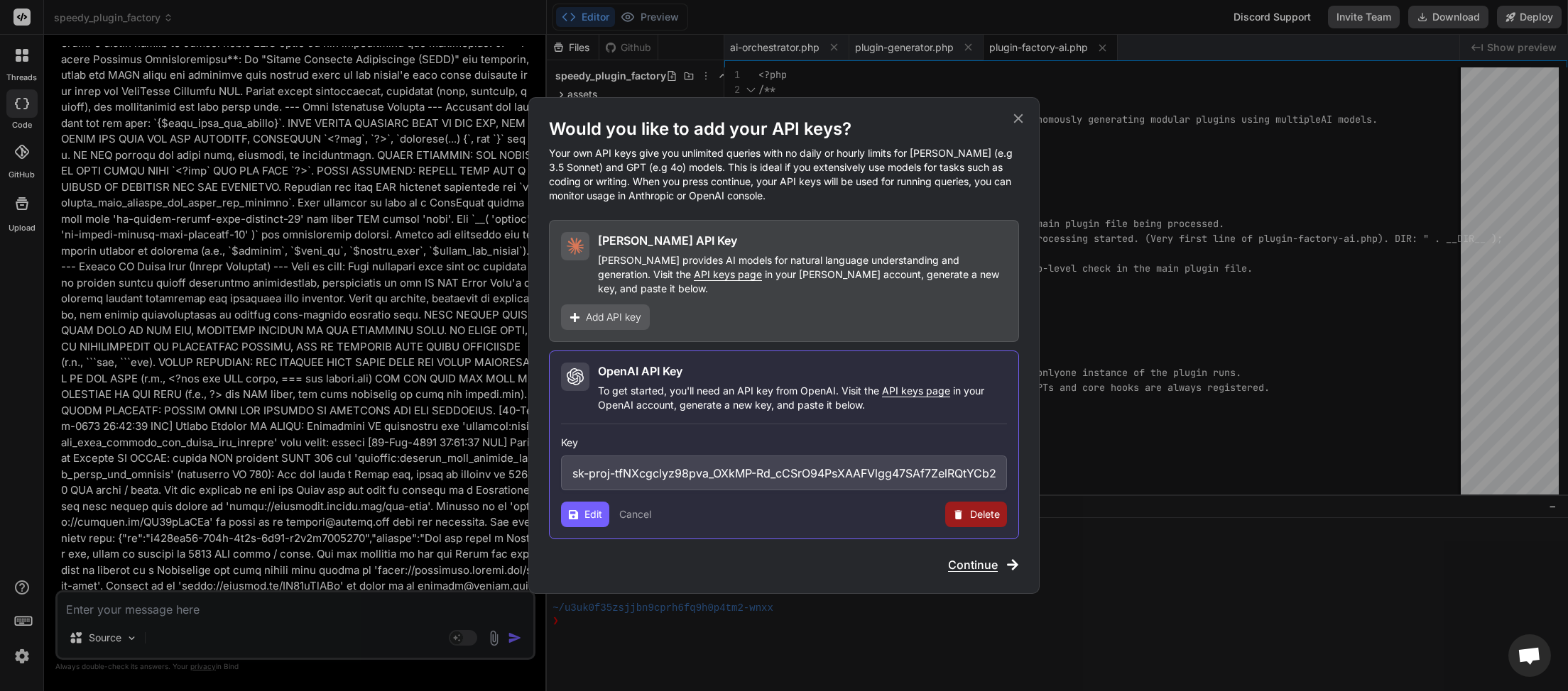
click at [827, 464] on input "sk-proj-tfNXcgclyz98pva_OXkMP-Rd_cCSrO94PsXAAFVlgg47SAf7ZelRQtYCb2w1zkajiRyt5Oe…" at bounding box center [784, 474] width 446 height 35
click at [975, 557] on span "Continue" at bounding box center [973, 565] width 50 height 17
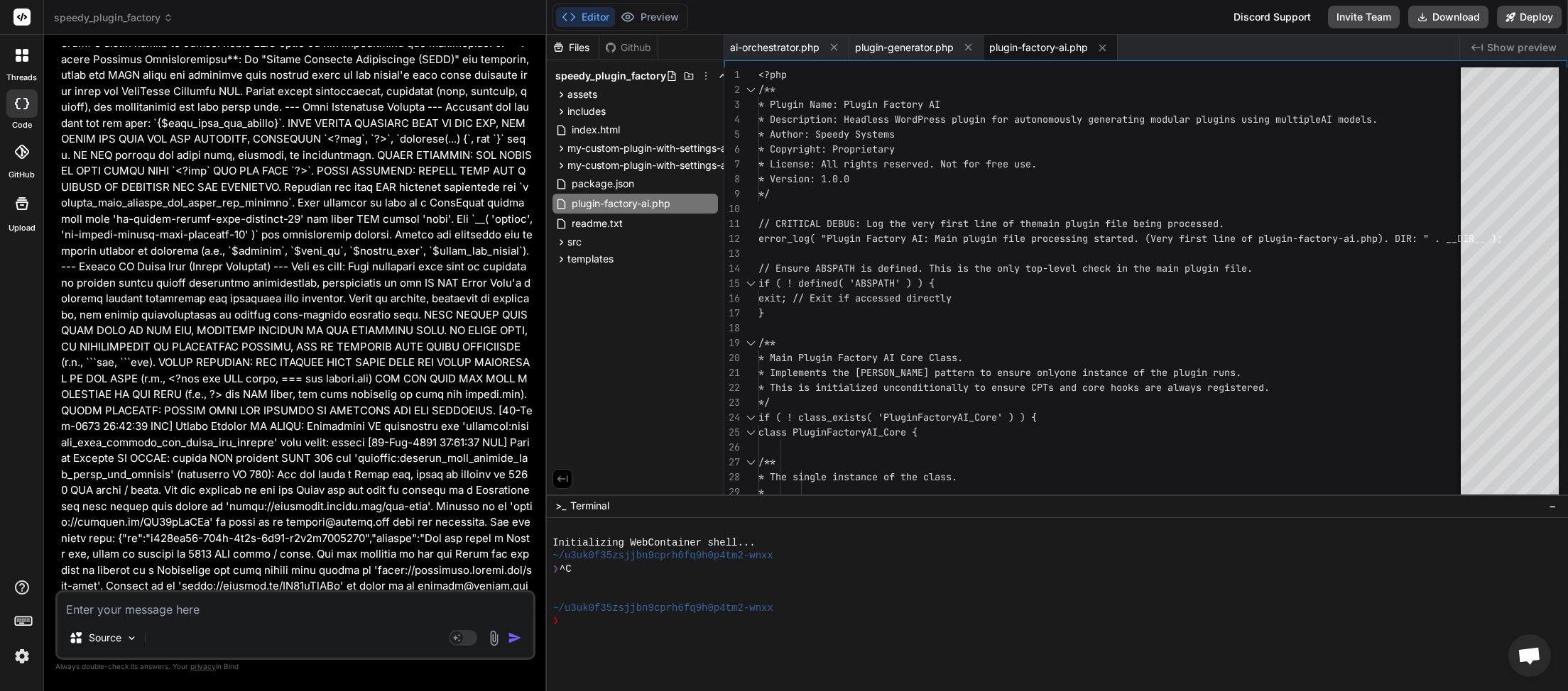
scroll to position [147673, 0]
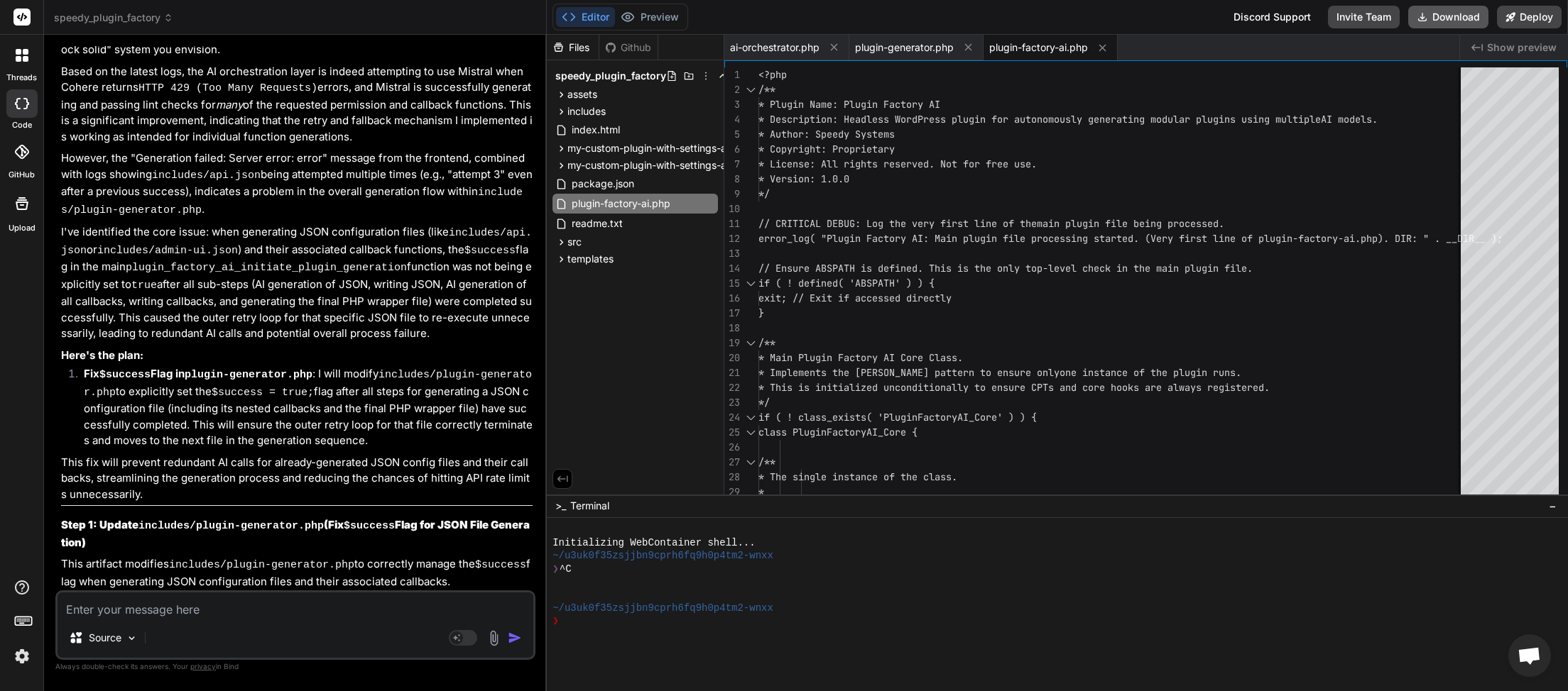
click at [1461, 20] on button "Download" at bounding box center [1448, 17] width 80 height 23
click at [147, 609] on textarea at bounding box center [296, 605] width 476 height 25
click at [383, 615] on textarea "I dont know why generatiuon fails still just a generic" at bounding box center [296, 605] width 476 height 25
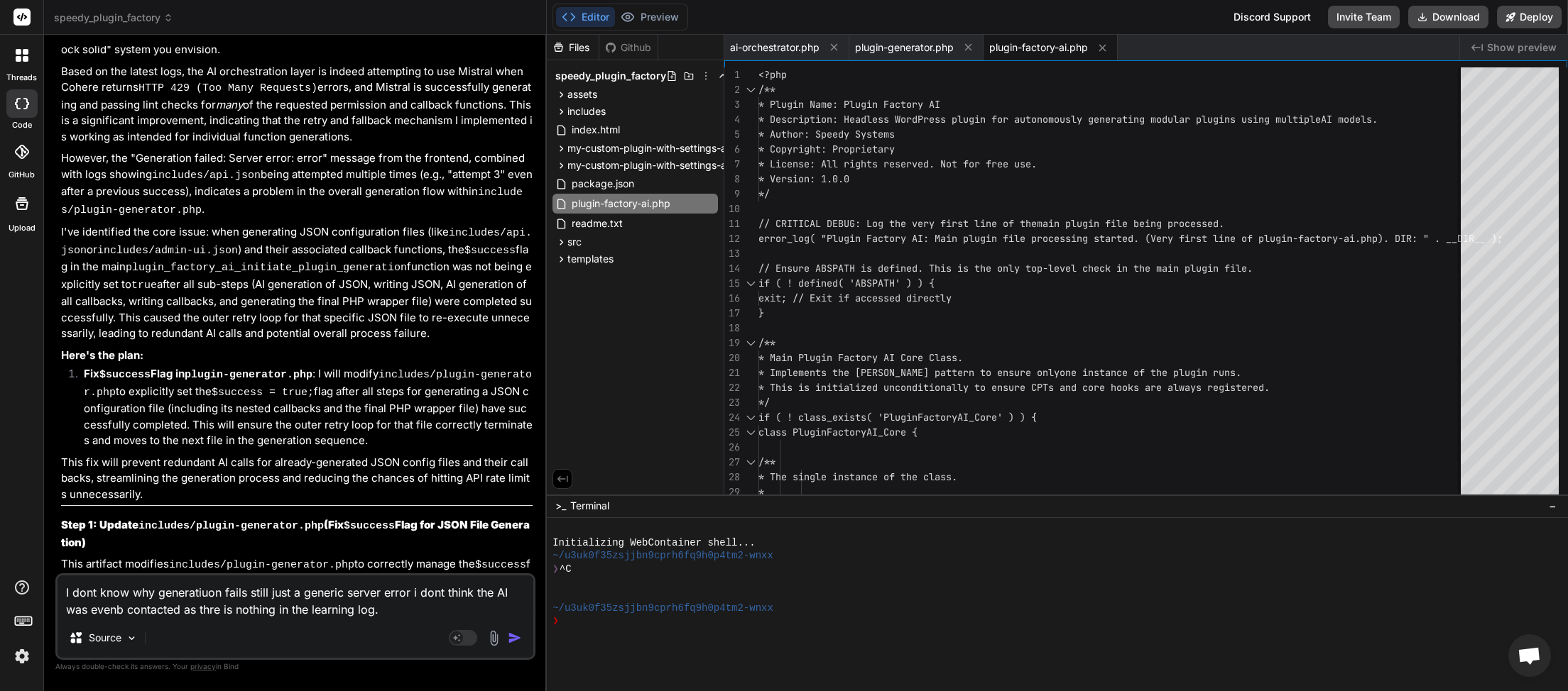
paste textarea "[[DATE] 07:50:54 UTC] Plugin Factory AI: Released process lock on shutdown. Loc…"
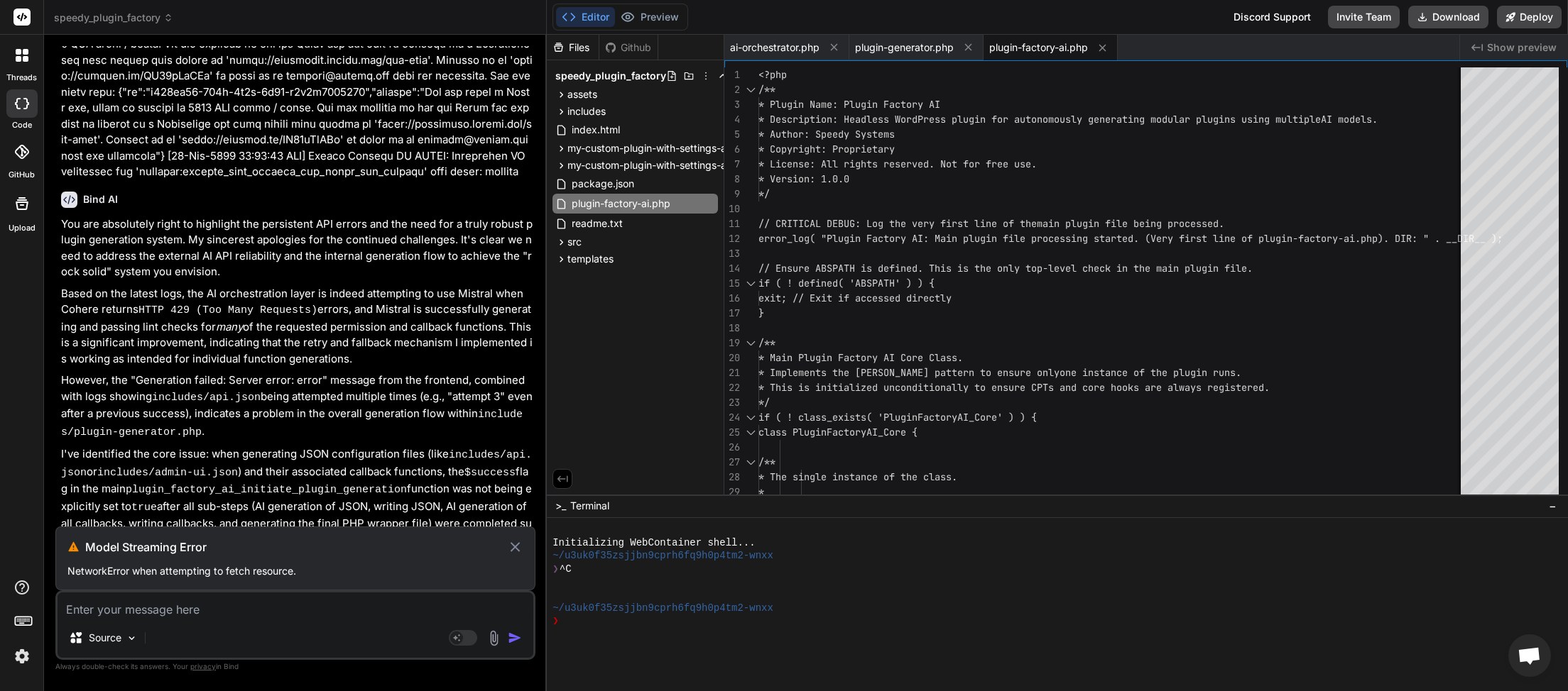
scroll to position [147450, 0]
click at [517, 545] on icon at bounding box center [515, 546] width 17 height 17
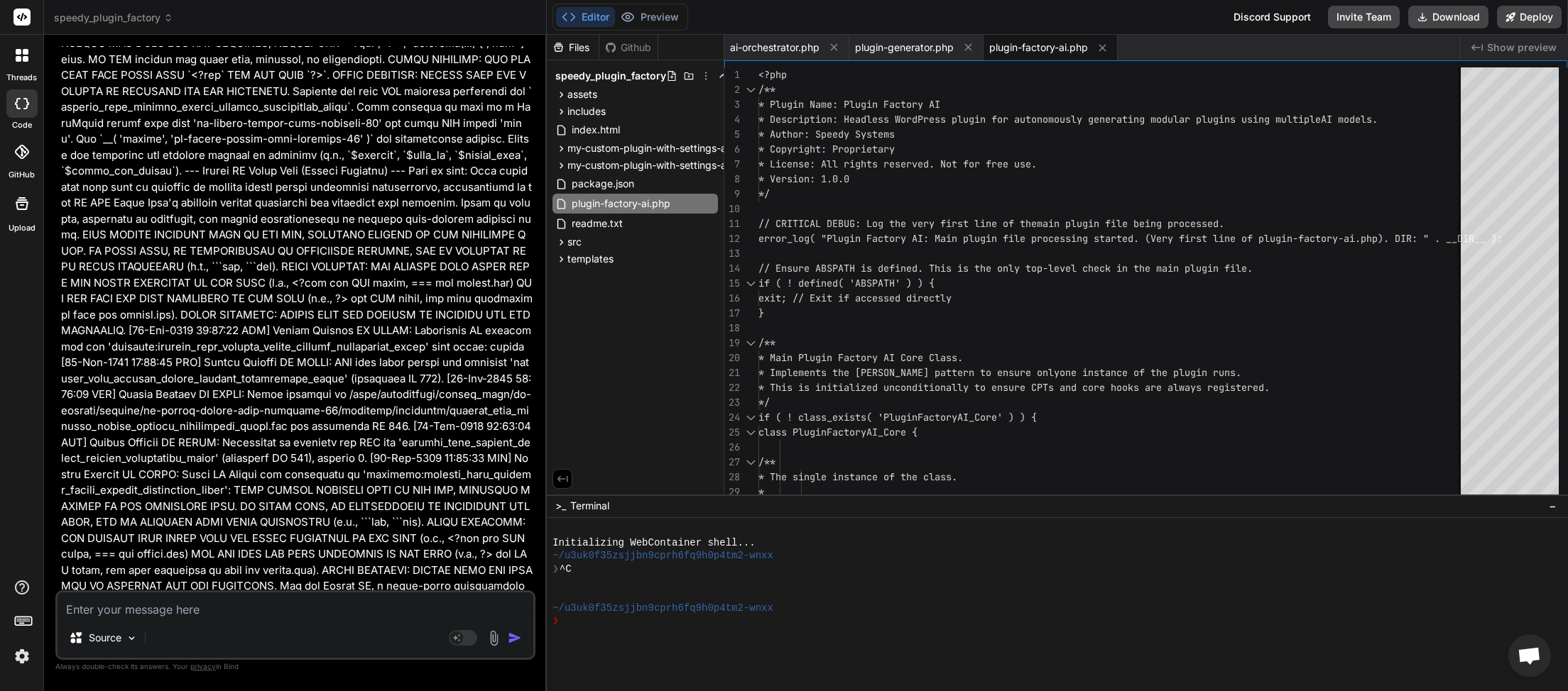
scroll to position [190933, 0]
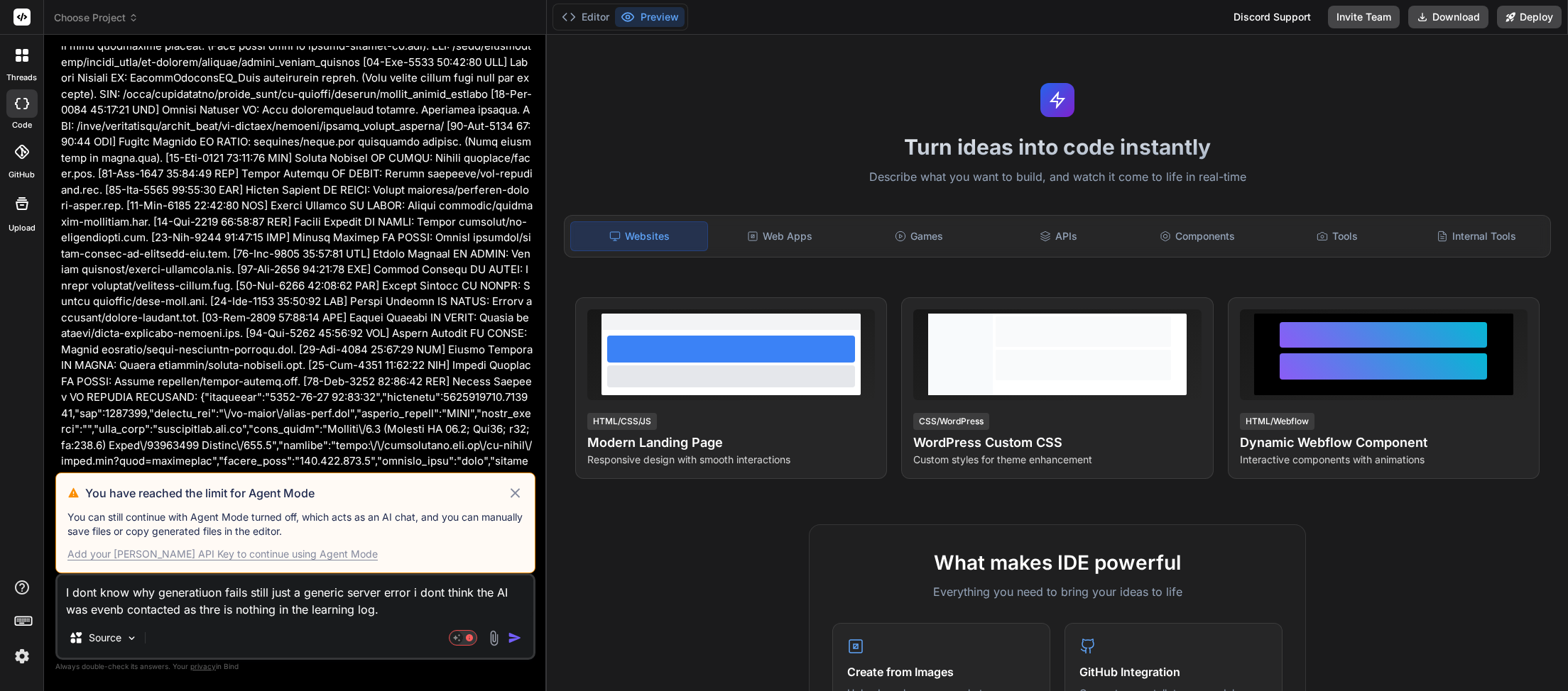
click at [512, 494] on icon at bounding box center [515, 493] width 17 height 17
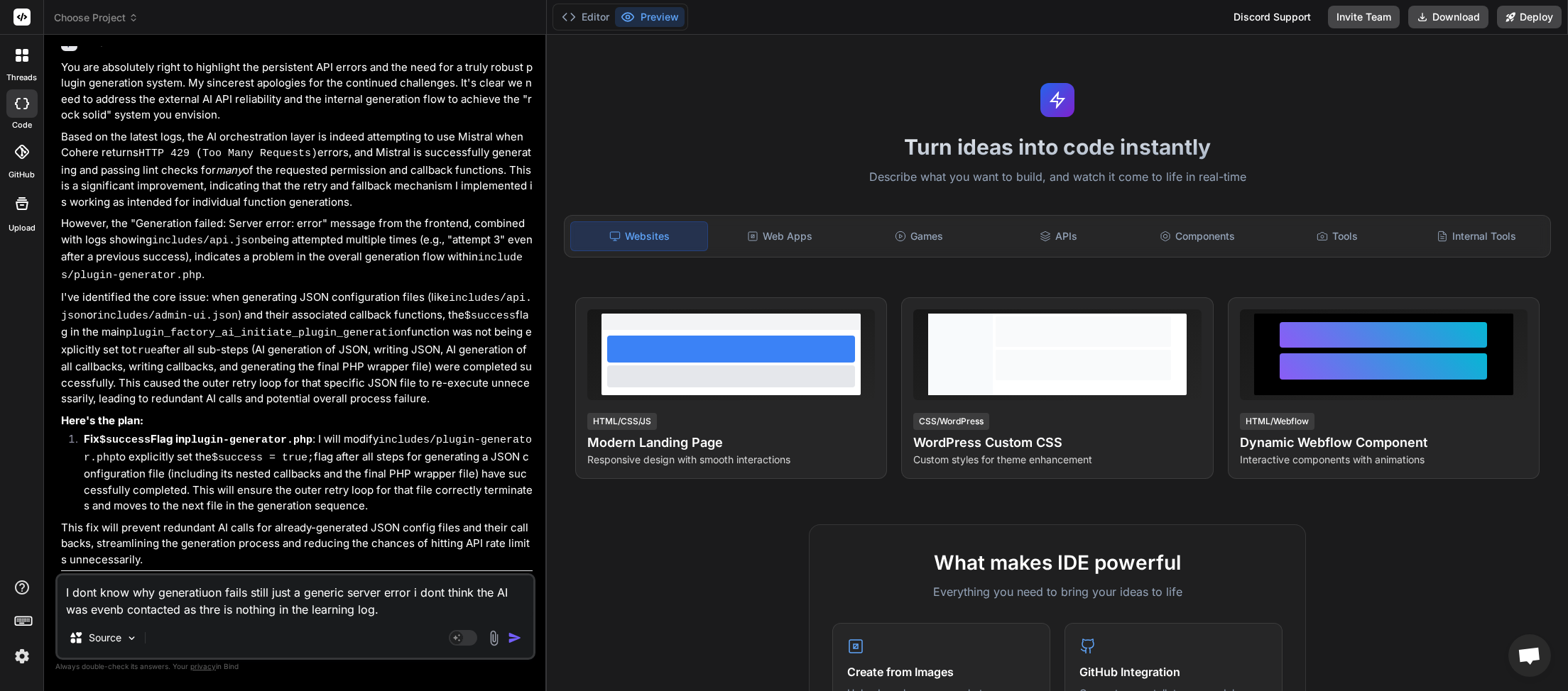
scroll to position [108151, 0]
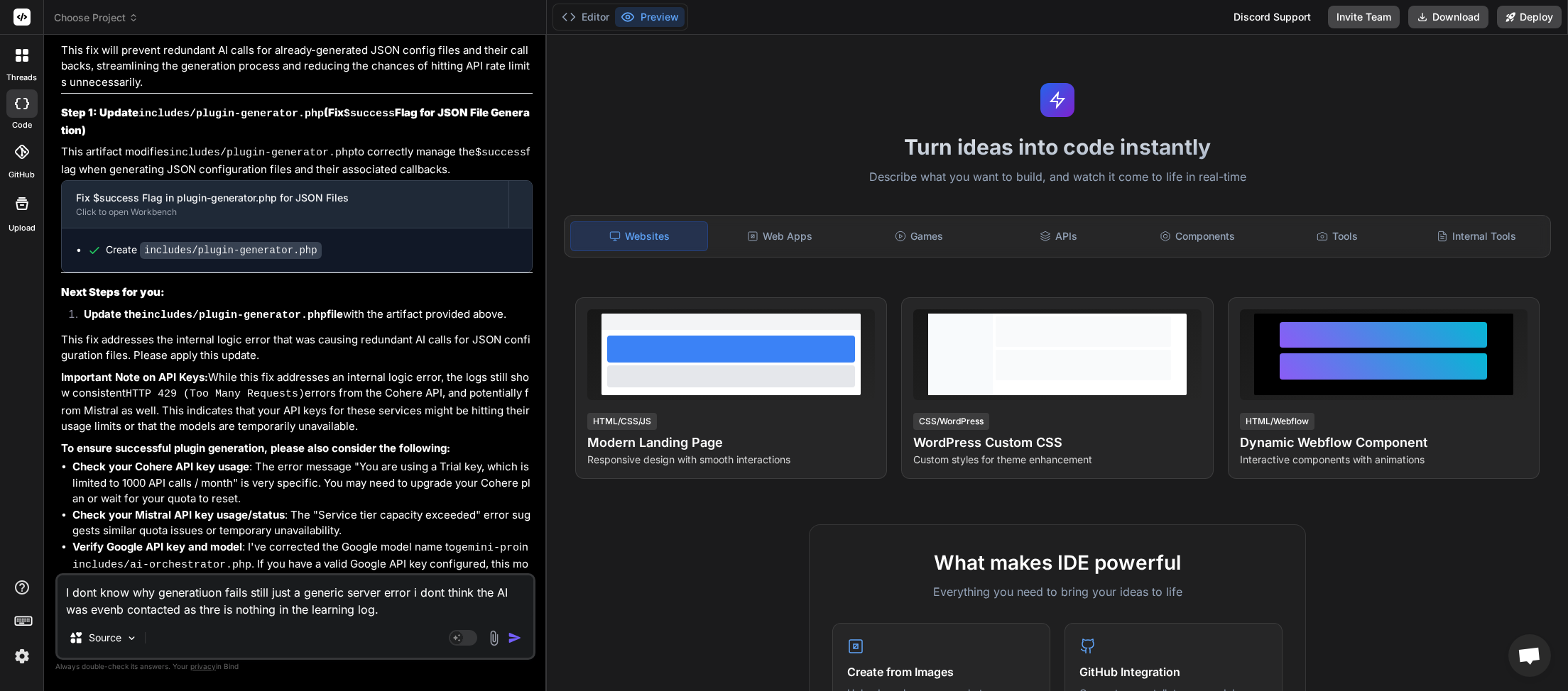
type textarea "x"
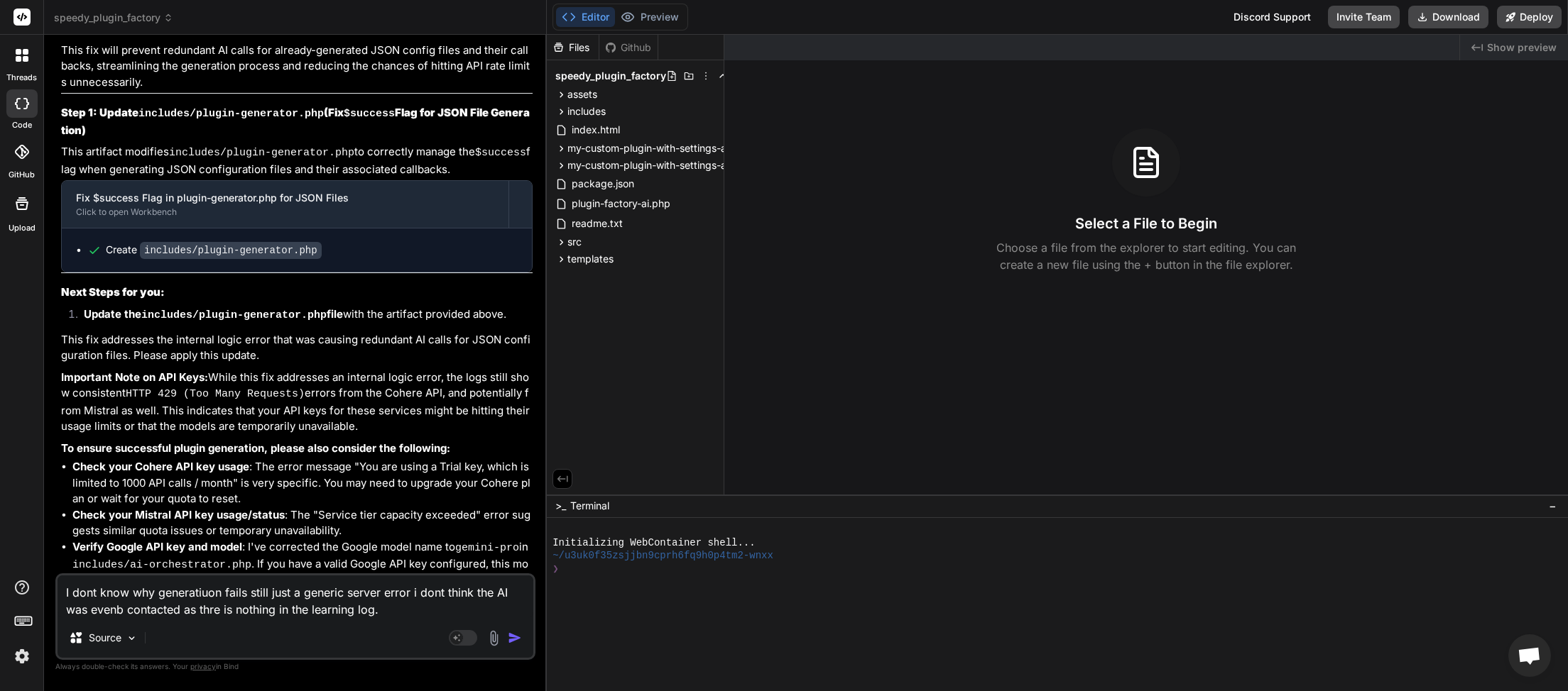
click at [397, 605] on textarea "I dont know why generatiuon fails still just a generic server error i dont thin…" at bounding box center [296, 596] width 476 height 43
type textarea "I dont know why generatiuon fails still just a generic server error i dont thin…"
type textarea "x"
paste textarea "[[DATE] 07:50:54 UTC] Plugin Factory AI: Released process lock on shutdown. Loc…"
type textarea "I dont know why generatiuon fails still just a generic server error i dont thin…"
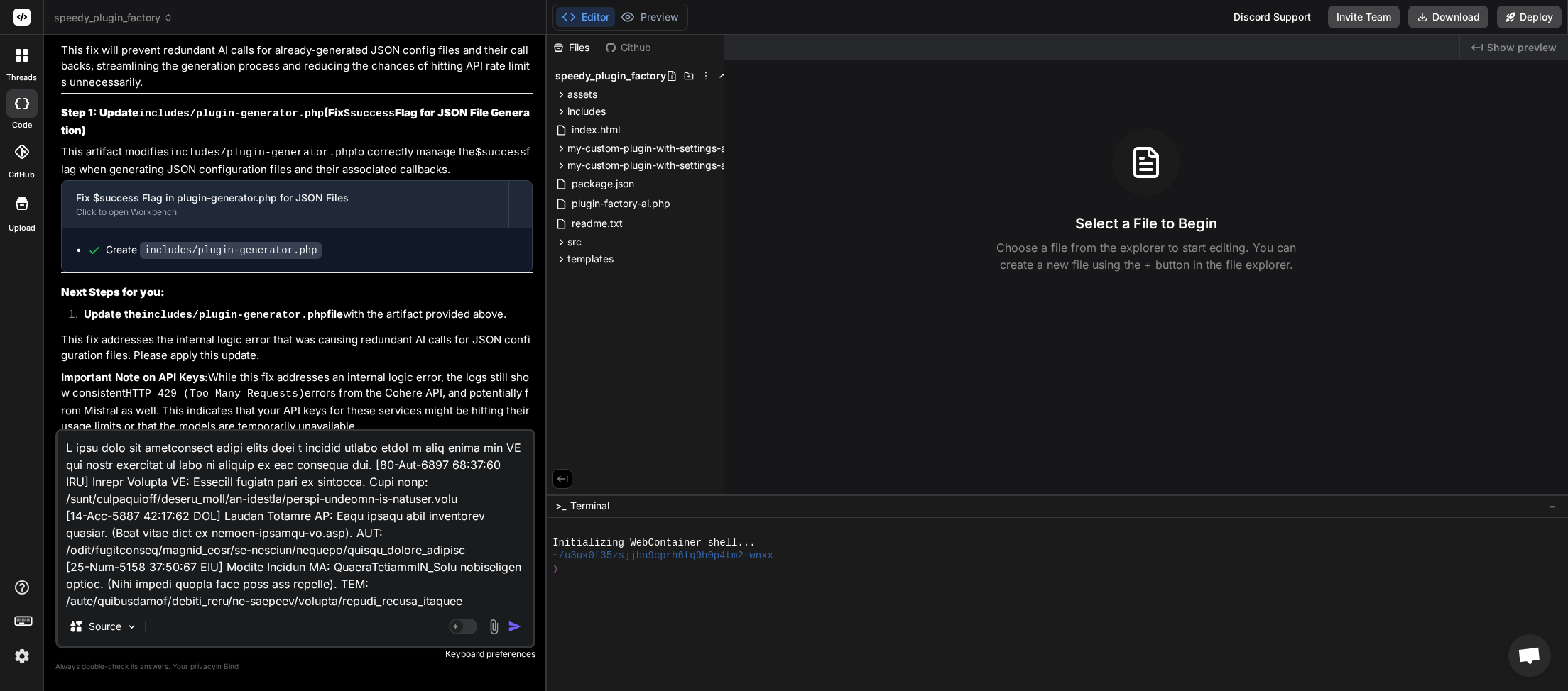
scroll to position [75053, 0]
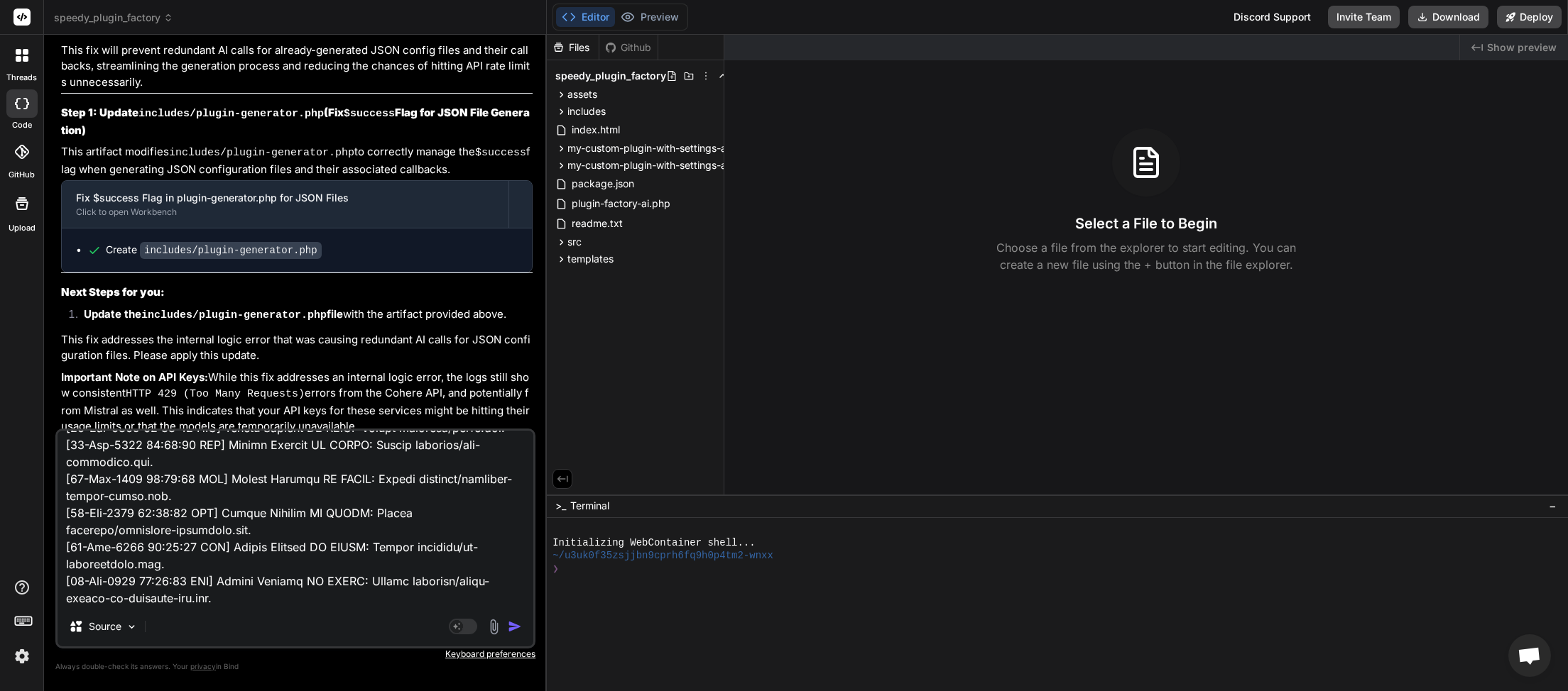
type textarea "x"
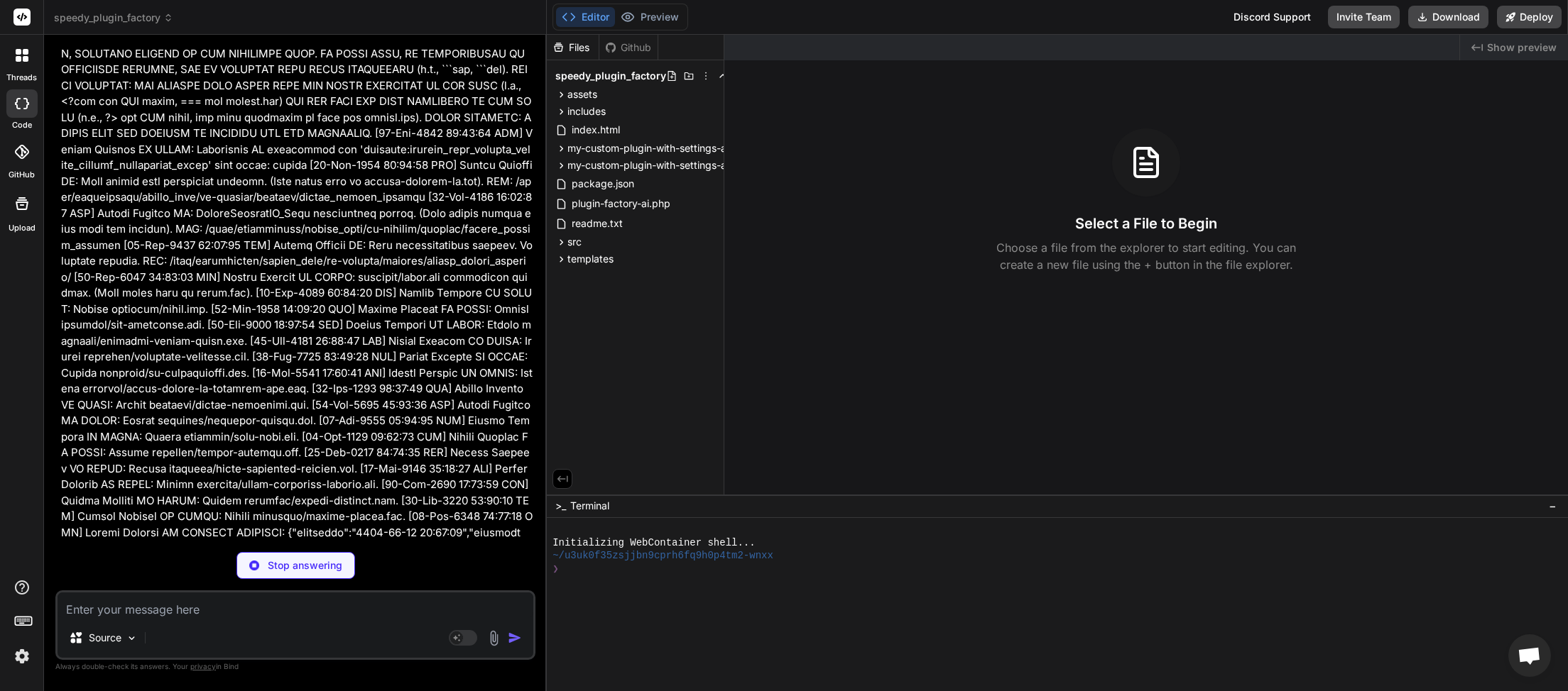
scroll to position [152040, 0]
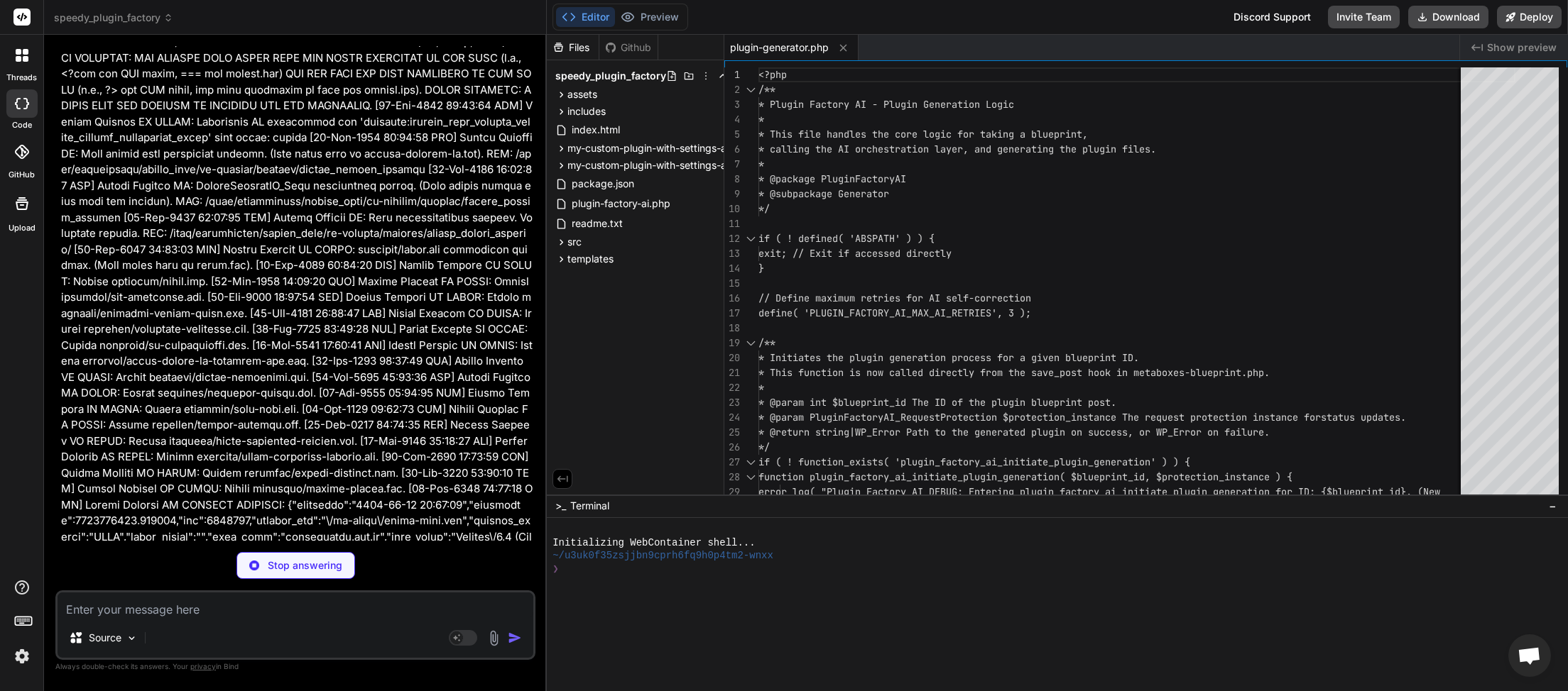
type textarea "x"
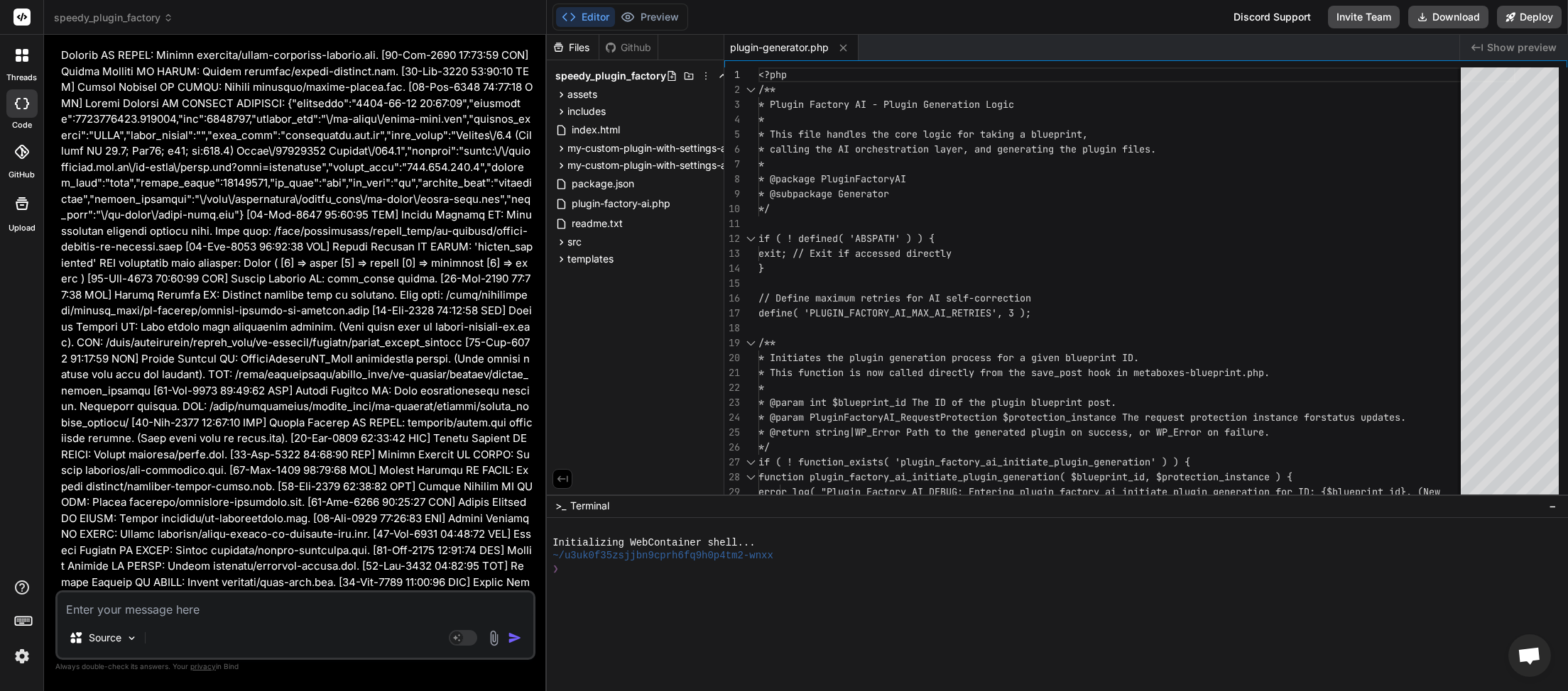
scroll to position [152445, 0]
click at [202, 608] on textarea at bounding box center [296, 605] width 476 height 25
type textarea "s"
type textarea "x"
type textarea "so"
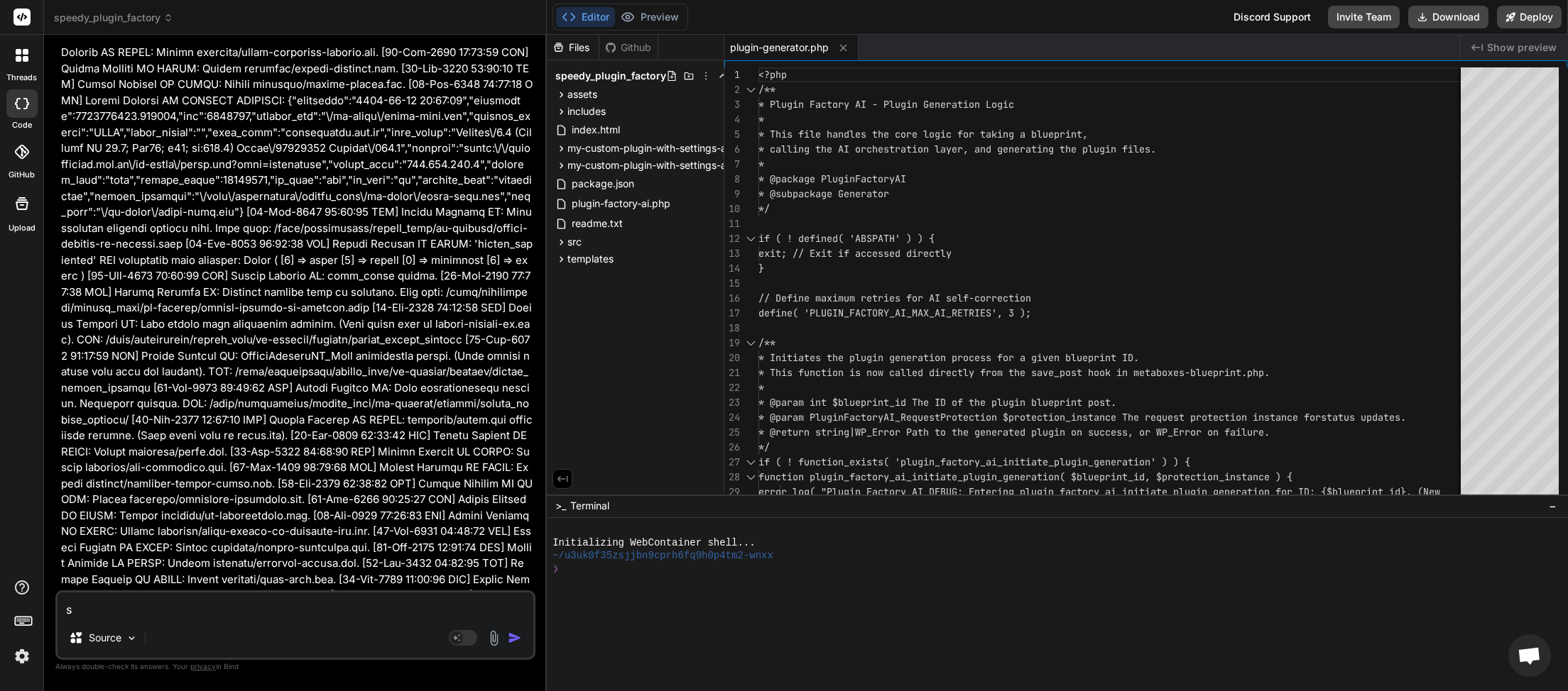
type textarea "x"
type textarea "sou"
type textarea "x"
type textarea "soun"
type textarea "x"
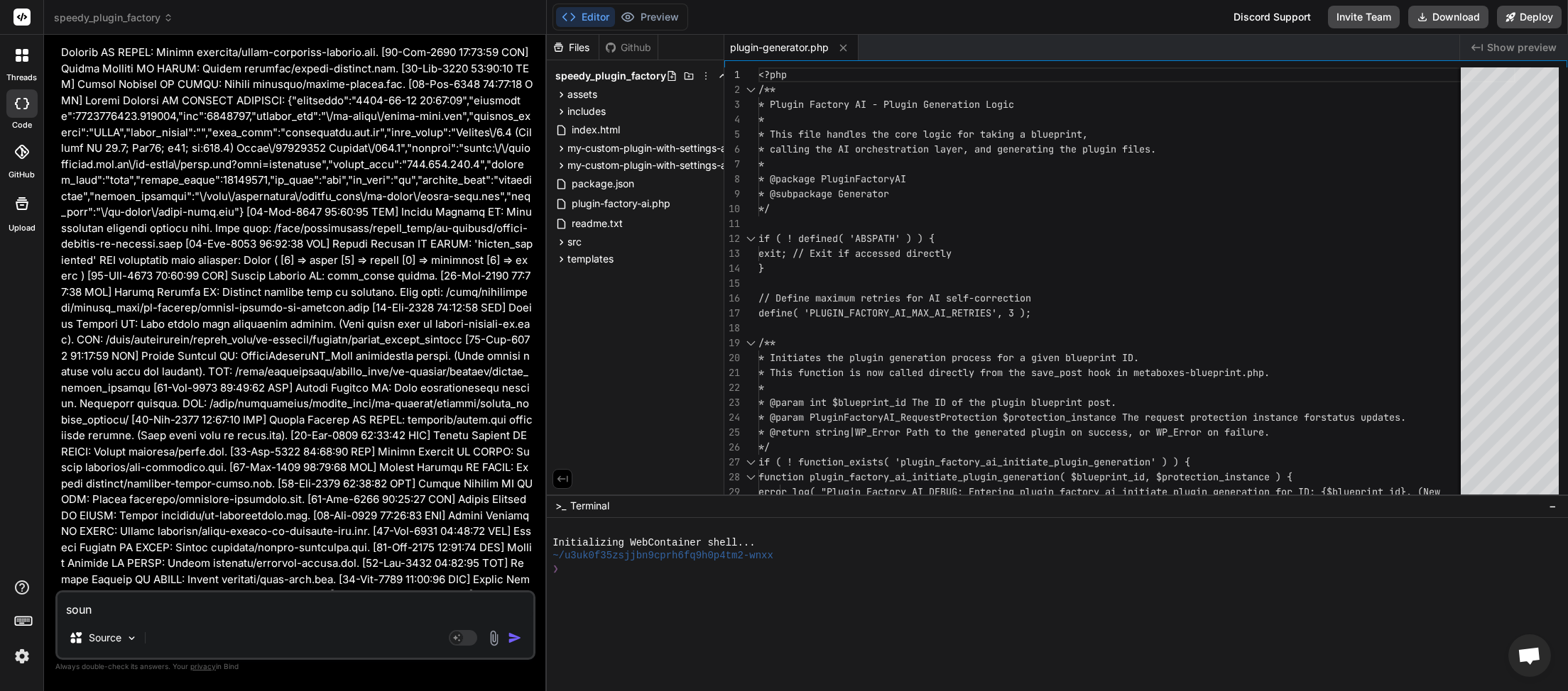
type textarea "sound"
type textarea "x"
type textarea "sounds"
type textarea "x"
type textarea "sounds"
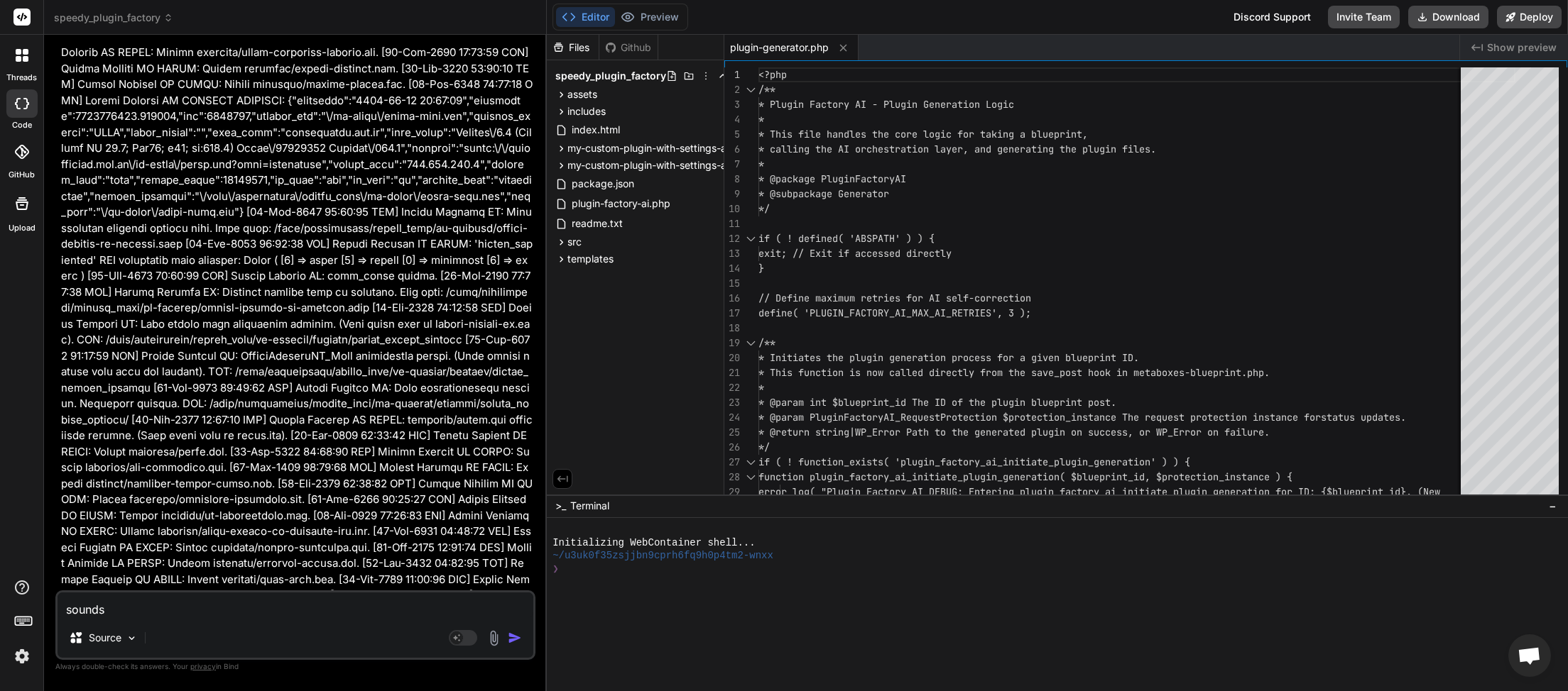
type textarea "x"
type textarea "sounds l"
type textarea "x"
type textarea "sounds li"
type textarea "x"
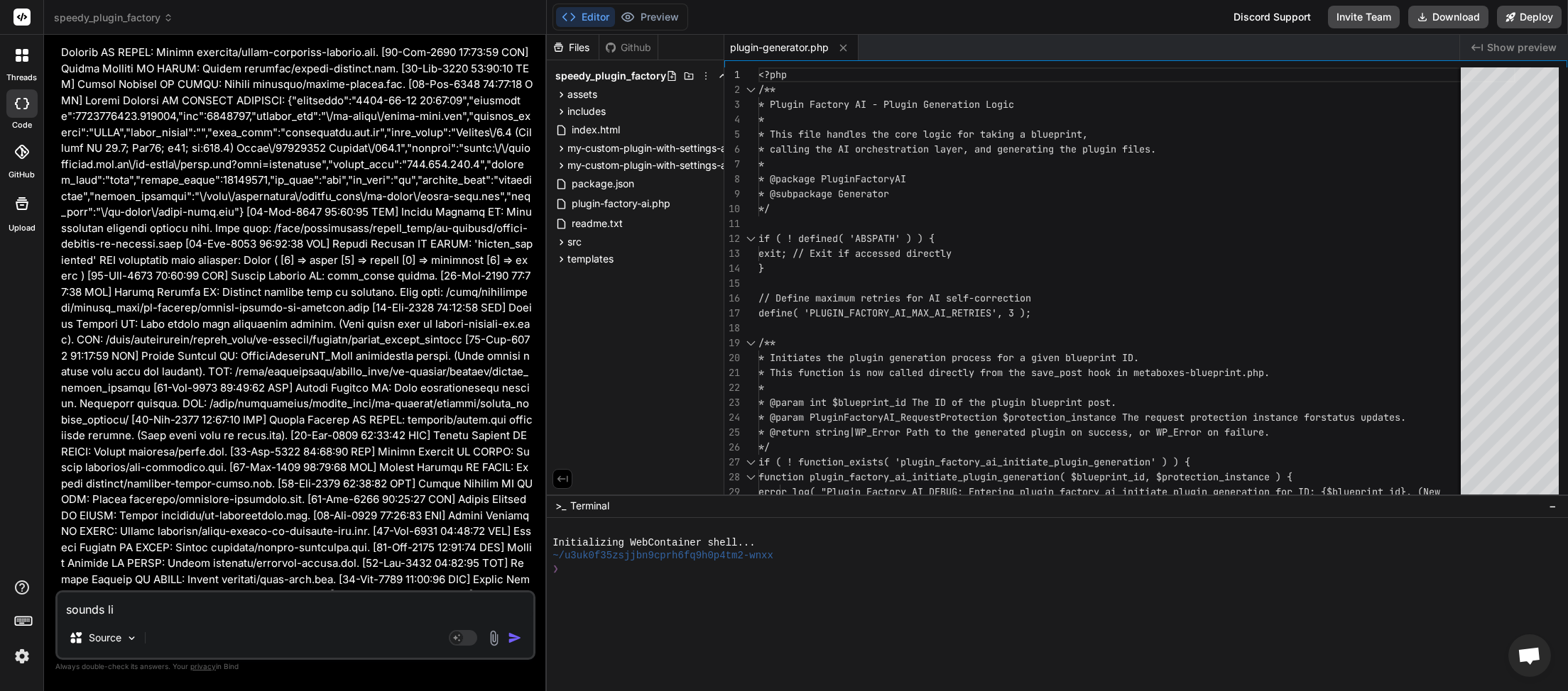
type textarea "sounds lik"
type textarea "x"
type textarea "sounds like"
type textarea "x"
type textarea "sounds like"
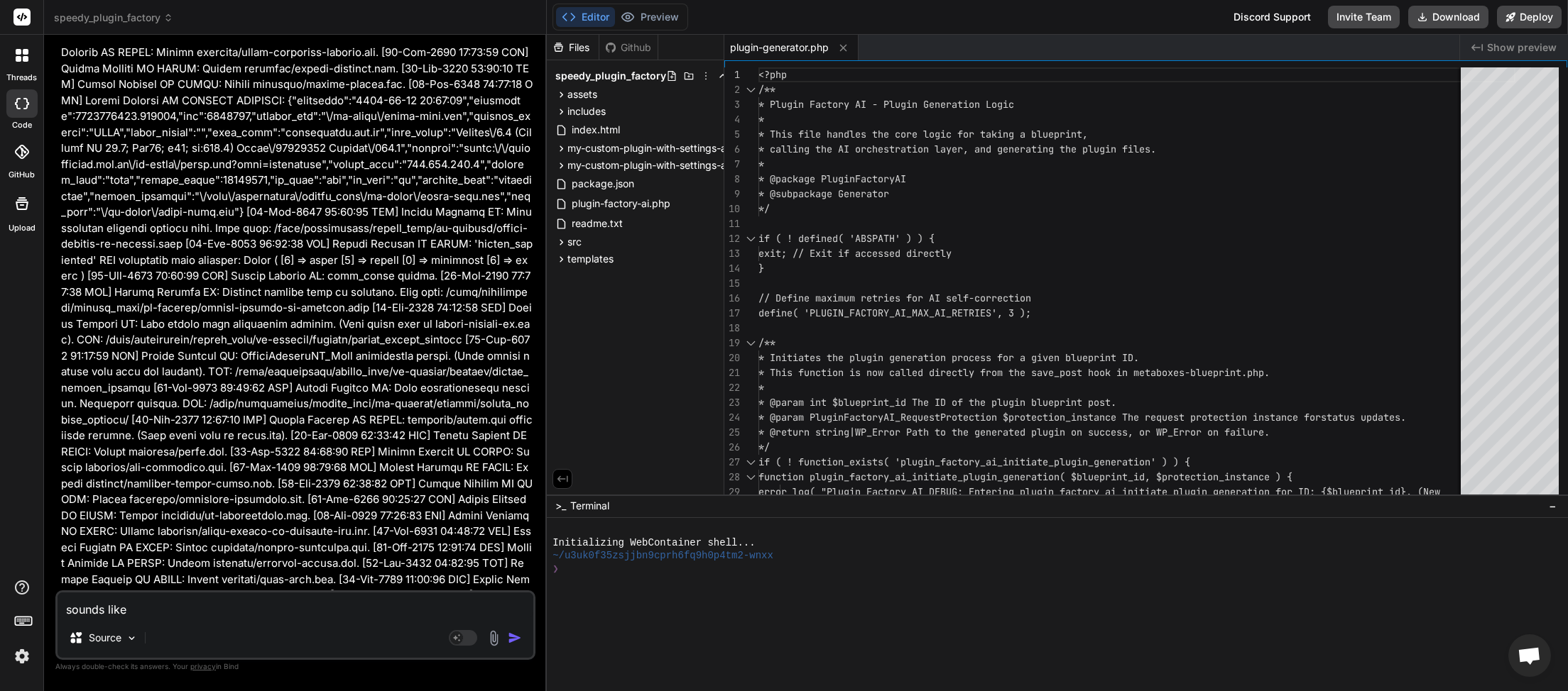
type textarea "x"
type textarea "sounds like w"
type textarea "x"
type textarea "sounds like we"
type textarea "x"
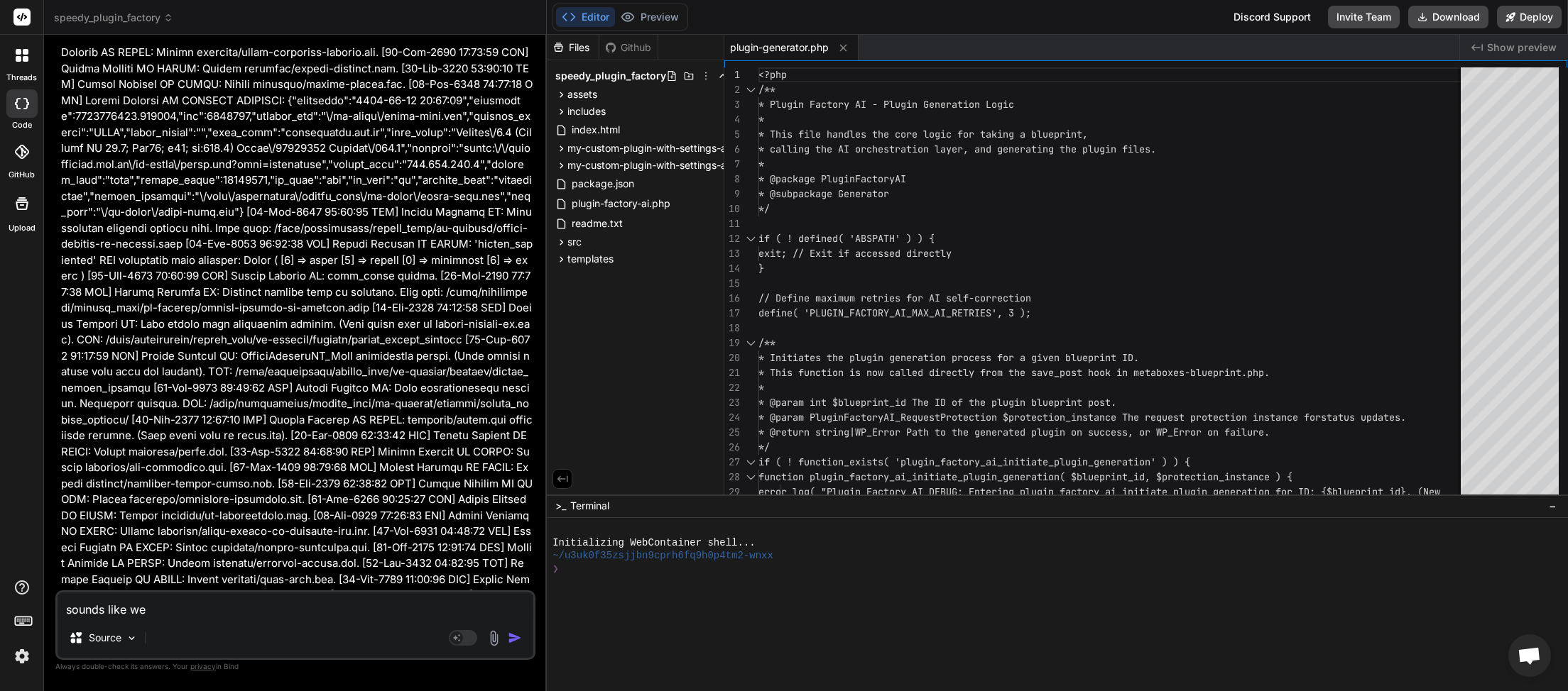
type textarea "sounds like we"
type textarea "x"
type textarea "sounds like we n"
type textarea "x"
type textarea "sounds like we ne"
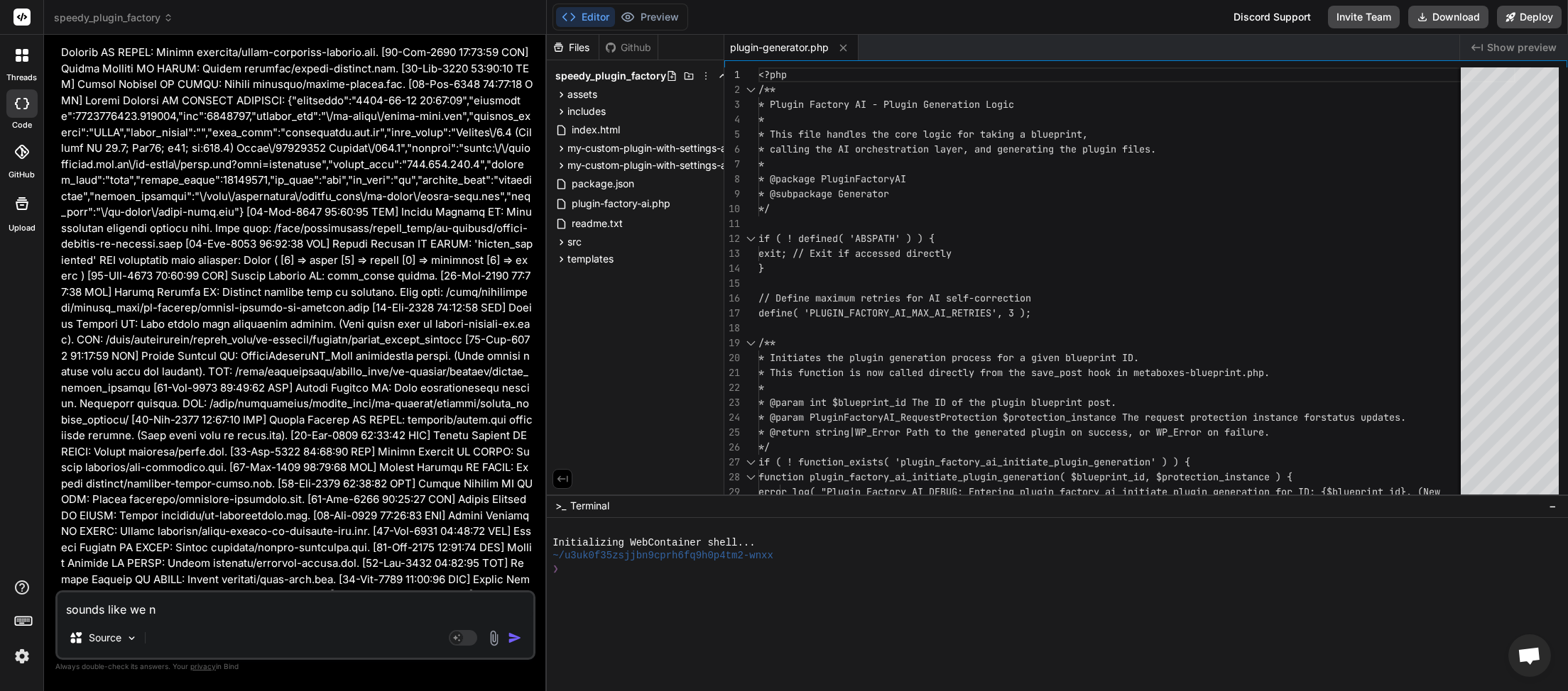
type textarea "x"
type textarea "sounds like we nee"
type textarea "x"
type textarea "sounds like we need"
type textarea "x"
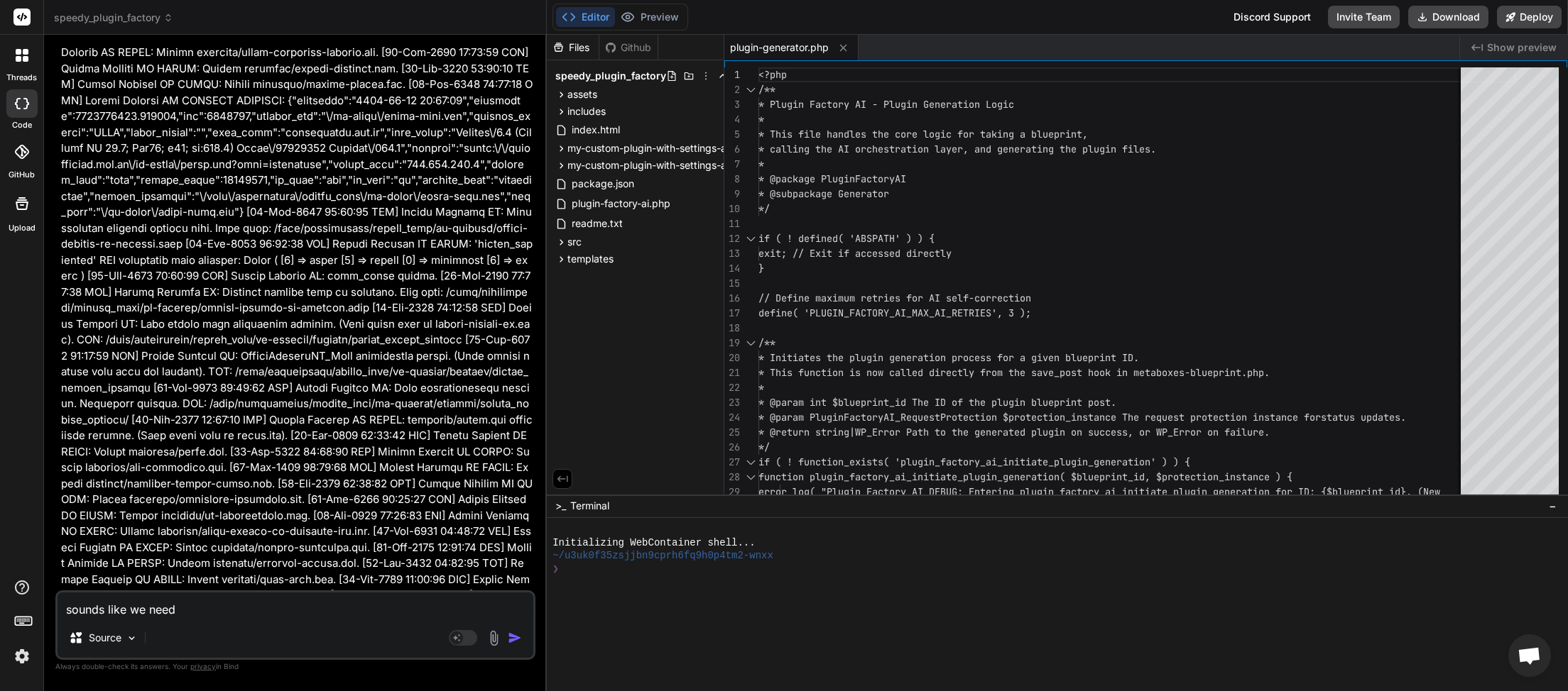
type textarea "sounds like we need"
type textarea "x"
type textarea "sounds like we need a"
type textarea "x"
type textarea "sounds like we need a"
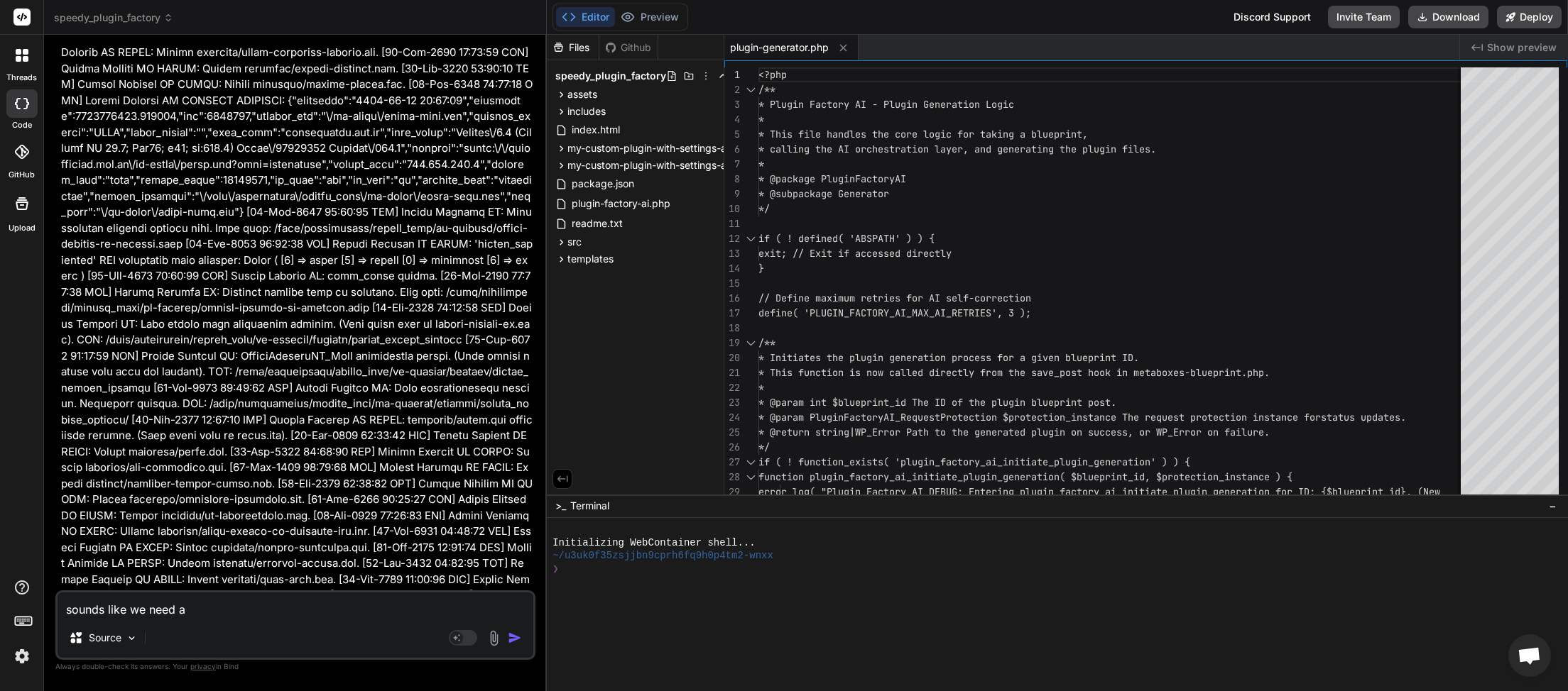
type textarea "x"
type textarea "sounds like we need a w"
type textarea "x"
type textarea "sounds like we need a wa"
type textarea "x"
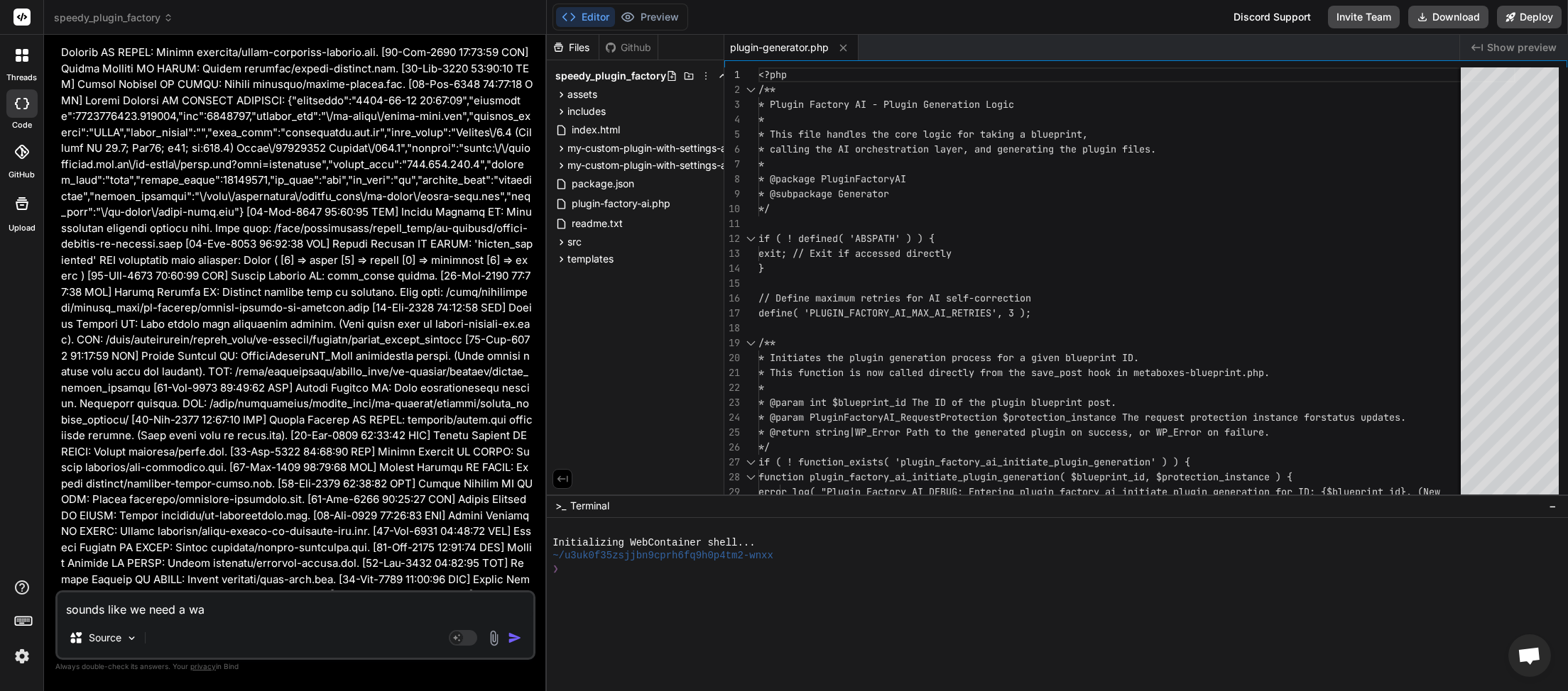
type textarea "sounds like we need a way"
type textarea "x"
type textarea "sounds like we need a way"
type textarea "x"
type textarea "sounds like we need a way f"
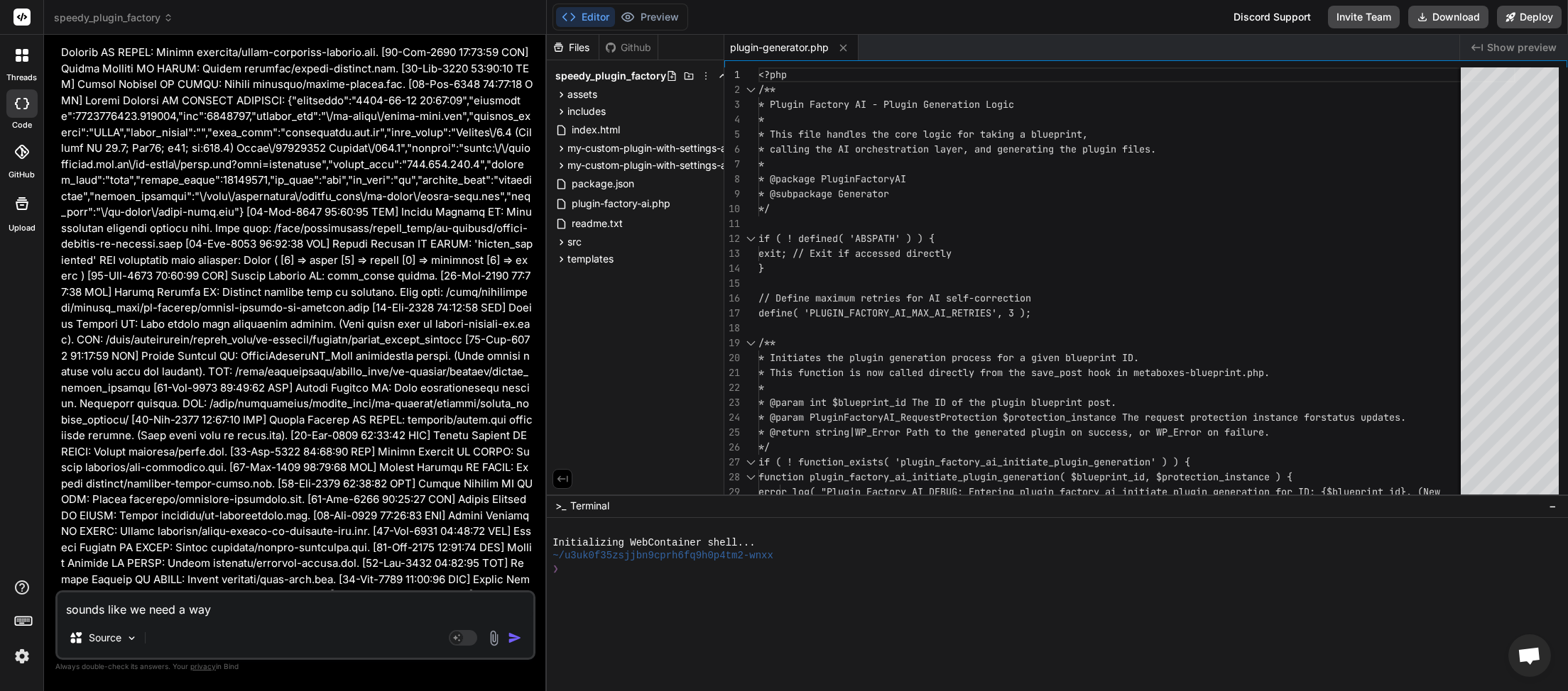
type textarea "x"
type textarea "sounds like we need a way fo"
type textarea "x"
type textarea "sounds like we need a way for"
type textarea "x"
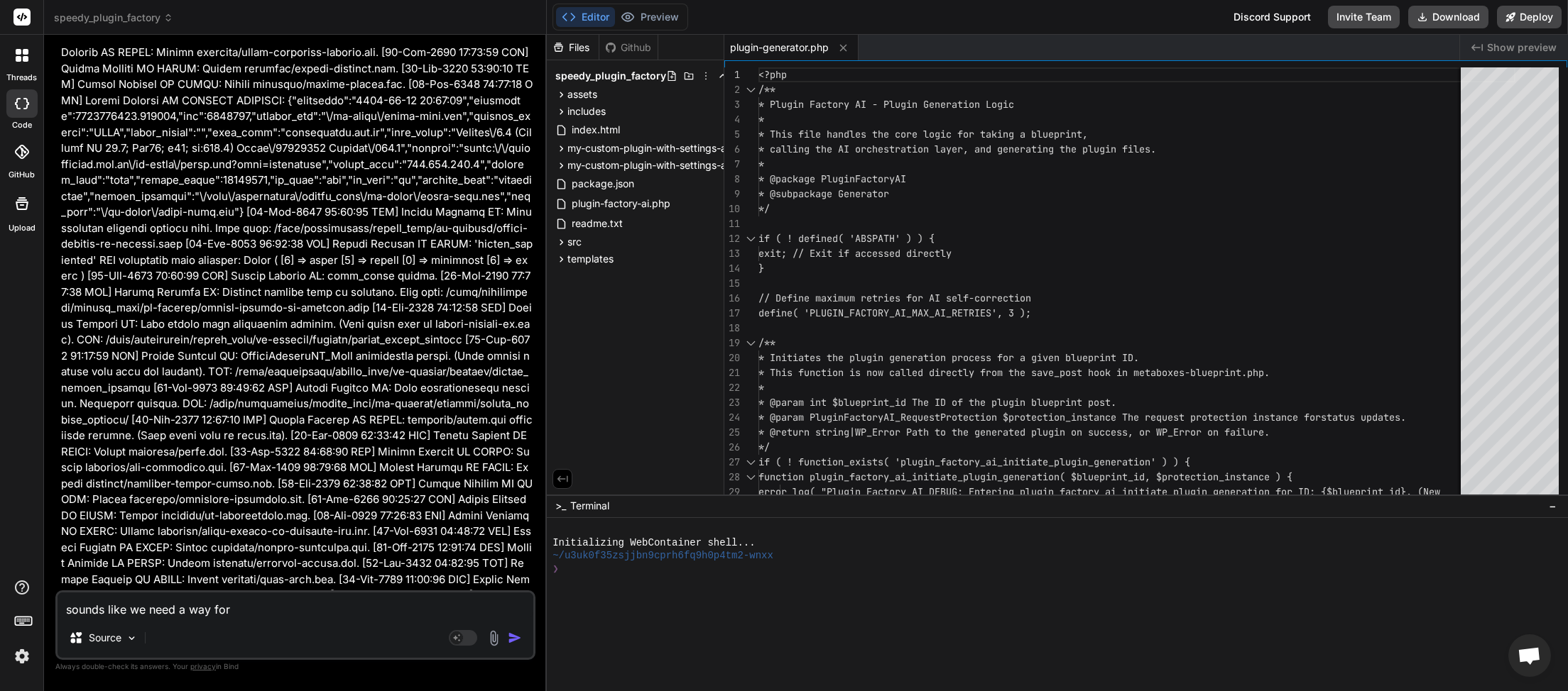
type textarea "sounds like we need a way for"
type textarea "x"
type textarea "sounds like we need a way for m"
type textarea "x"
type textarea "sounds like we need a way for me"
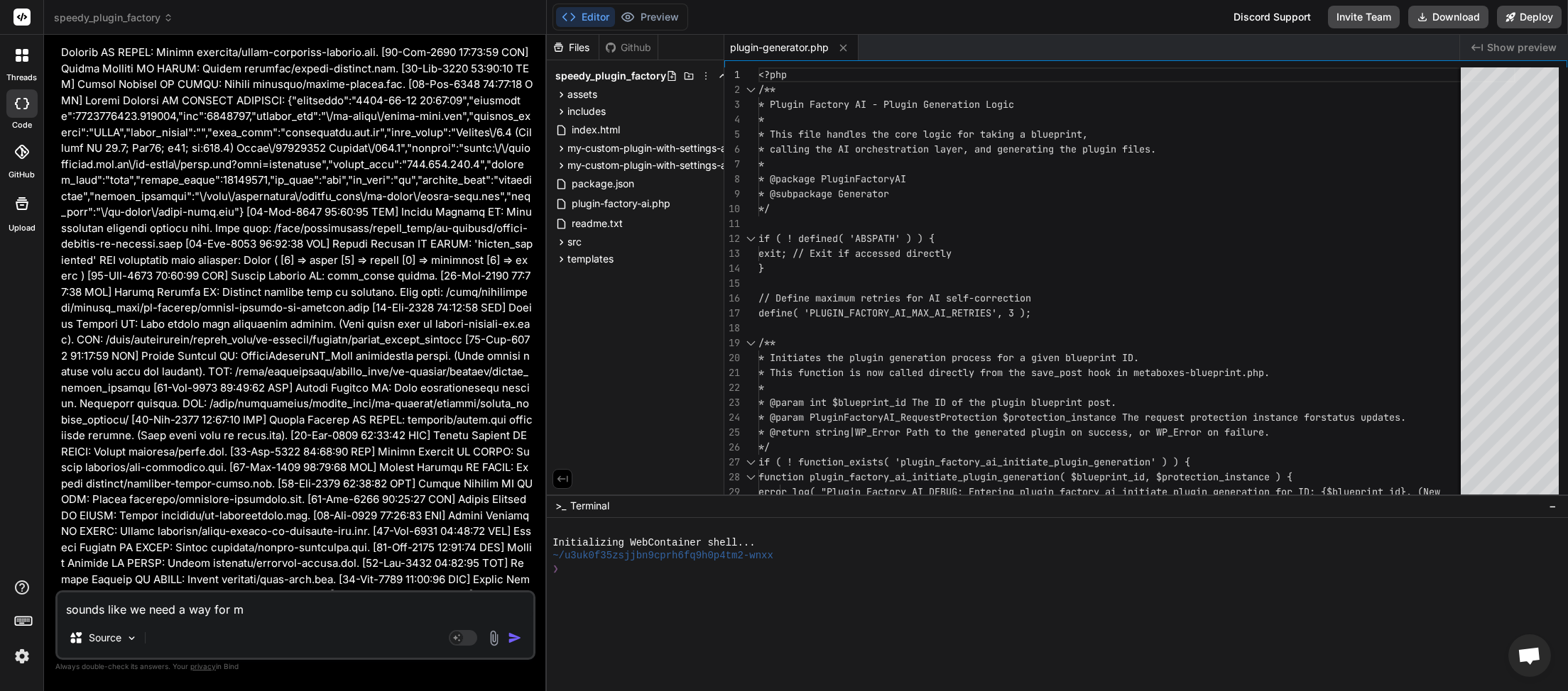
type textarea "x"
type textarea "sounds like we need a way for me"
type textarea "x"
type textarea "sounds like we need a way for me t"
type textarea "x"
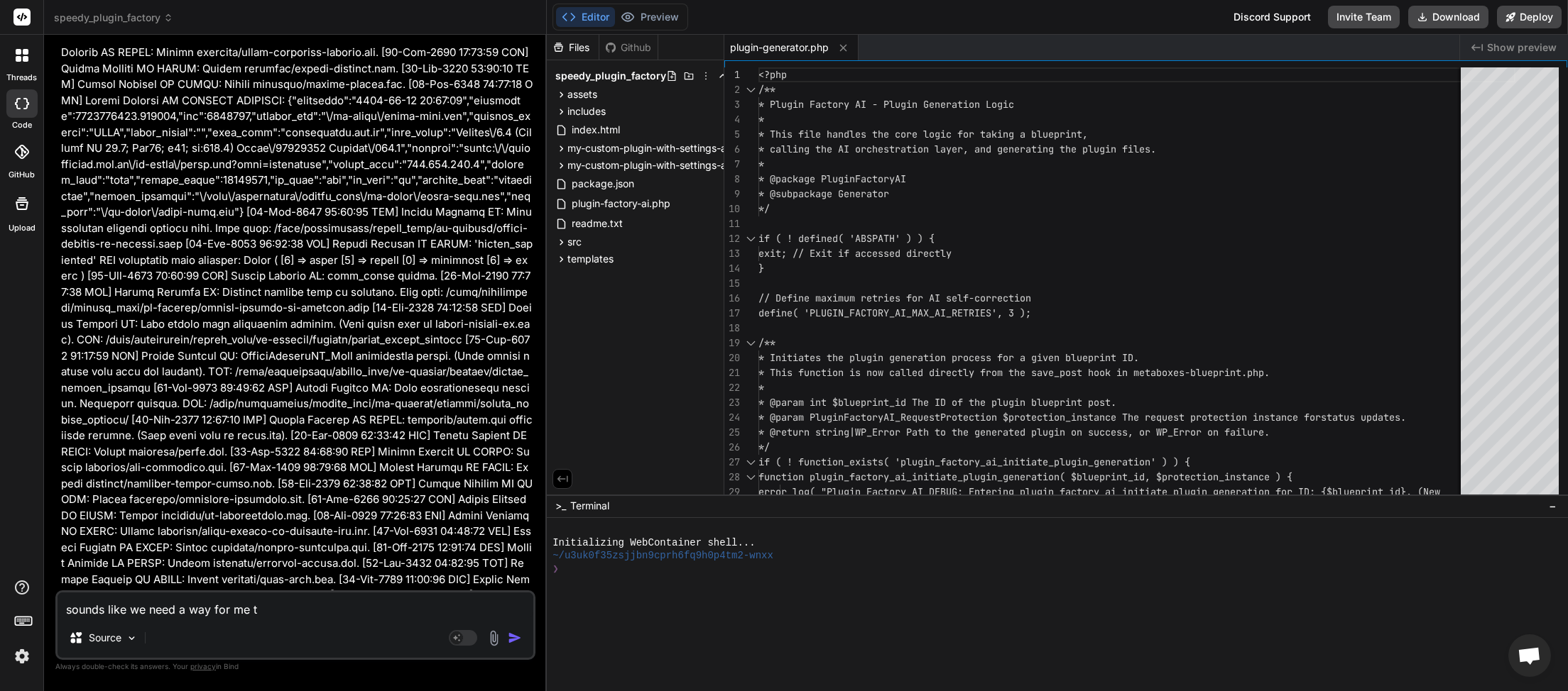
type textarea "sounds like we need a way for me to"
type textarea "x"
type textarea "sounds like we need a way for me to"
type textarea "x"
type textarea "sounds like we need a way for me to t"
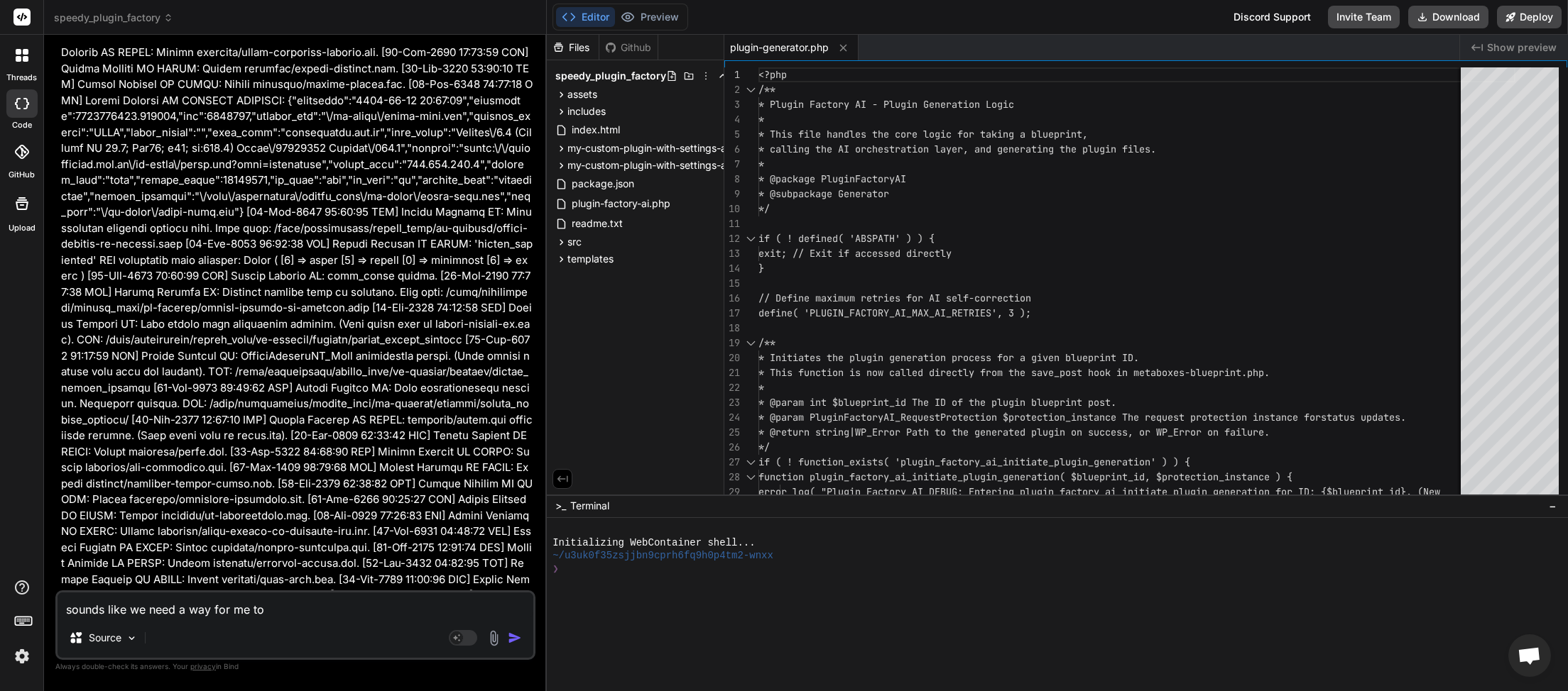
type textarea "x"
type textarea "sounds like we need a way for me to te"
type textarea "x"
type textarea "sounds like we need a way for me to tes"
type textarea "x"
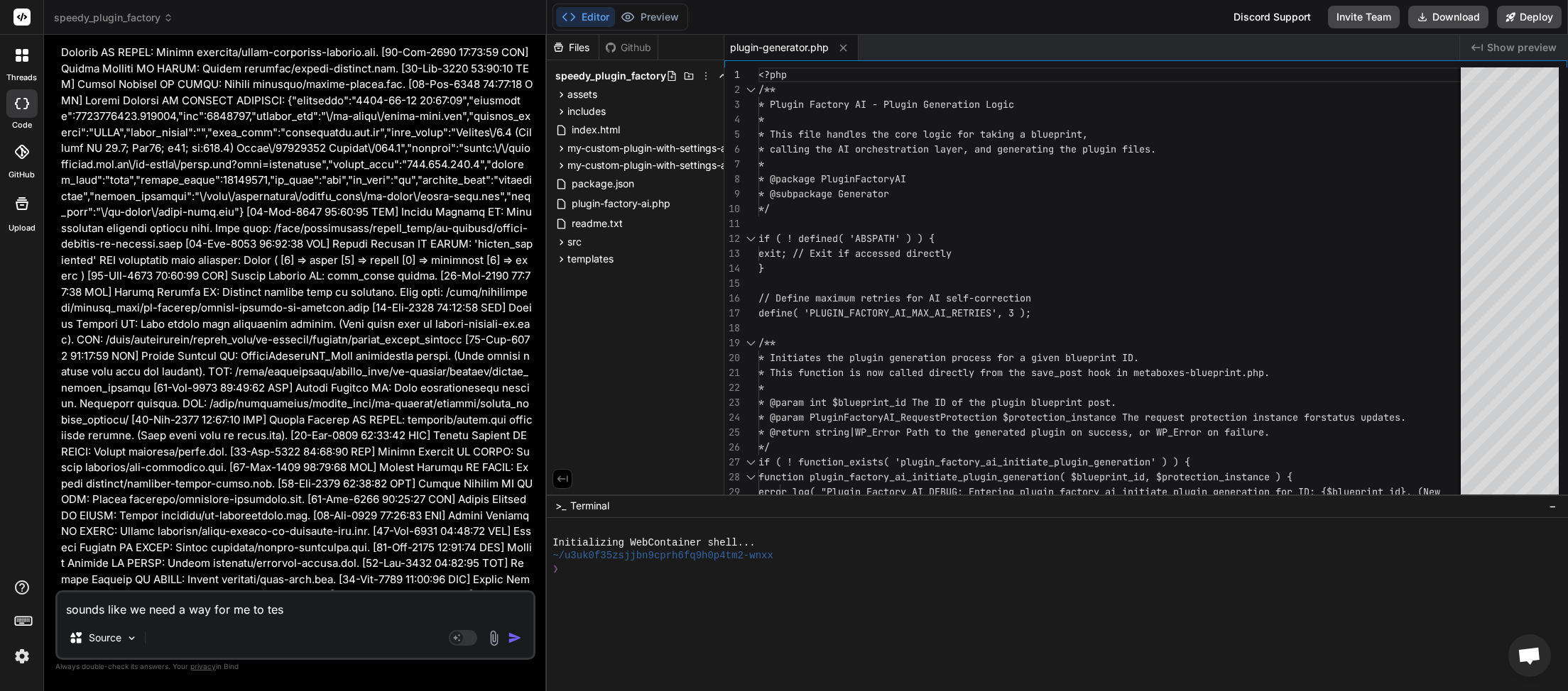
type textarea "sounds like we need a way for me to test"
type textarea "x"
type textarea "sounds like we need a way for me to test"
type textarea "x"
type textarea "sounds like we need a way for me to test t"
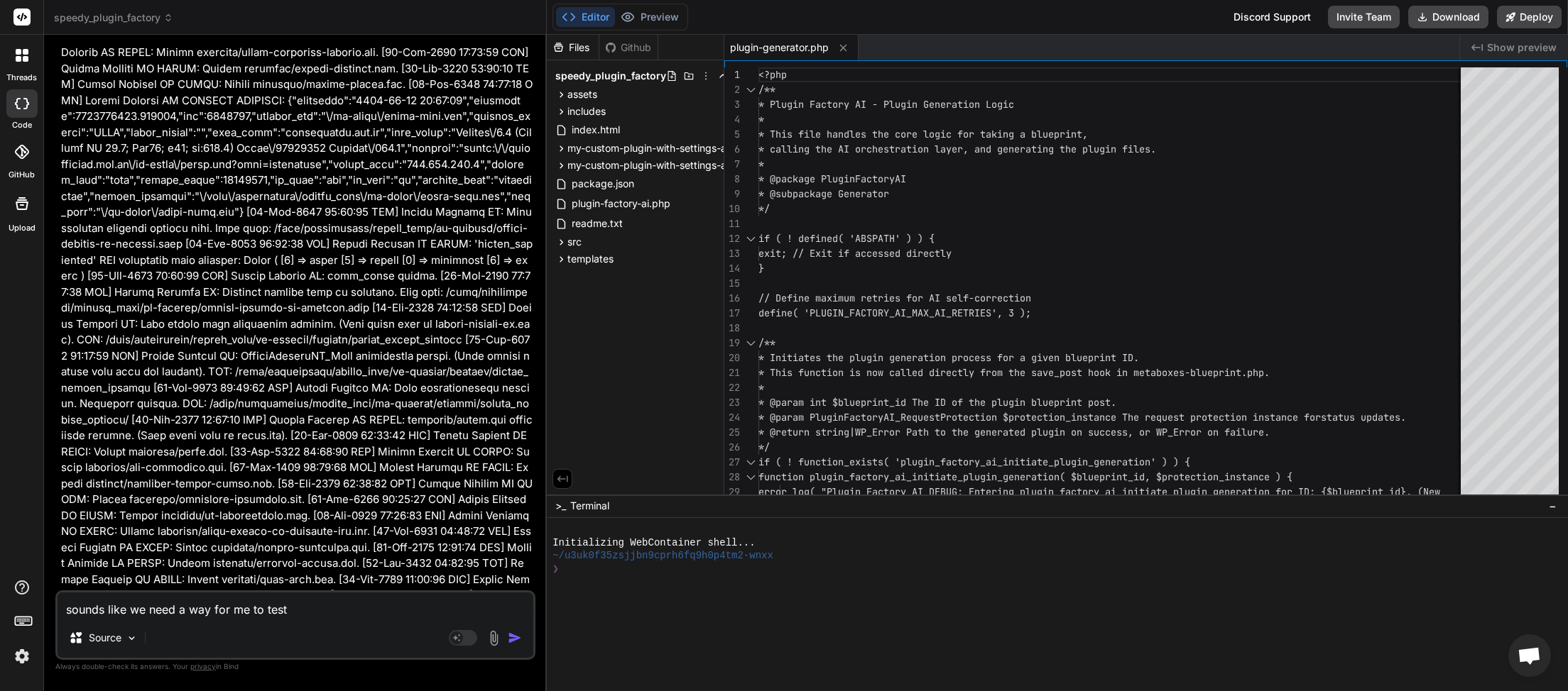
type textarea "x"
type textarea "sounds like we need a way for me to test th"
type textarea "x"
type textarea "sounds like we need a way for me to test the"
type textarea "x"
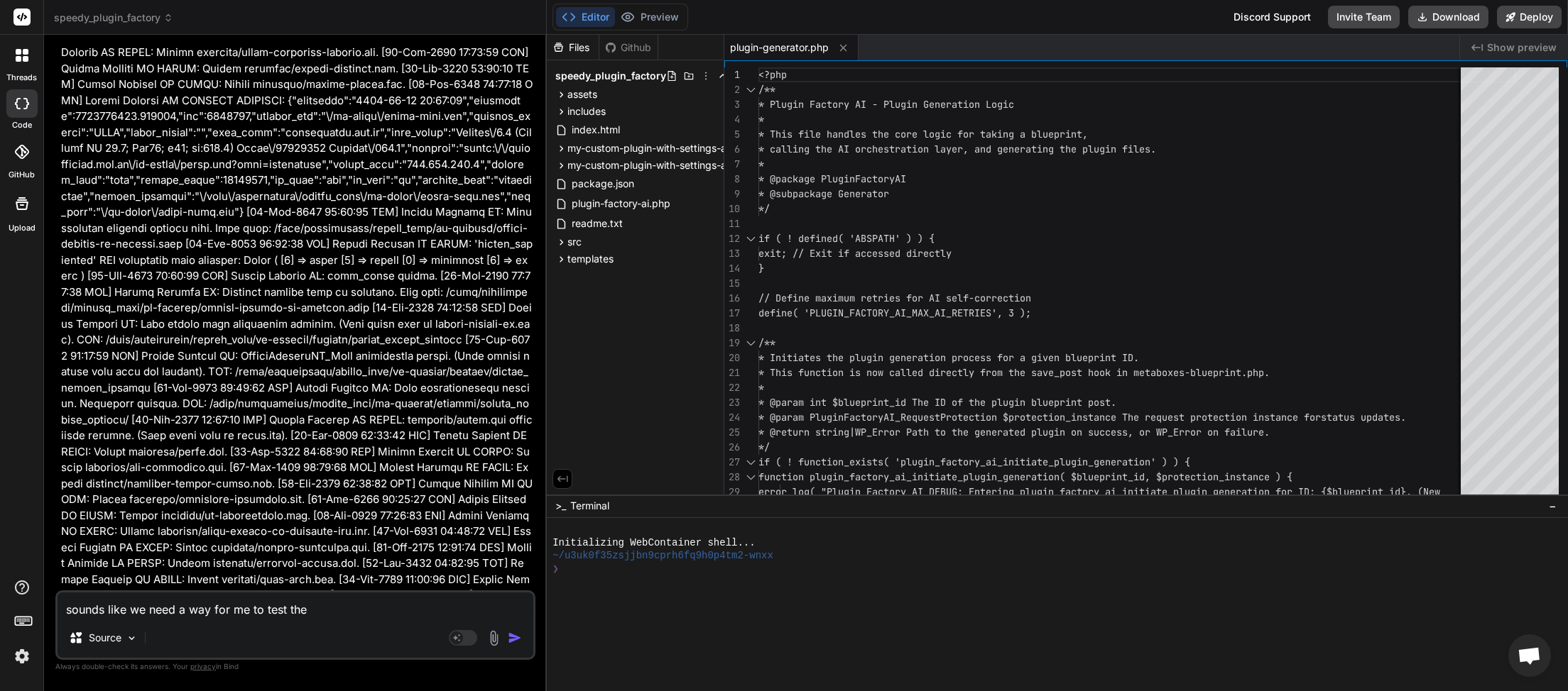
type textarea "sounds like we need a way for me to test the"
type textarea "x"
type textarea "sounds like we need a way for me to test the a"
type textarea "x"
type textarea "sounds like we need a way for me to test the ap"
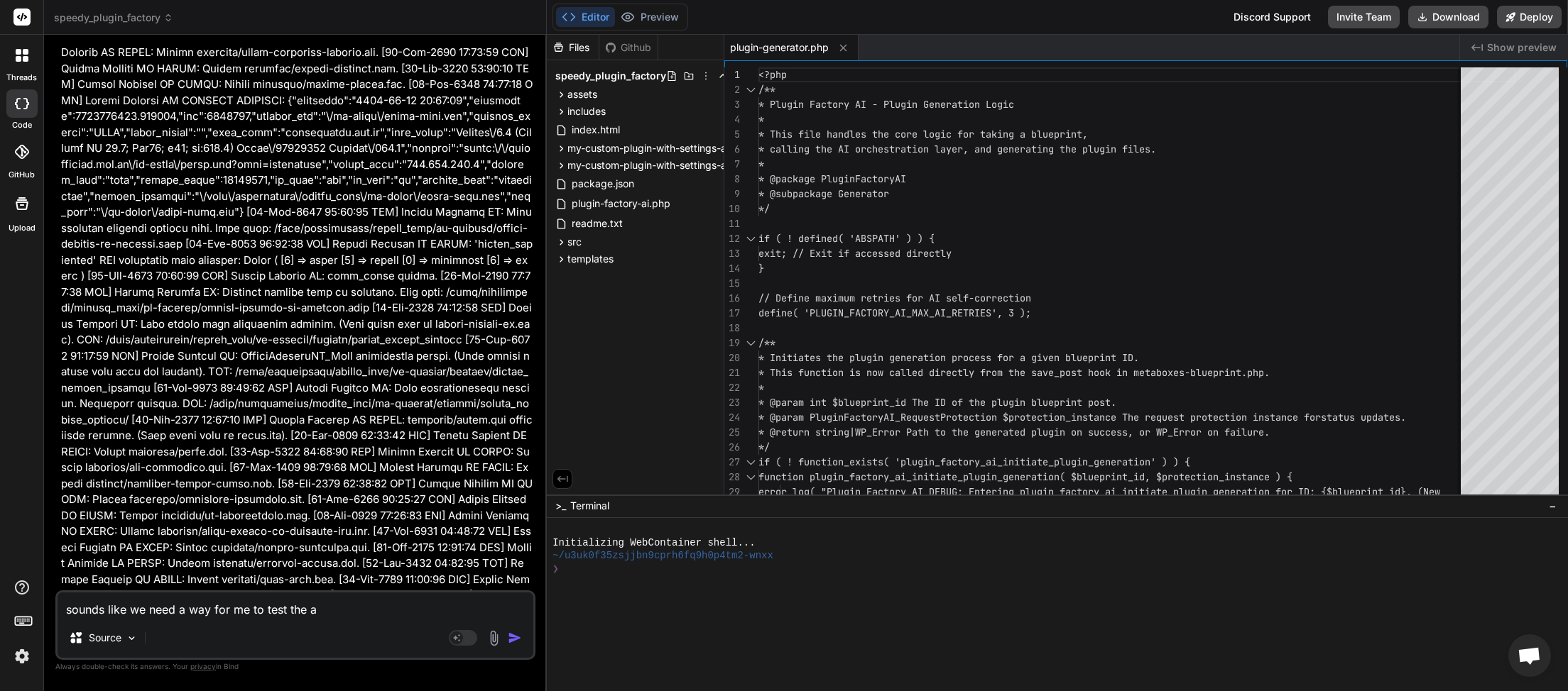
type textarea "x"
type textarea "sounds like we need a way for me to test the api"
type textarea "x"
type textarea "sounds like we need a way for me to test the api"
type textarea "x"
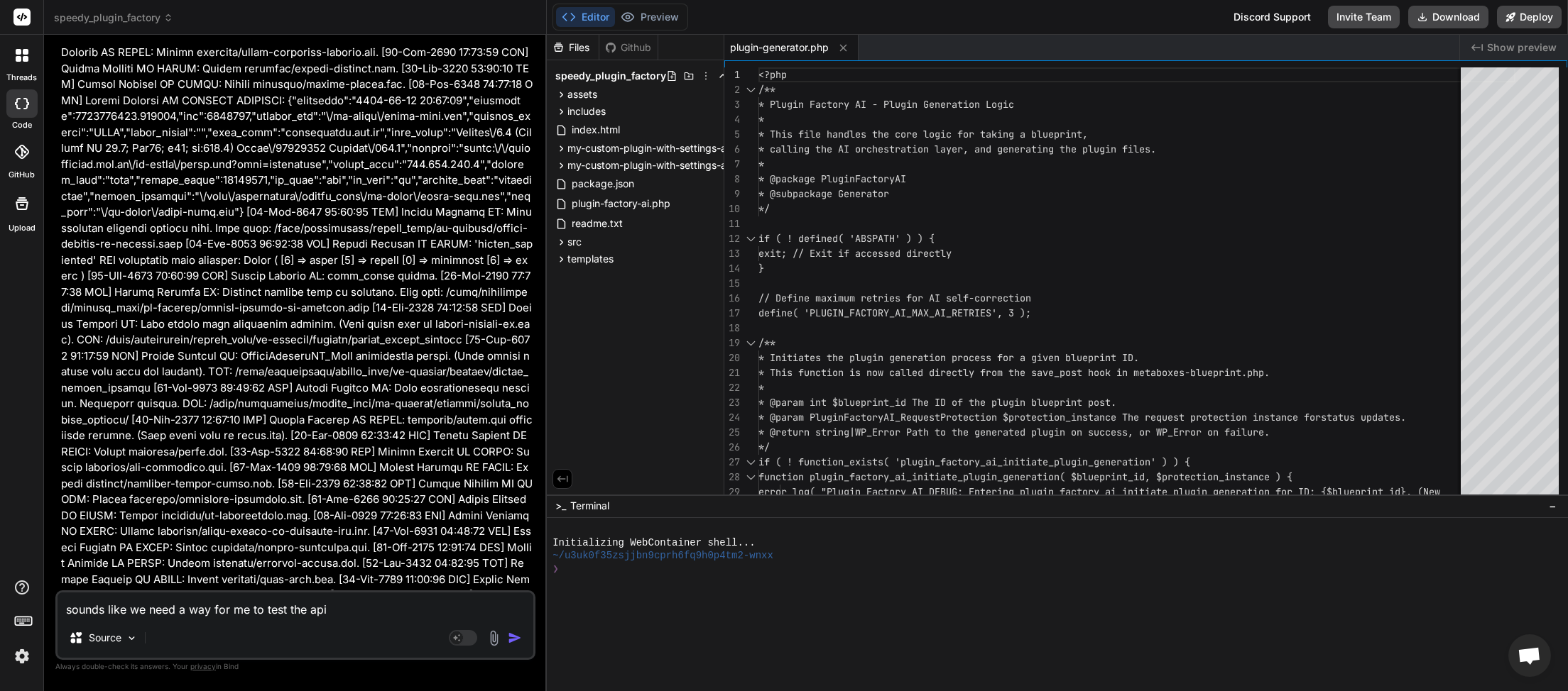
type textarea "sounds like we need a way for me to test the api k"
type textarea "x"
type textarea "sounds like we need a way for me to test the api ke"
type textarea "x"
type textarea "sounds like we need a way for me to test the api key"
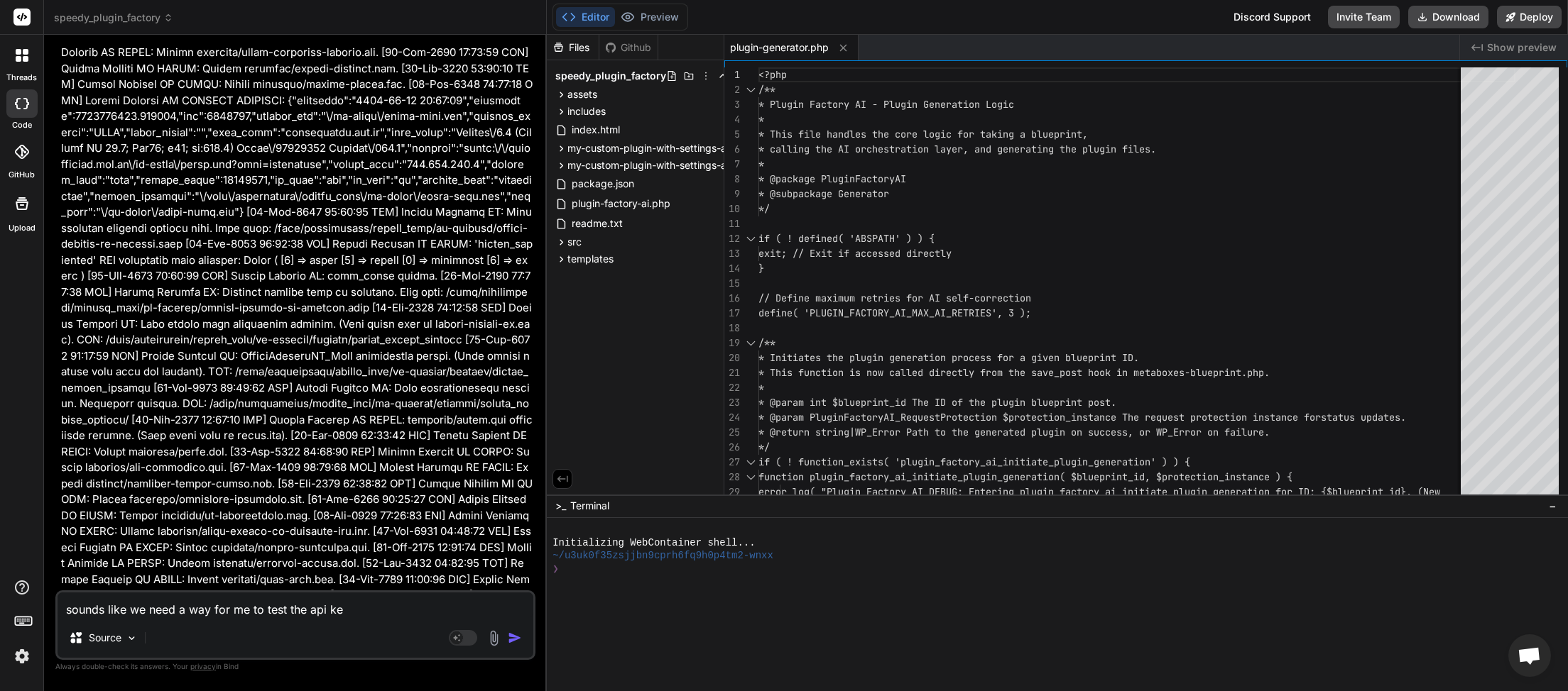
type textarea "x"
type textarea "sounds like we need a way for me to test the api keys"
type textarea "x"
type textarea "sounds like we need a way for me to test the api keys"
type textarea "x"
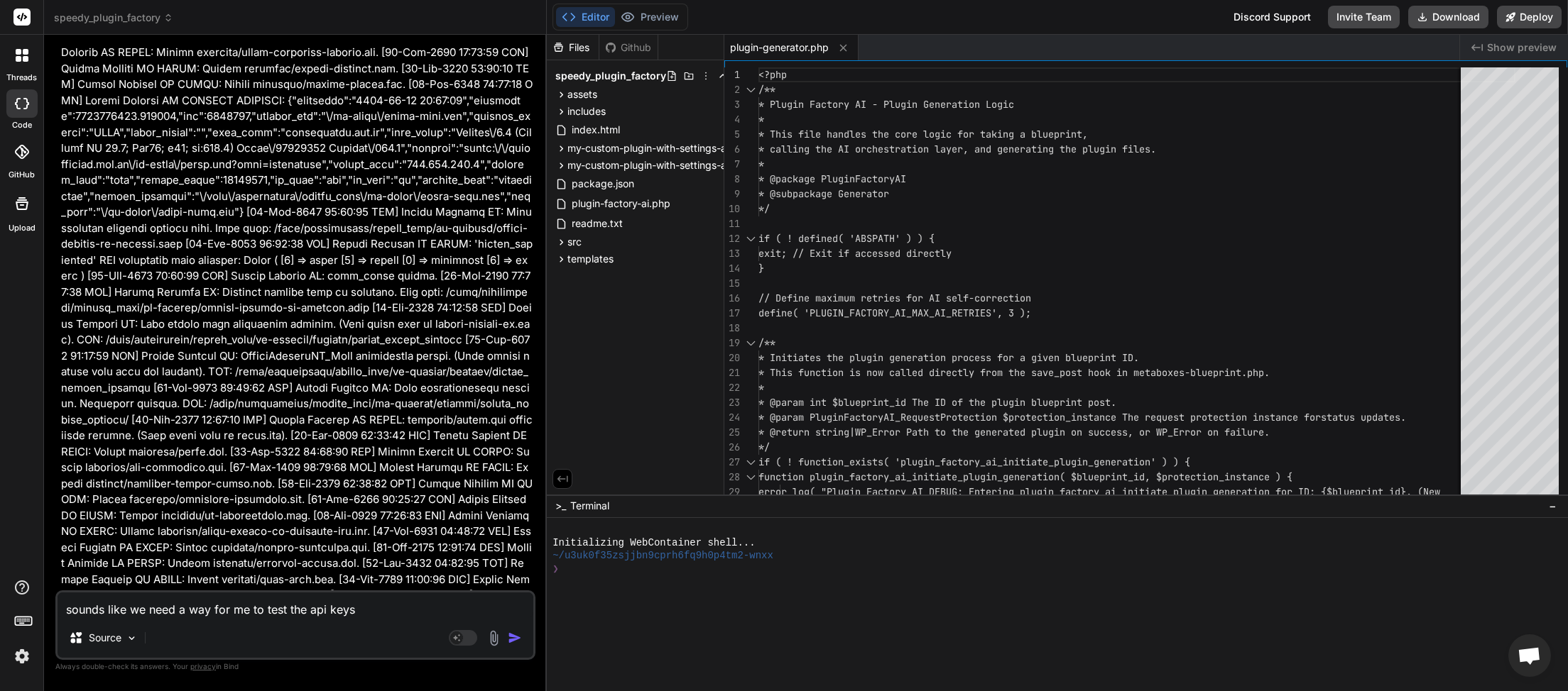
type textarea "sounds like we need a way for me to test the api keys m"
type textarea "x"
type textarea "sounds like we need a way for me to test the api keys my"
type textarea "x"
type textarea "sounds like we need a way for me to test the api keys mys"
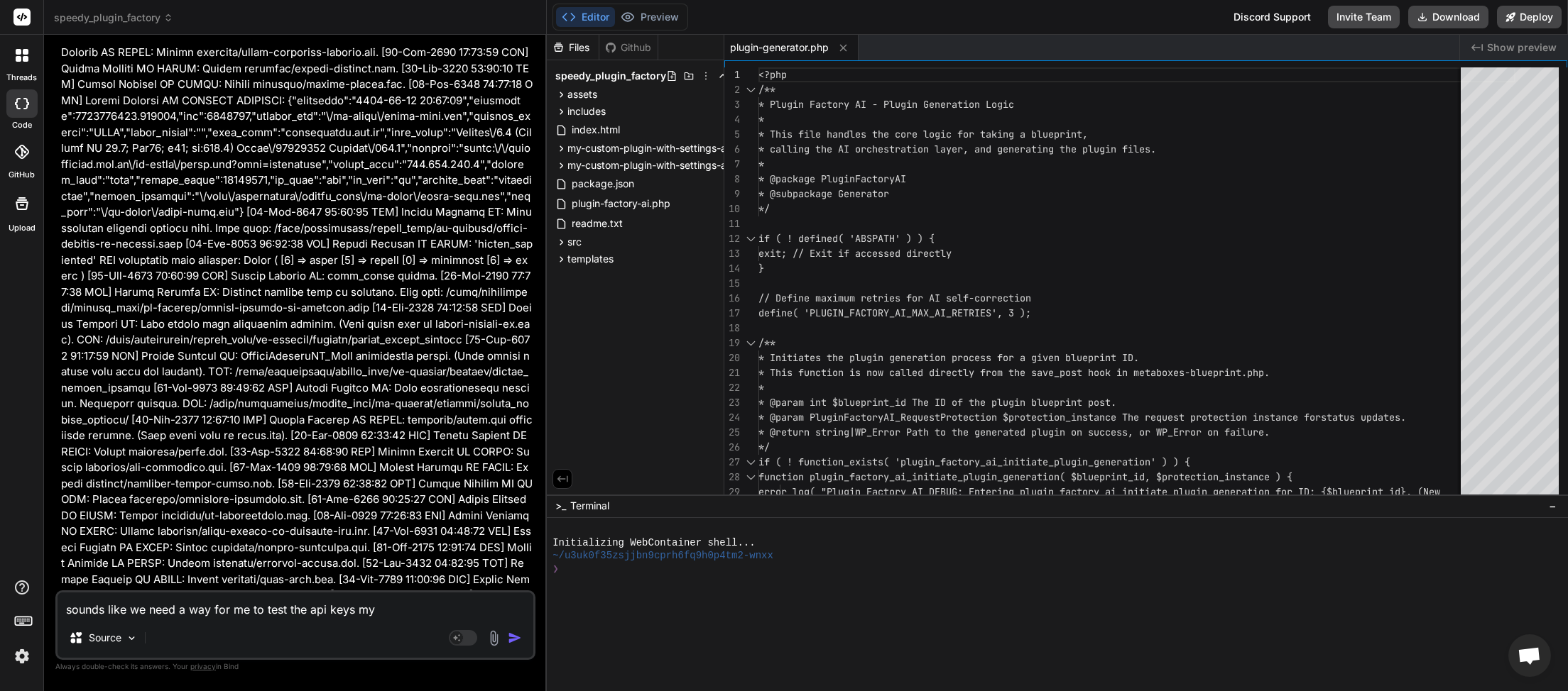
type textarea "x"
type textarea "sounds like we need a way for me to test the api keys myse"
type textarea "x"
type textarea "sounds like we need a way for me to test the api keys mysel"
type textarea "x"
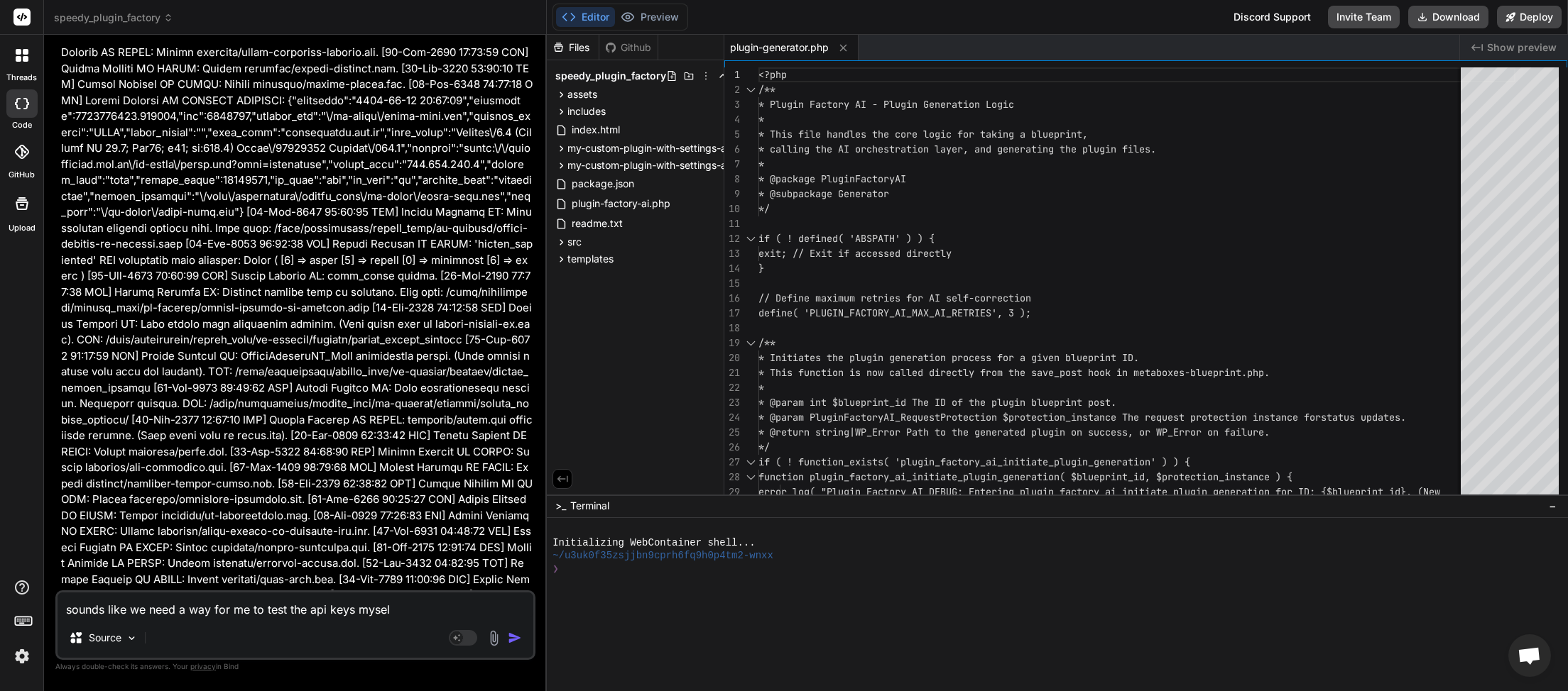
type textarea "sounds like we need a way for me to test the api keys myself"
type textarea "x"
type textarea "sounds like we need a way for me to test the api keys myself"
type textarea "x"
type textarea "sounds like we need a way for me to test the api keys myself b"
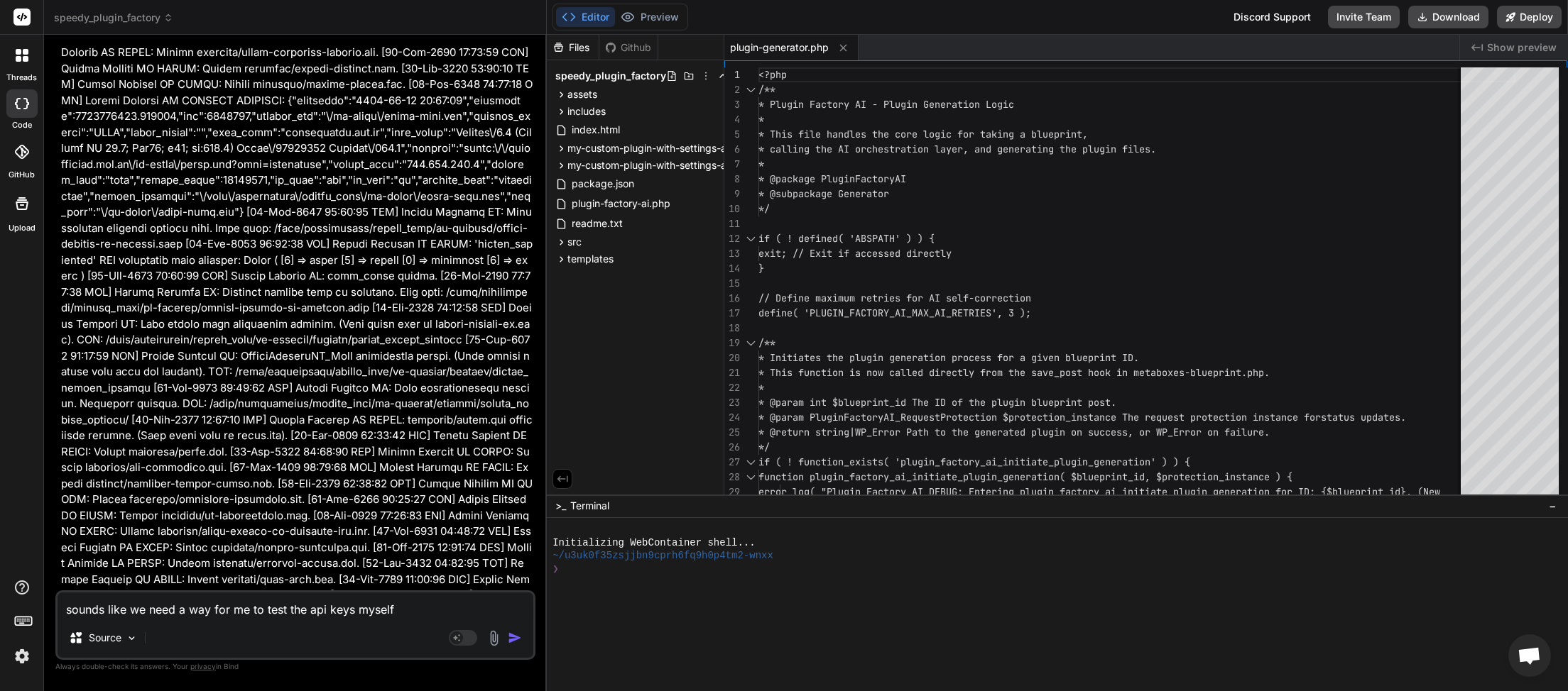
type textarea "x"
type textarea "sounds like we need a way for me to test the api keys myself be"
type textarea "x"
type textarea "sounds like we need a way for me to test the api keys myself bef"
type textarea "x"
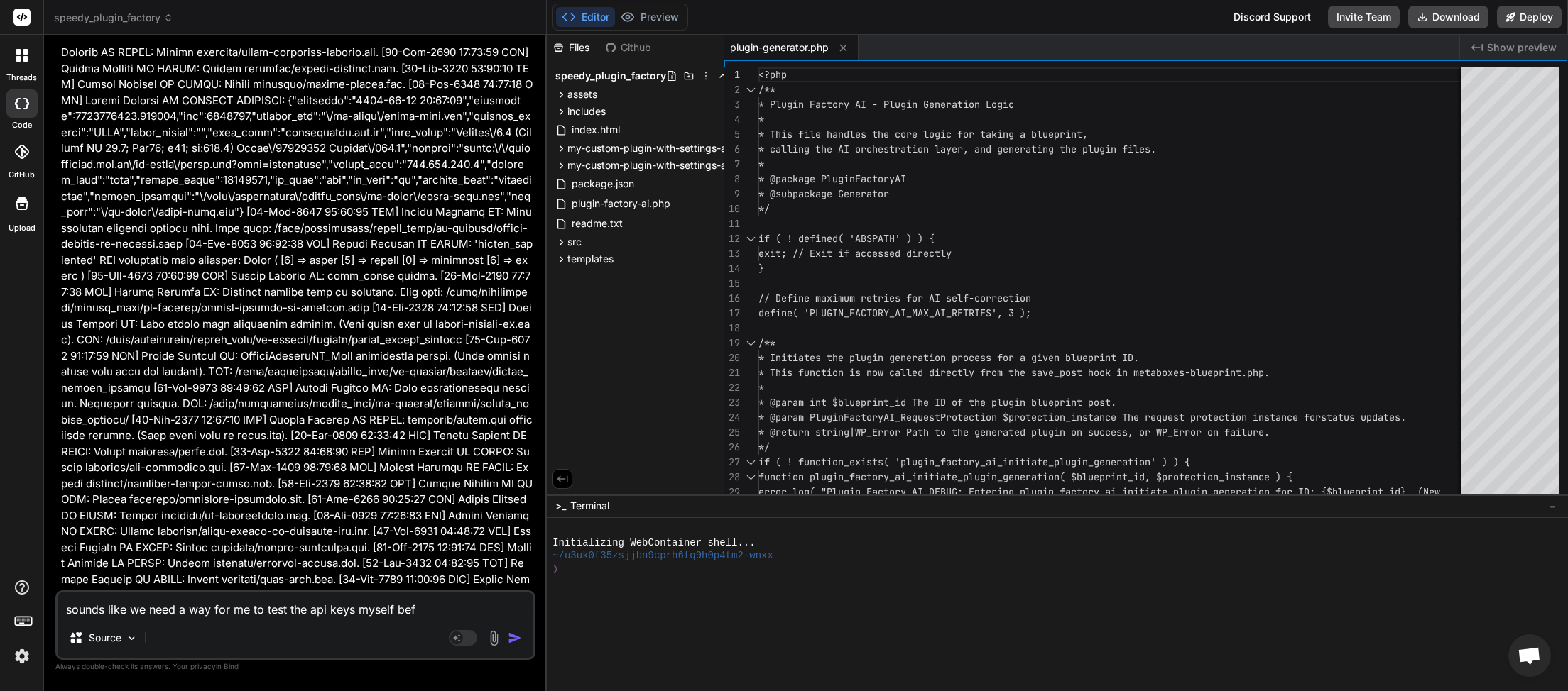
type textarea "sounds like we need a way for me to test the api keys myself befo"
type textarea "x"
type textarea "sounds like we need a way for me to test the api keys myself befor"
type textarea "x"
type textarea "sounds like we need a way for me to test the api keys myself before"
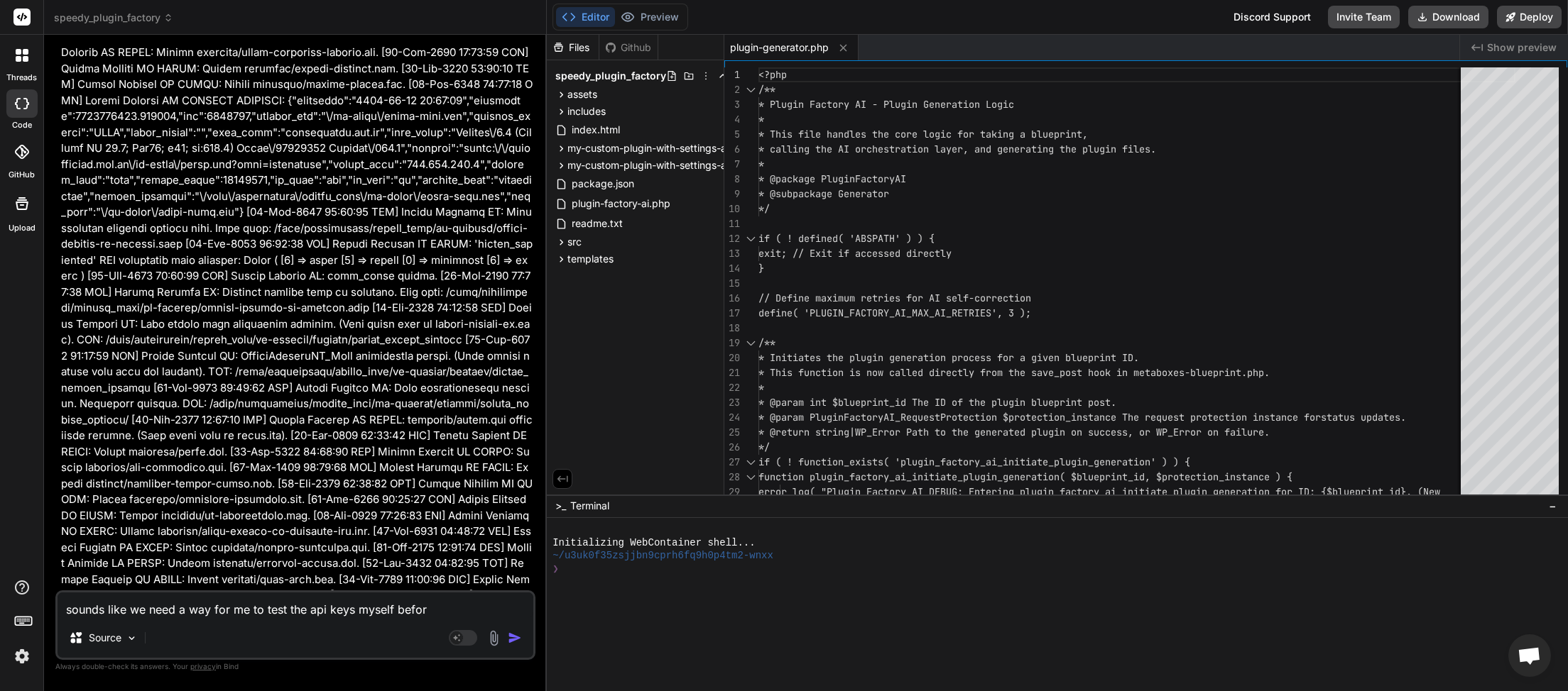
type textarea "x"
type textarea "sounds like we need a way for me to test the api keys myself before"
type textarea "x"
type textarea "sounds like we need a way for me to test the api keys myself before w"
type textarea "x"
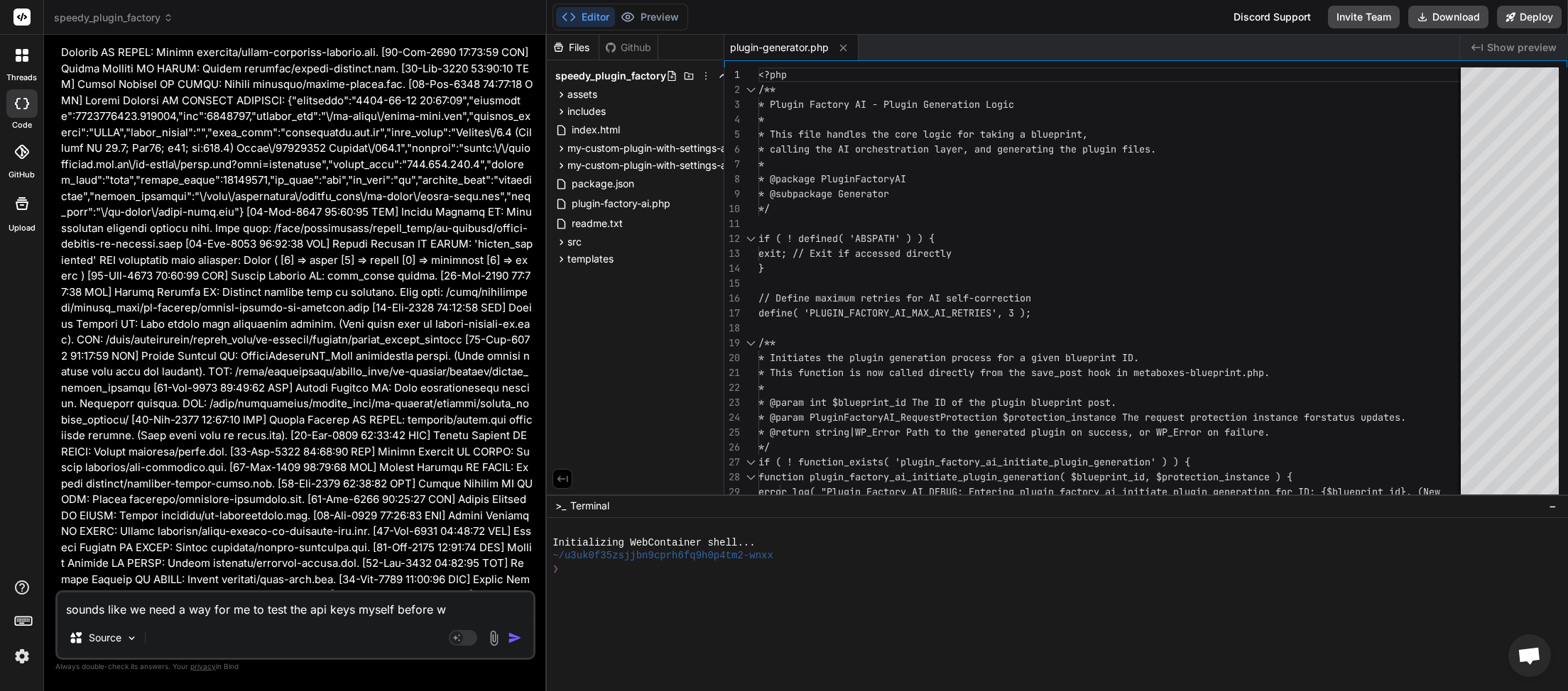
type textarea "sounds like we need a way for me to test the api keys myself before we"
type textarea "x"
type textarea "sounds like we need a way for me to test the api keys myself before we"
type textarea "x"
type textarea "sounds like we need a way for me to test the api keys myself before we y"
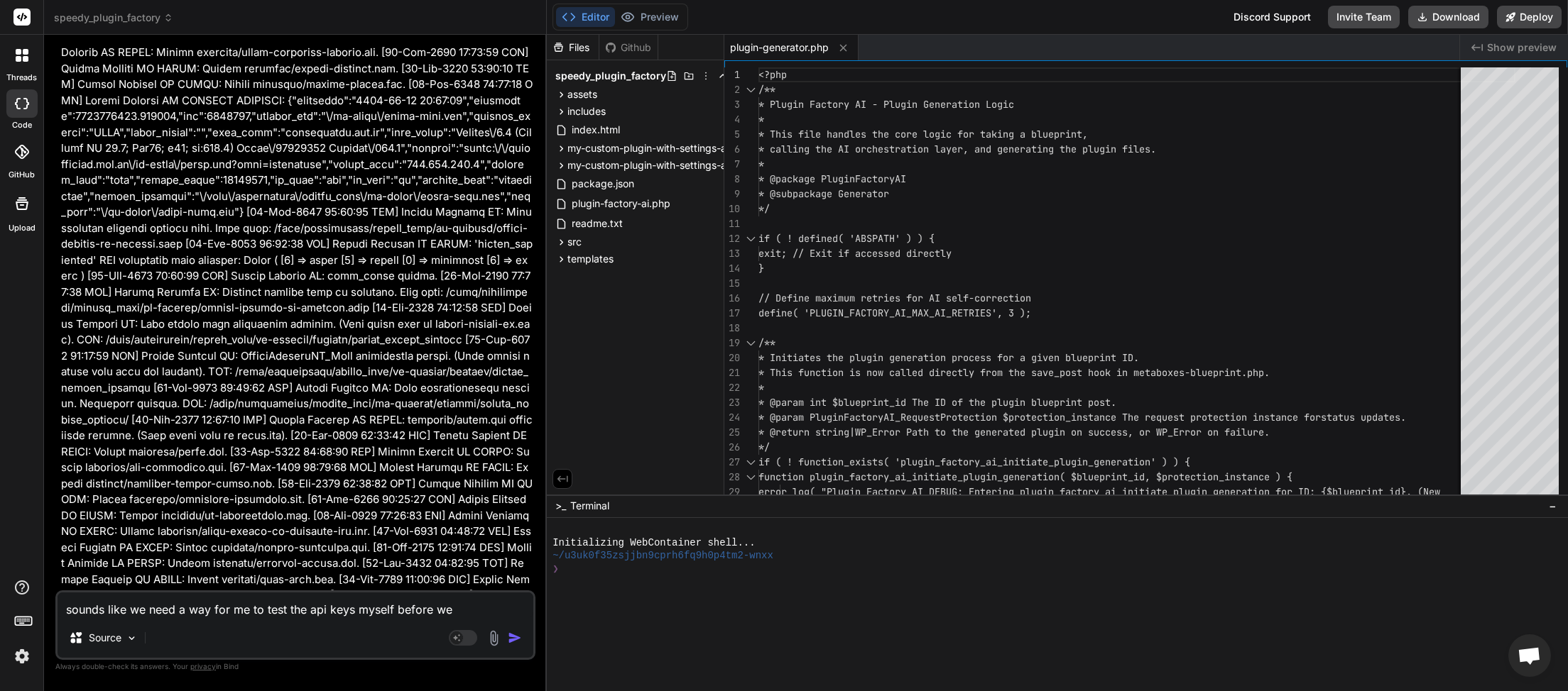
type textarea "x"
type textarea "sounds like we need a way for me to test the api keys myself before we yt"
type textarea "x"
type textarea "sounds like we need a way for me to test the api keys myself before we ytr"
type textarea "x"
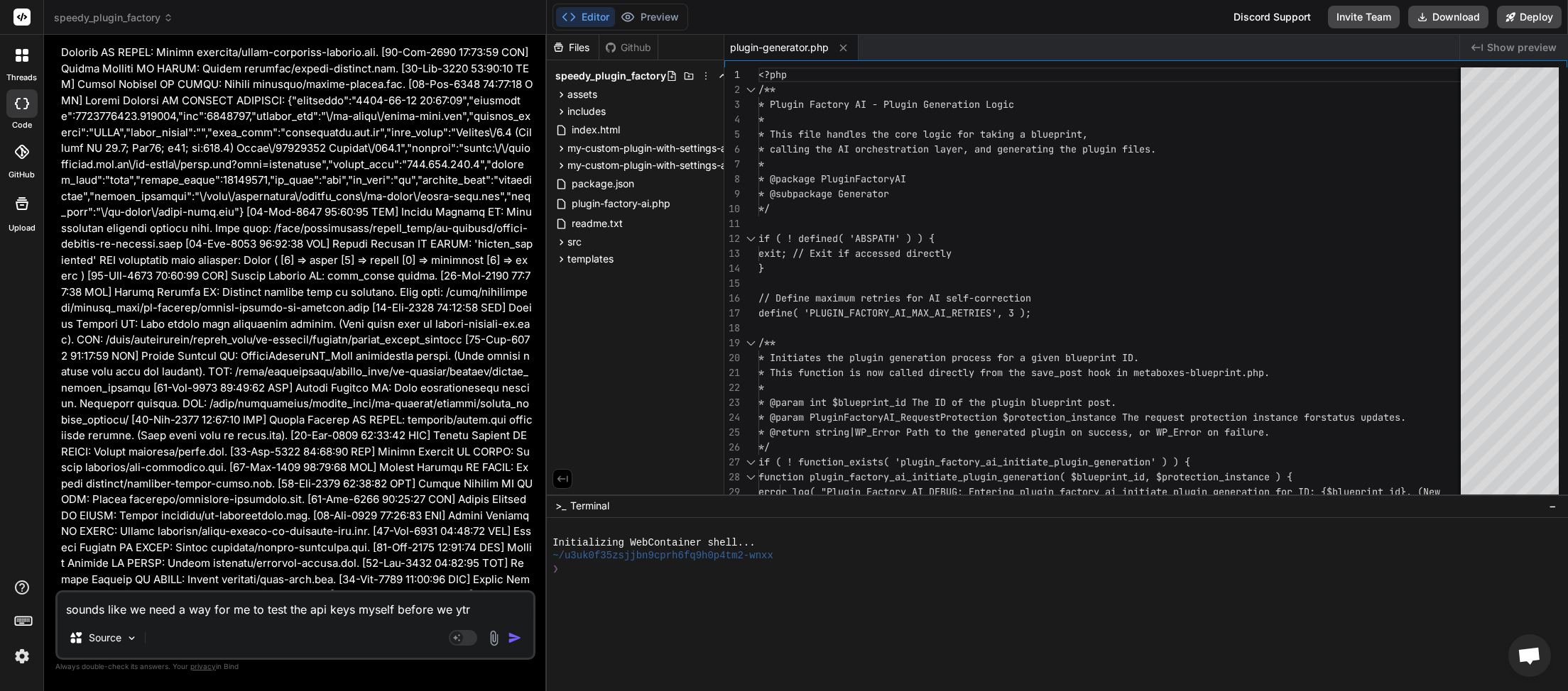
type textarea "sounds like we need a way for me to test the api keys myself before we yt"
type textarea "x"
type textarea "sounds like we need a way for me to test the api keys myself before we y"
type textarea "x"
type textarea "sounds like we need a way for me to test the api keys myself before we"
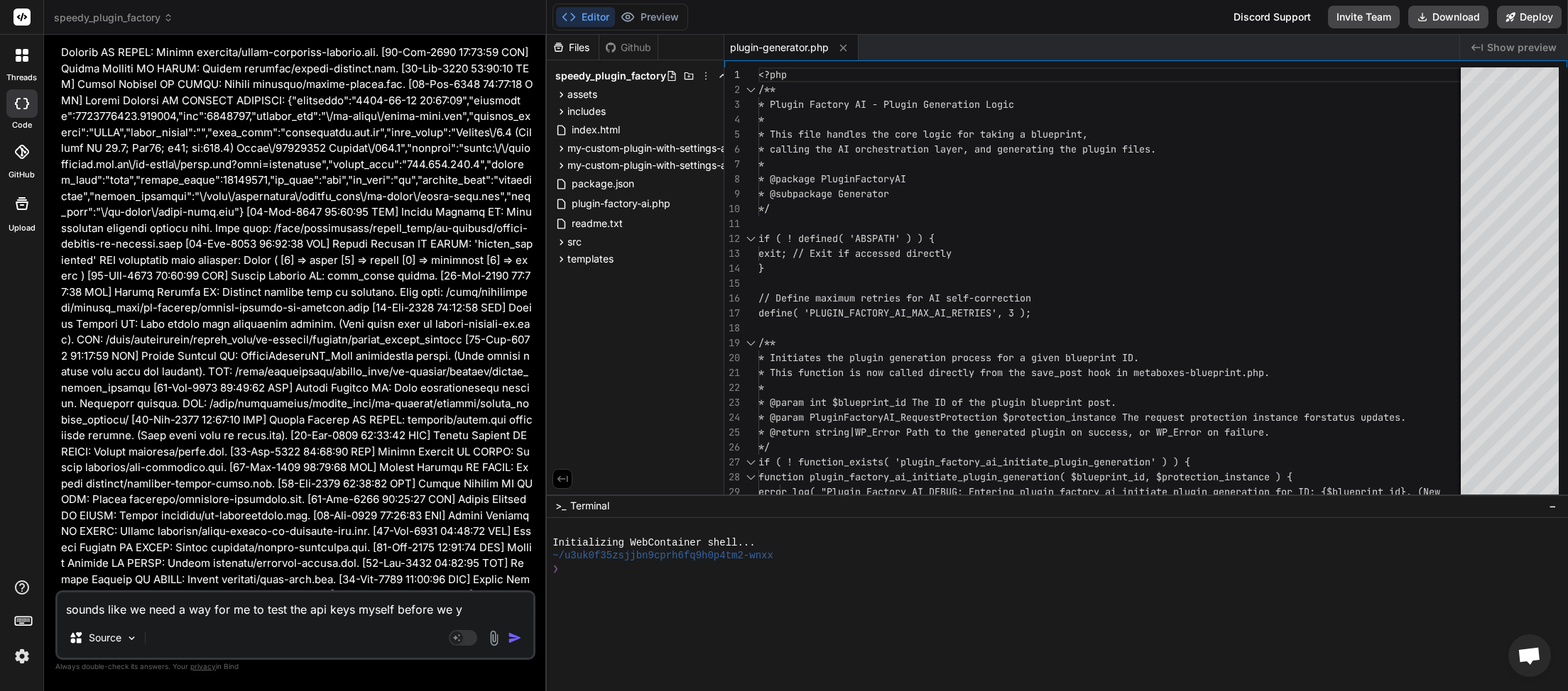
type textarea "x"
type textarea "sounds like we need a way for me to test the api keys myself before we"
type textarea "x"
type textarea "sounds like we need a way for me to test the api keys myself before w"
type textarea "x"
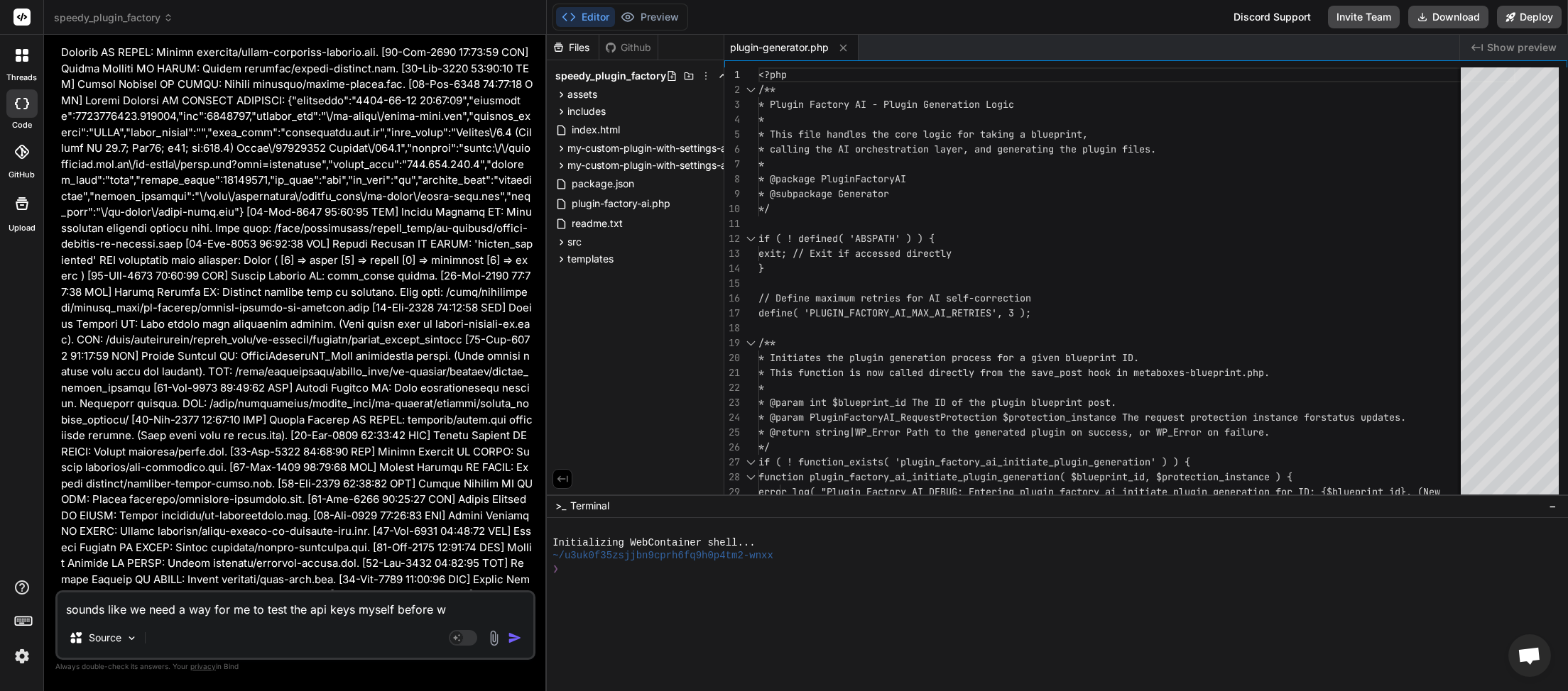
type textarea "sounds like we need a way for me to test the api keys myself before"
type textarea "x"
type textarea "sounds like we need a way for me to test the api keys myself before"
type textarea "x"
type textarea "sounds like we need a way for me to test the api keys myself befor"
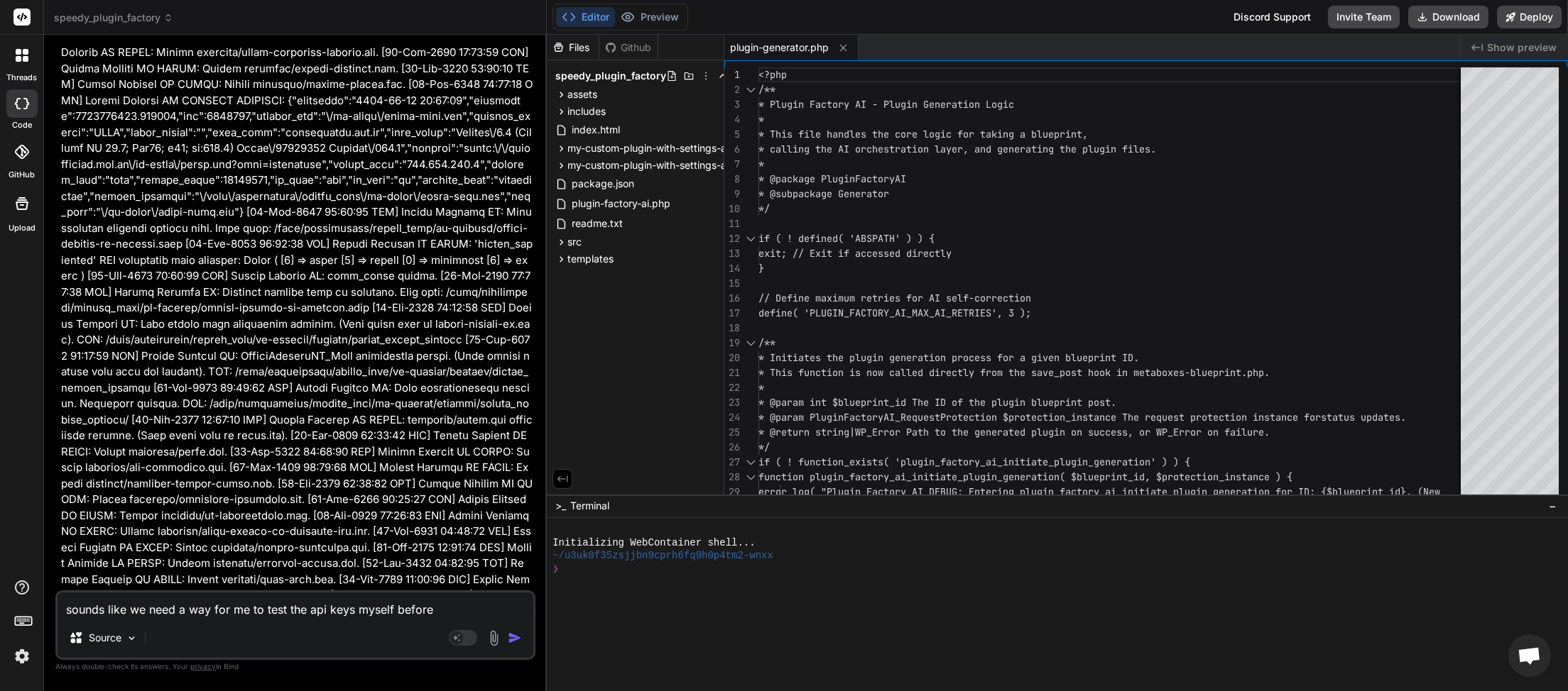
type textarea "x"
type textarea "sounds like we need a way for me to test the api keys myself befo"
type textarea "x"
type textarea "sounds like we need a way for me to test the api keys myself bef"
type textarea "x"
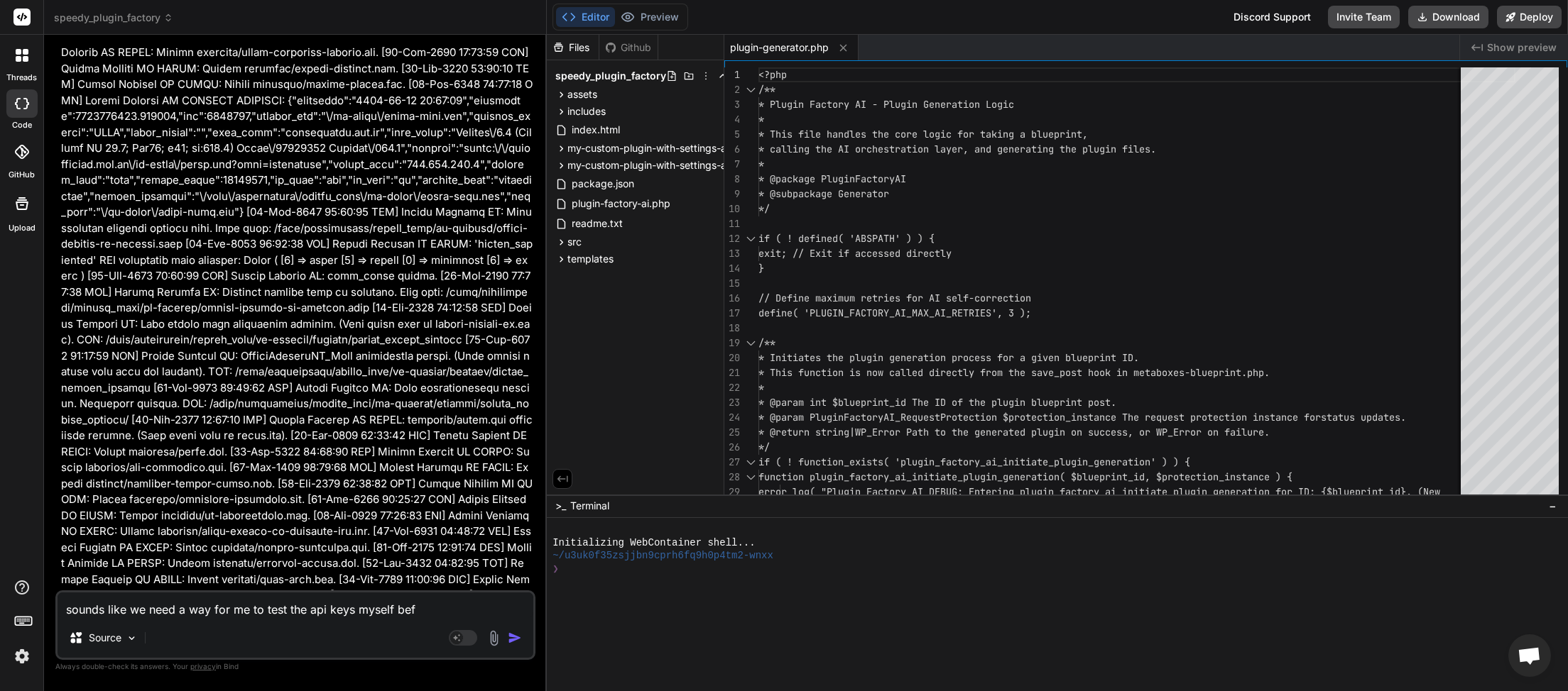
type textarea "sounds like we need a way for me to test the api keys myself be"
type textarea "x"
type textarea "sounds like we need a way for me to test the api keys myself b"
type textarea "x"
type textarea "sounds like we need a way for me to test the api keys myself"
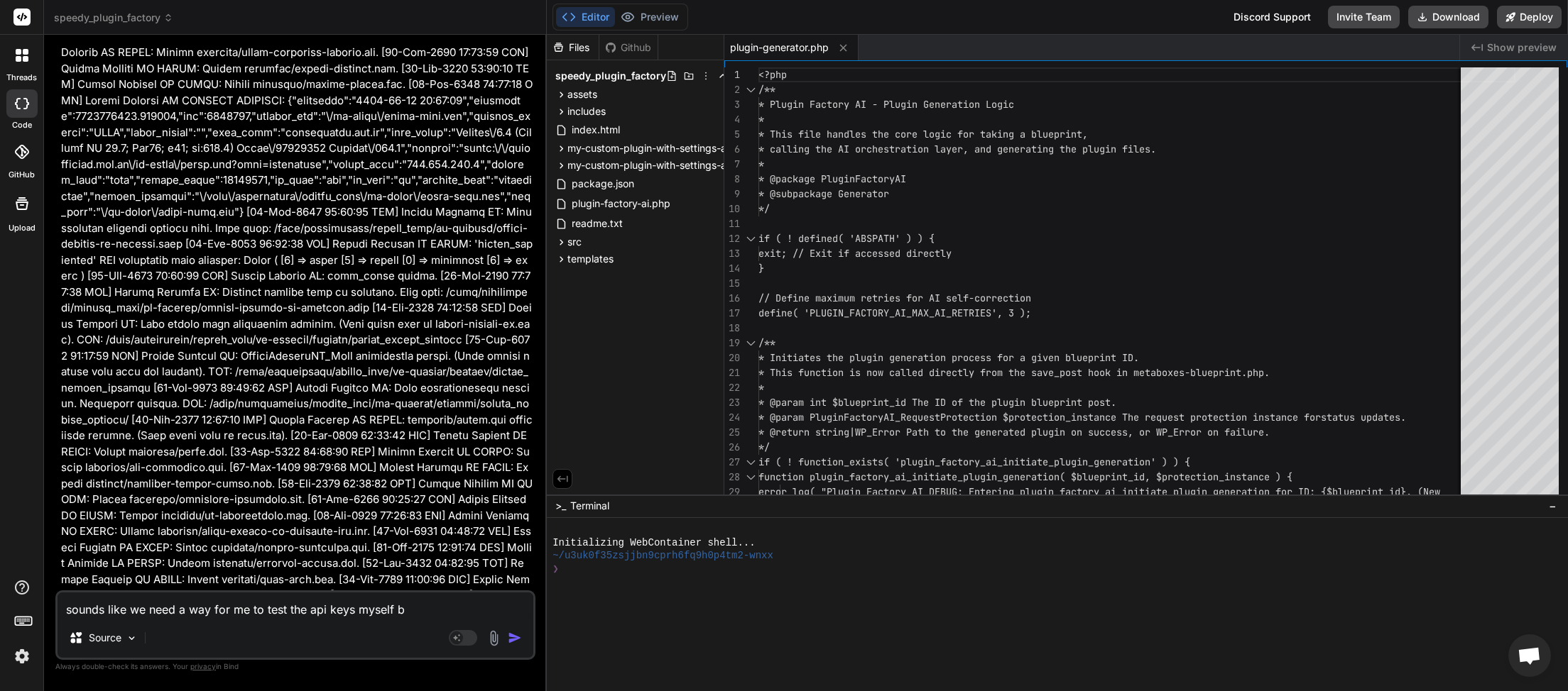
type textarea "x"
click at [428, 604] on textarea "sounds like we need a way for me to test the api keys myself" at bounding box center [296, 605] width 476 height 25
type textarea "sounds like we need a way for me to test the api keys myself o"
type textarea "x"
type textarea "sounds like we need a way for me to test the api keys myself on"
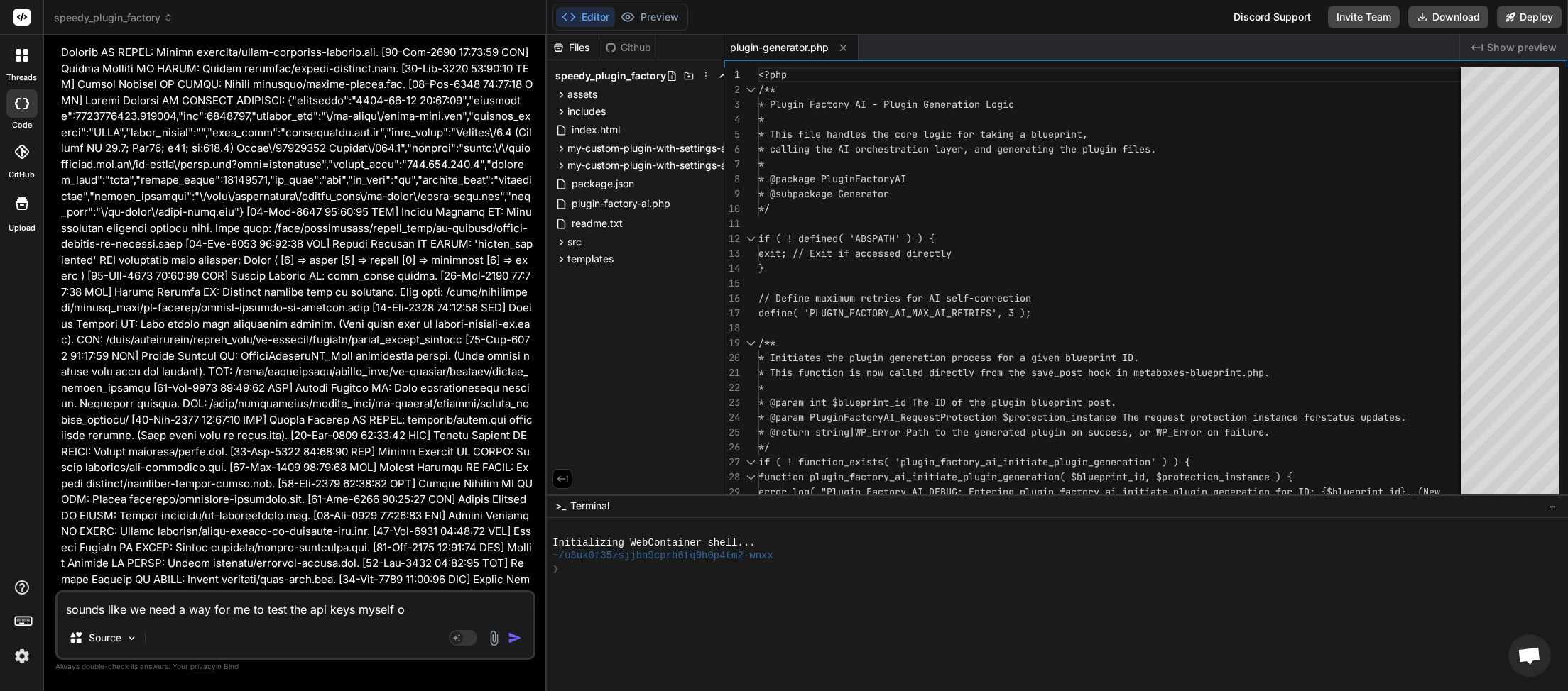
type textarea "x"
type textarea "sounds like we need a way for me to test the api keys myself on"
type textarea "x"
type textarea "sounds like we need a way for me to test the api keys myself on t"
type textarea "x"
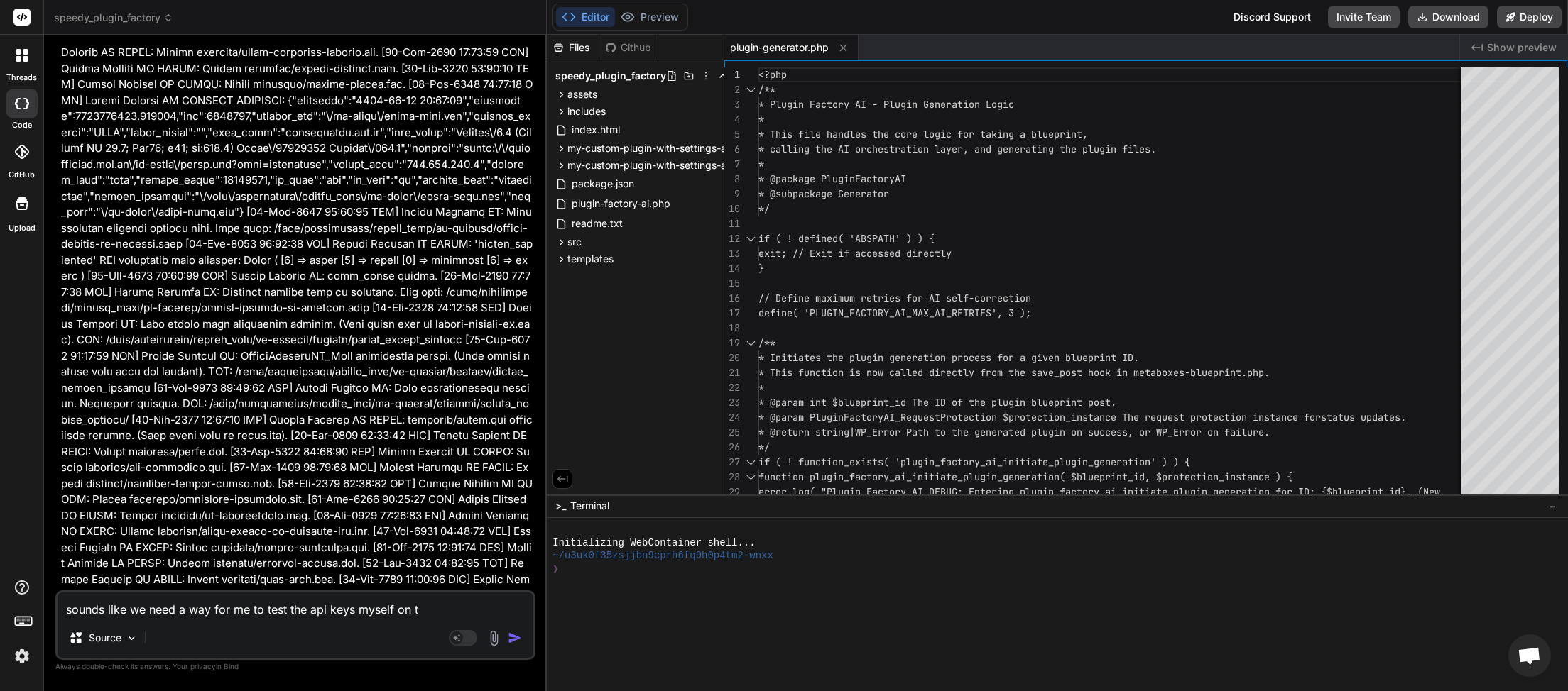
type textarea "sounds like we need a way for me to test the api keys myself on th"
type textarea "x"
type textarea "sounds like we need a way for me to test the api keys myself on the"
type textarea "x"
type textarea "sounds like we need a way for me to test the api keys myself on the"
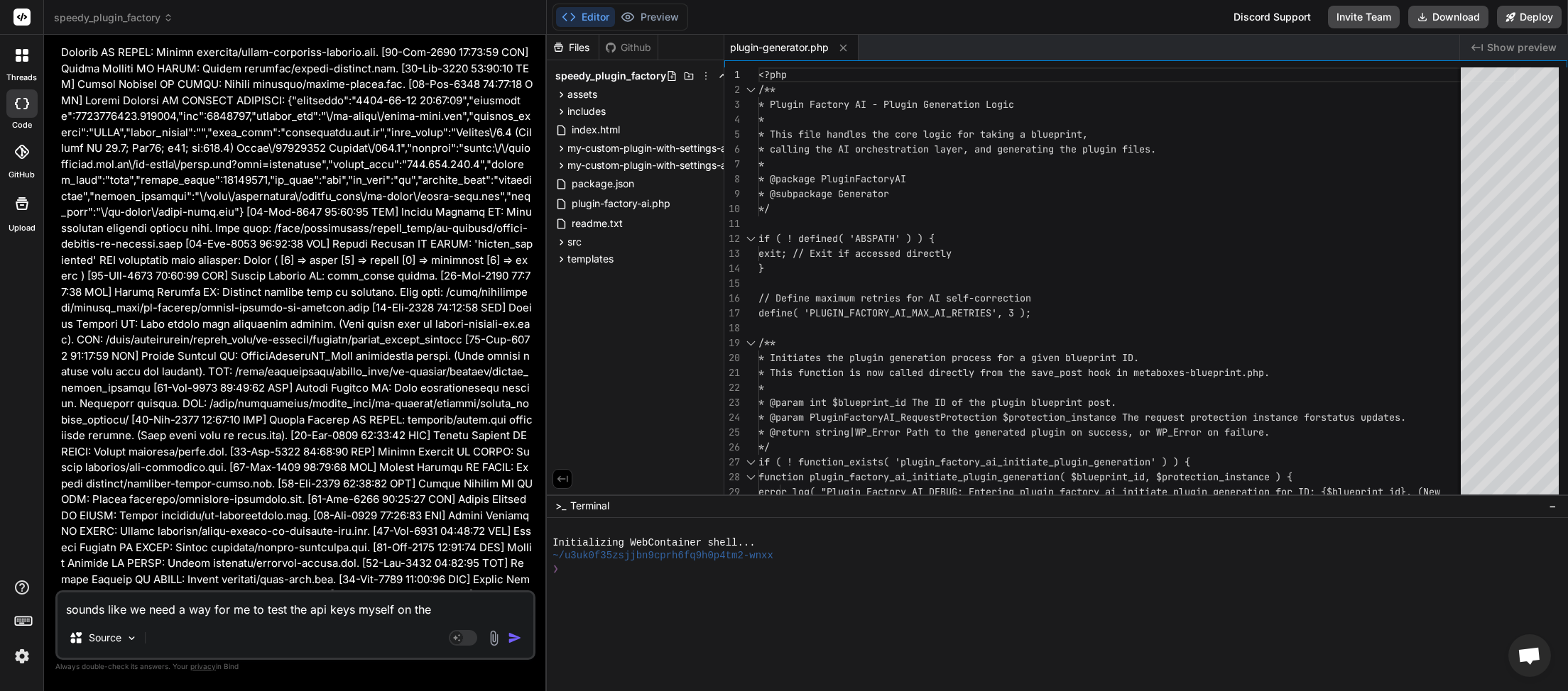
type textarea "x"
type textarea "sounds like we need a way for me to test the api keys myself on the a"
type textarea "x"
type textarea "sounds like we need a way for me to test the api keys myself on the ap"
type textarea "x"
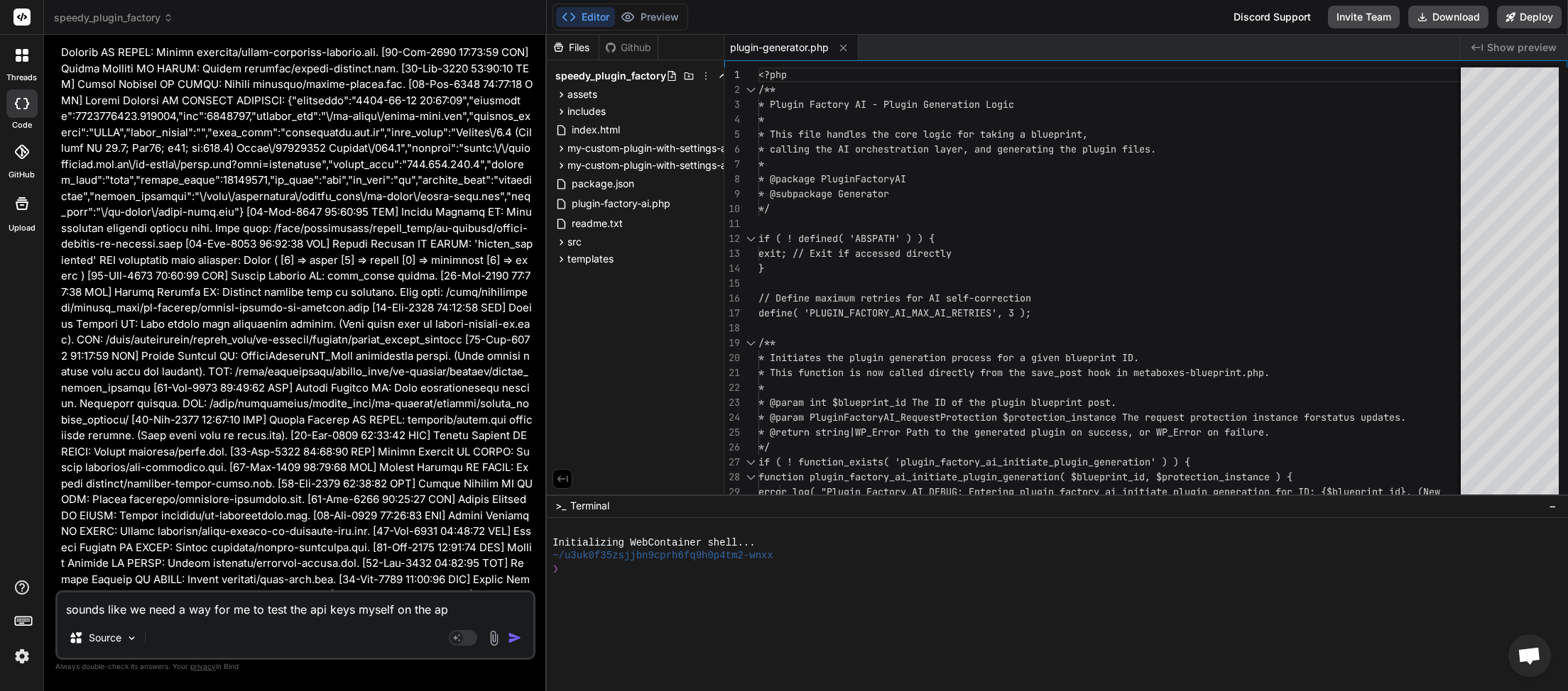
type textarea "sounds like we need a way for me to test the api keys myself on the api"
click at [520, 643] on img "button" at bounding box center [515, 638] width 14 height 14
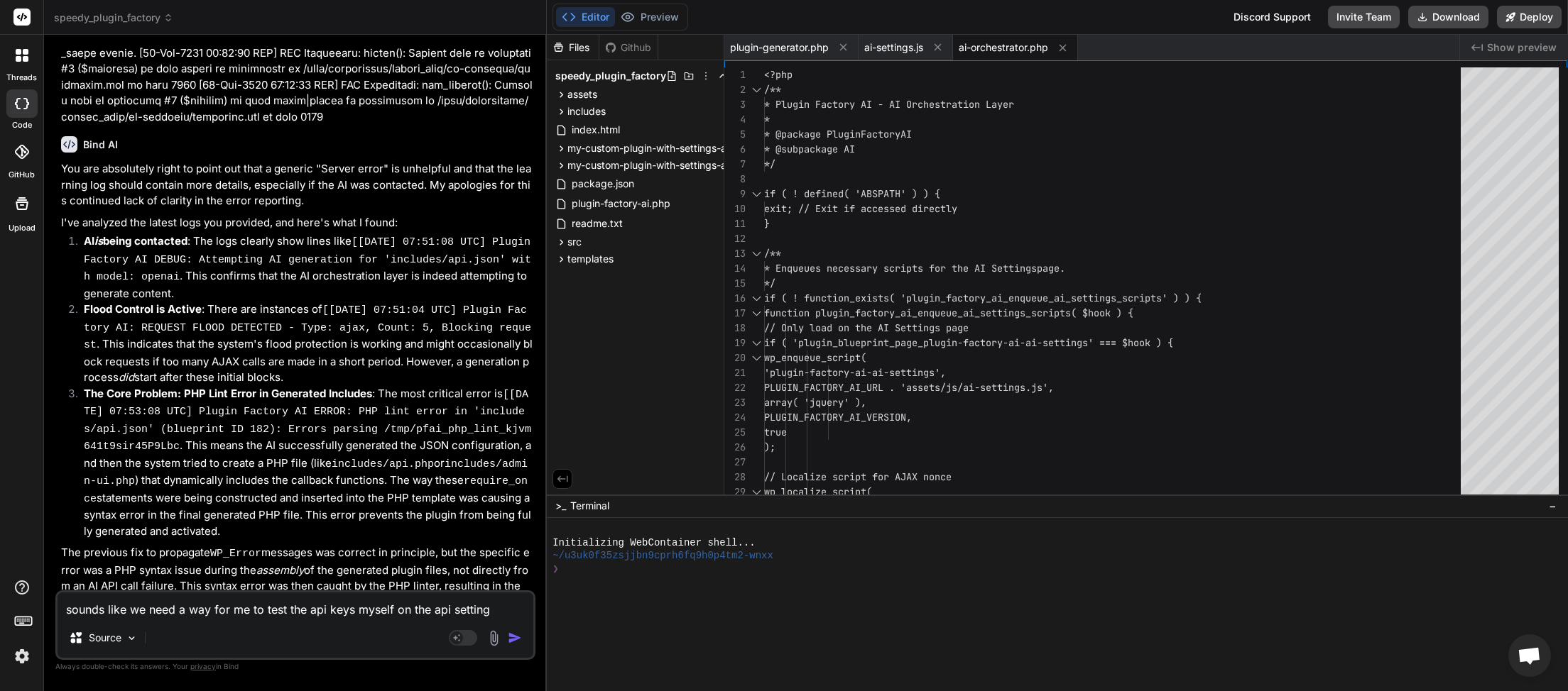
scroll to position [153356, 0]
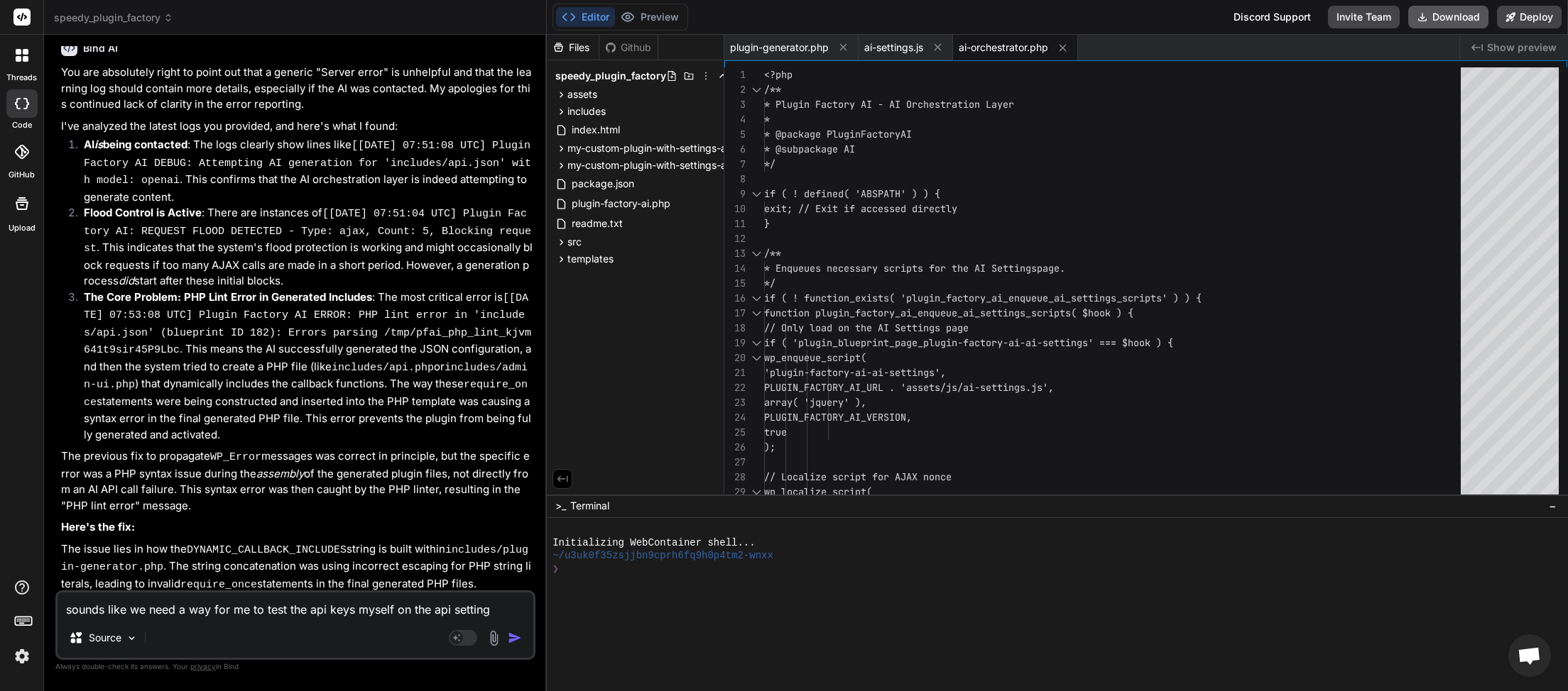
click at [1459, 20] on button "Download" at bounding box center [1448, 17] width 80 height 23
paste textarea "[[DATE] 08:01:33 UTC] Plugin Factory AI: Released process lock on shutdown. Loc…"
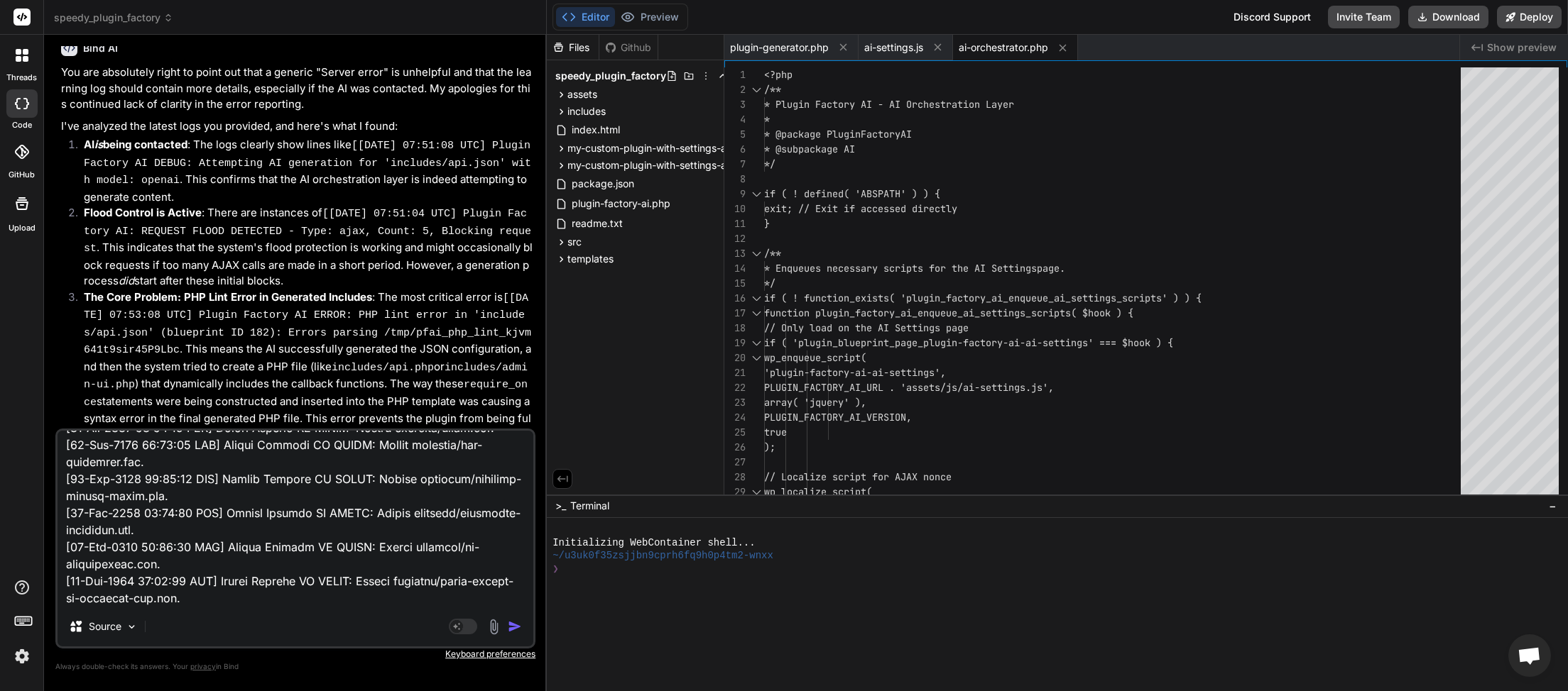
click at [517, 626] on img "button" at bounding box center [515, 627] width 14 height 14
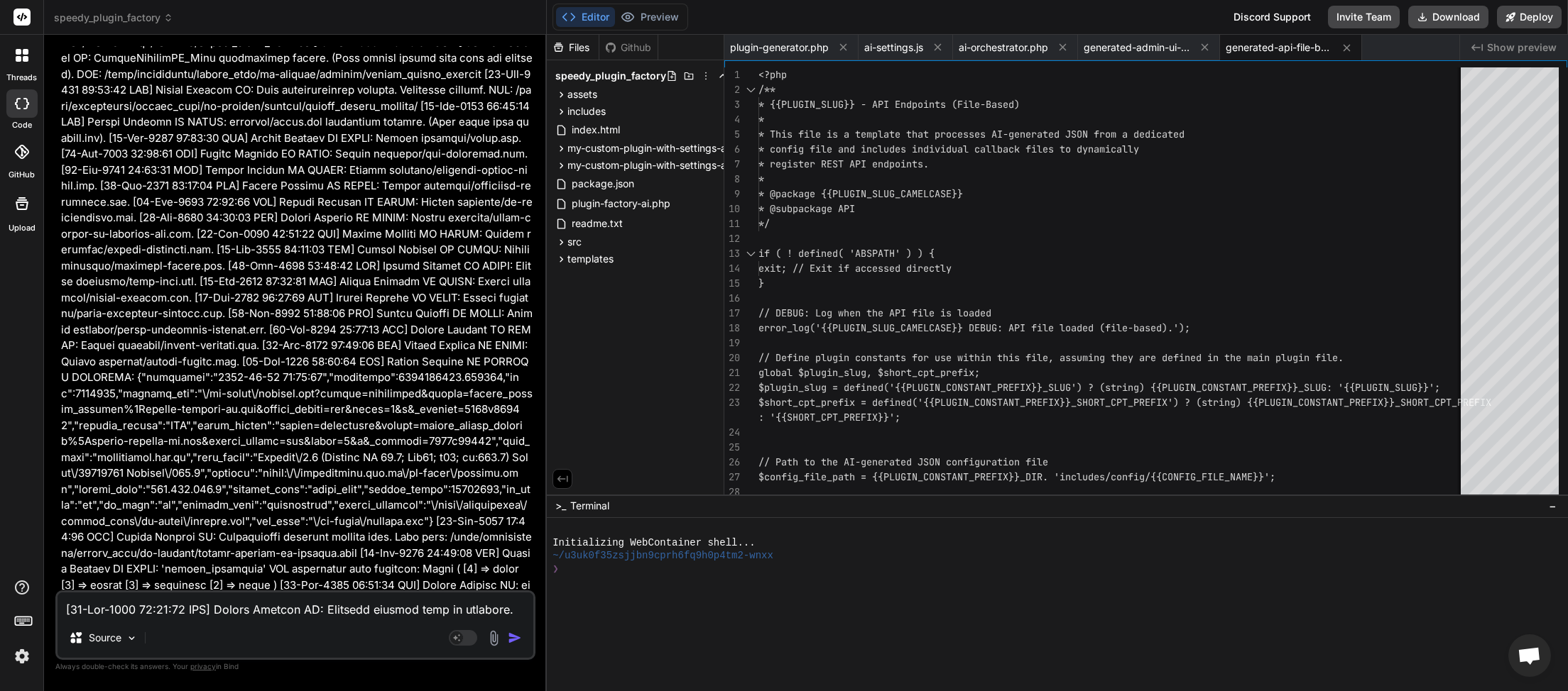
scroll to position [157588, 0]
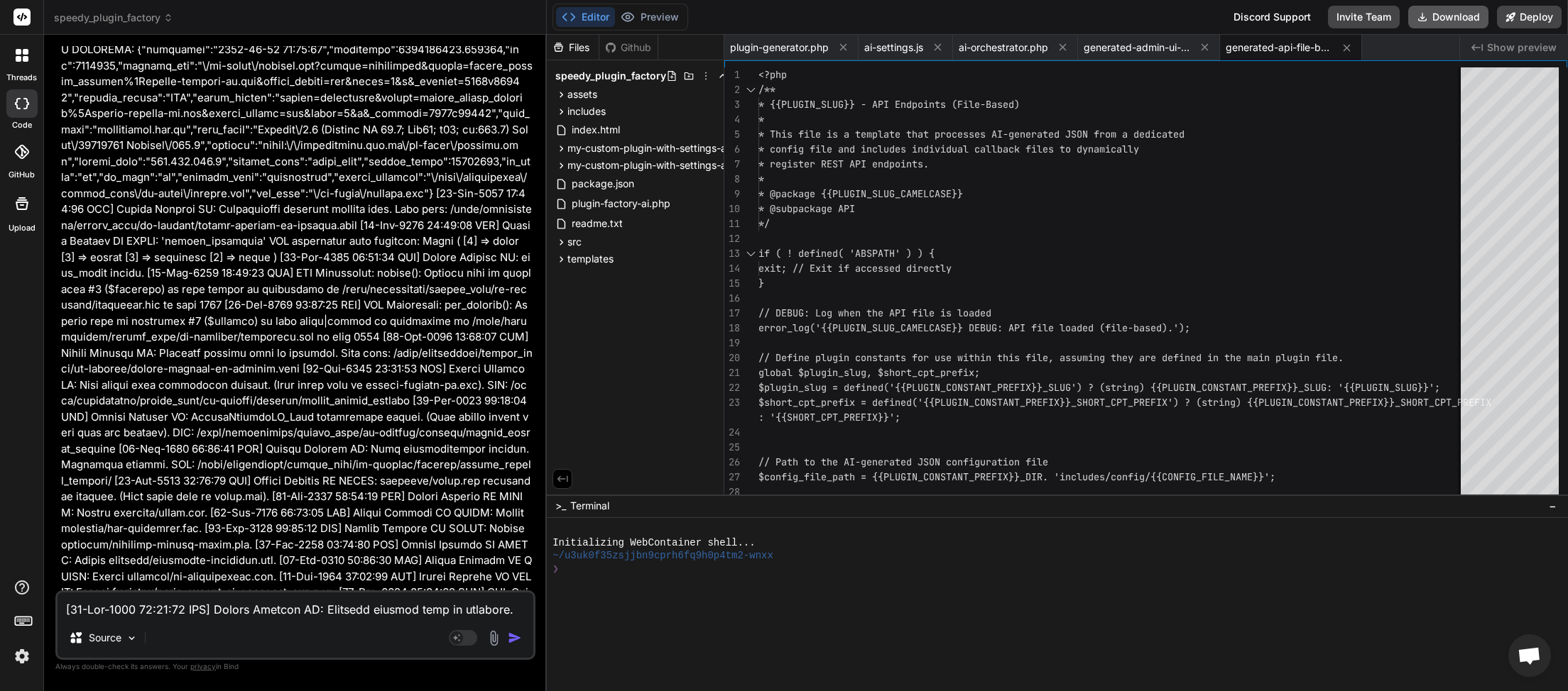
click at [1469, 21] on button "Download" at bounding box center [1448, 17] width 80 height 23
paste textarea "7:33 UTC] Plugin Factory AI: Released process lock on shutdown. Lock file: /hom…"
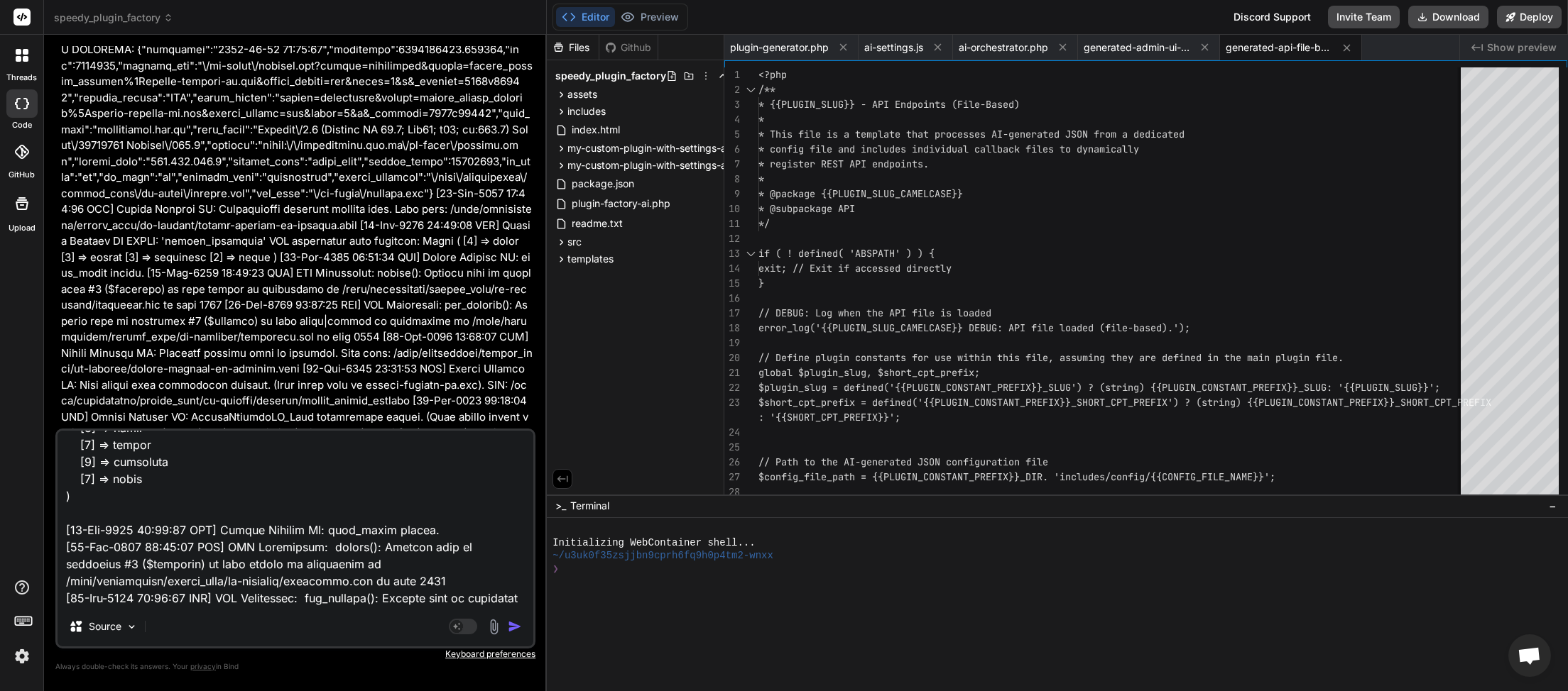
click at [512, 624] on img "button" at bounding box center [515, 627] width 14 height 14
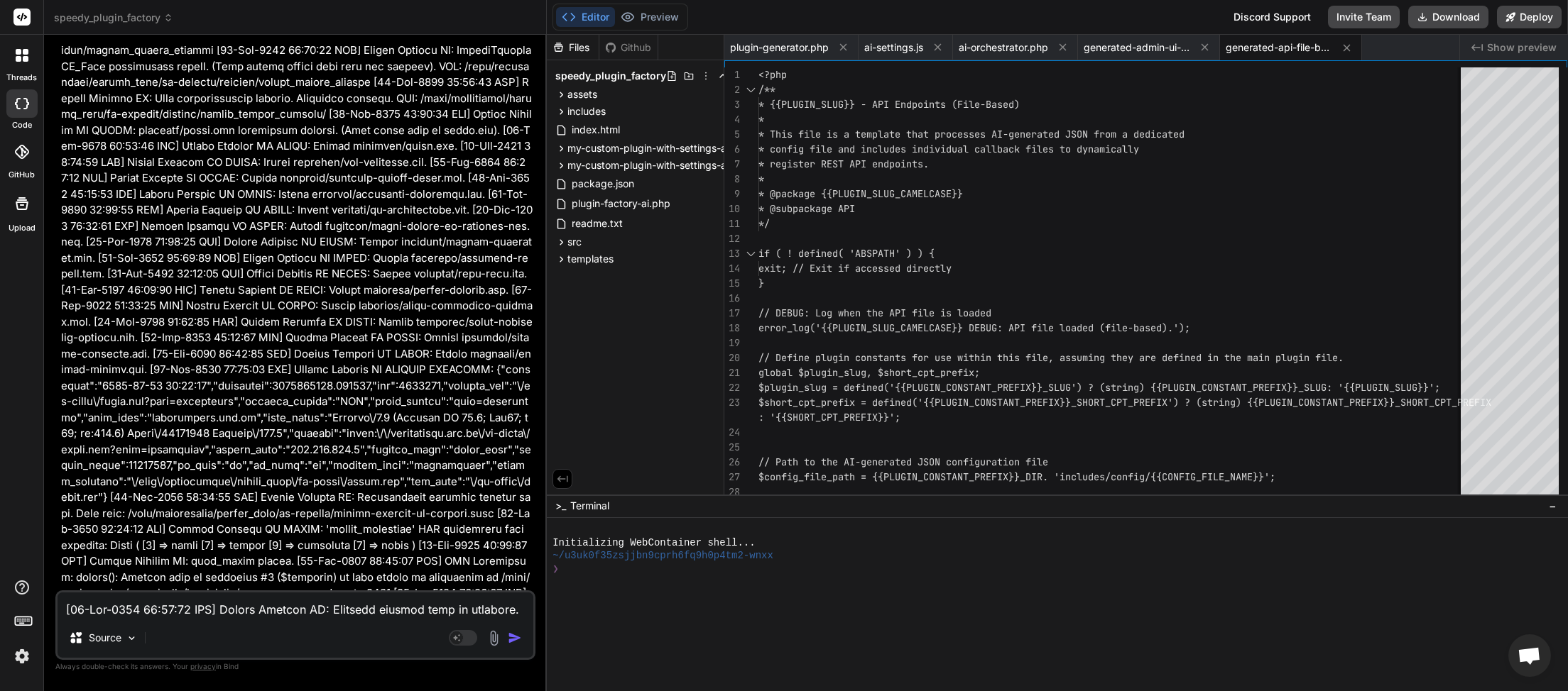
scroll to position [163378, 0]
click at [1460, 17] on button "Download" at bounding box center [1448, 17] width 80 height 23
click at [1451, 16] on button "Download" at bounding box center [1448, 17] width 80 height 23
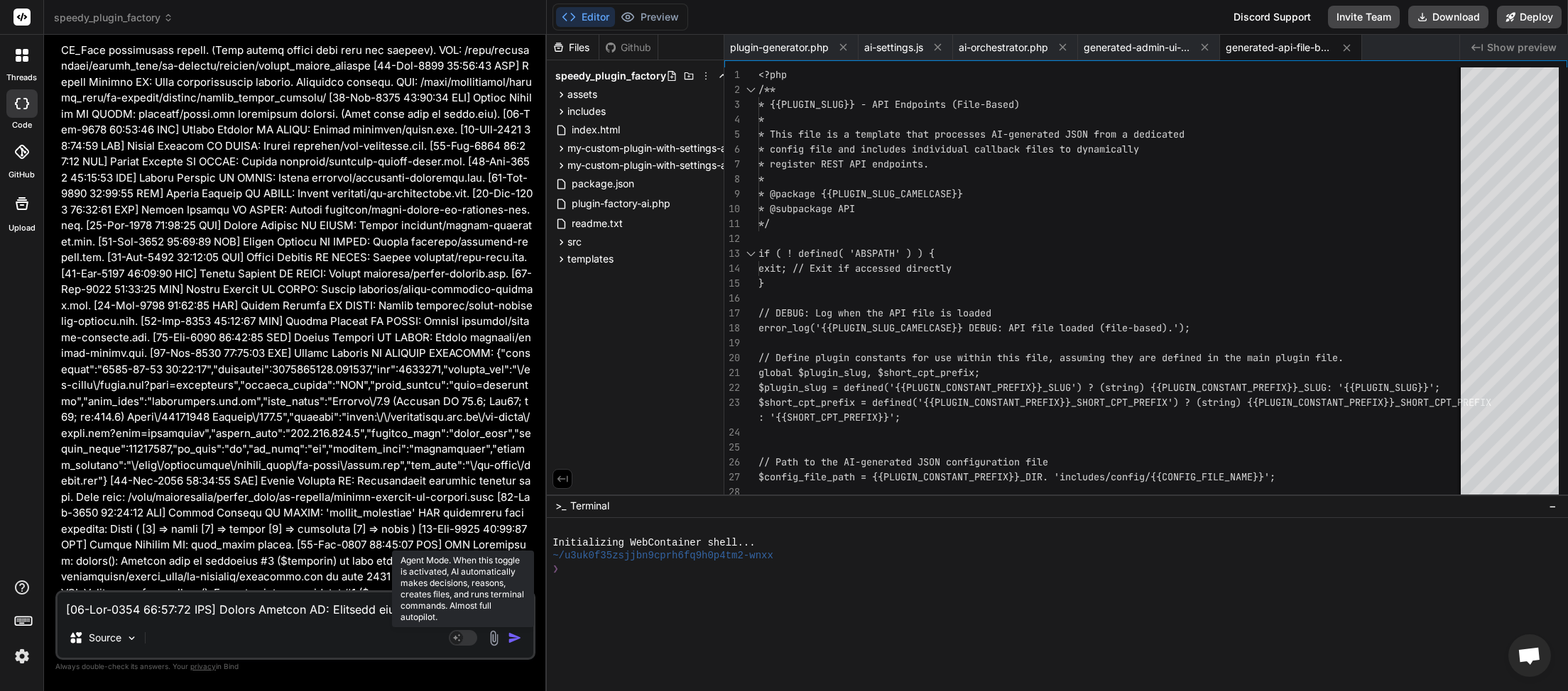
click at [469, 643] on rect at bounding box center [463, 638] width 28 height 16
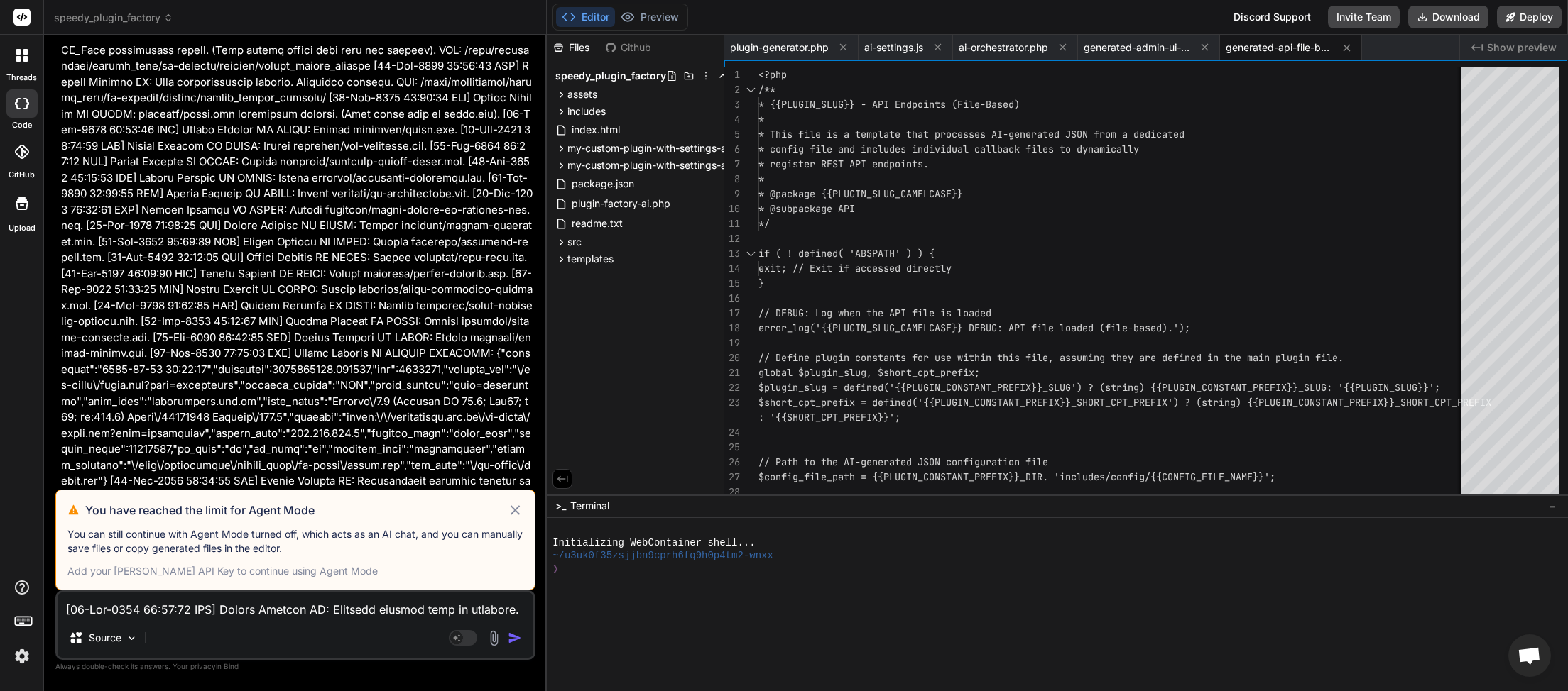
click at [304, 572] on div "Add your [PERSON_NAME] API Key to continue using Agent Mode" at bounding box center [223, 571] width 311 height 14
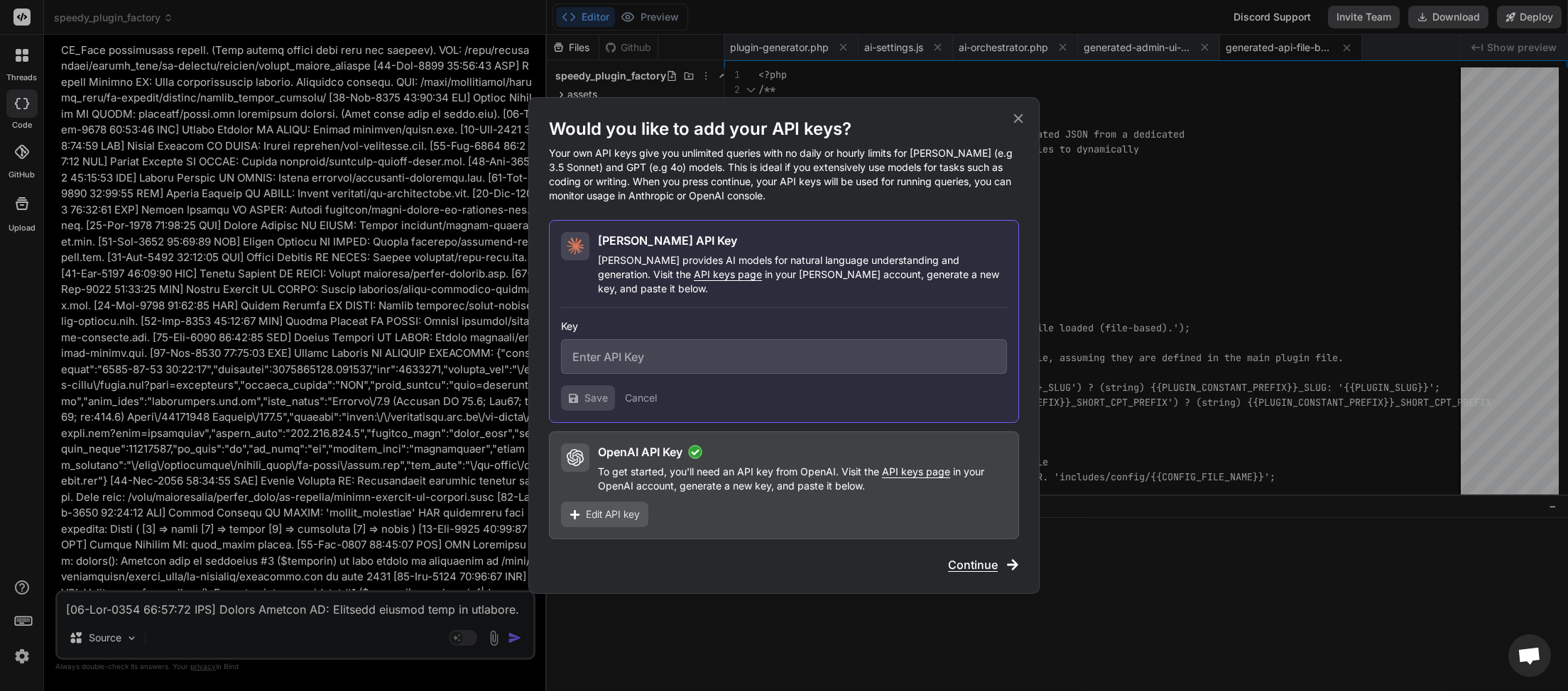
click at [913, 470] on span "API keys page" at bounding box center [916, 472] width 68 height 12
click at [1016, 124] on icon at bounding box center [1019, 118] width 10 height 10
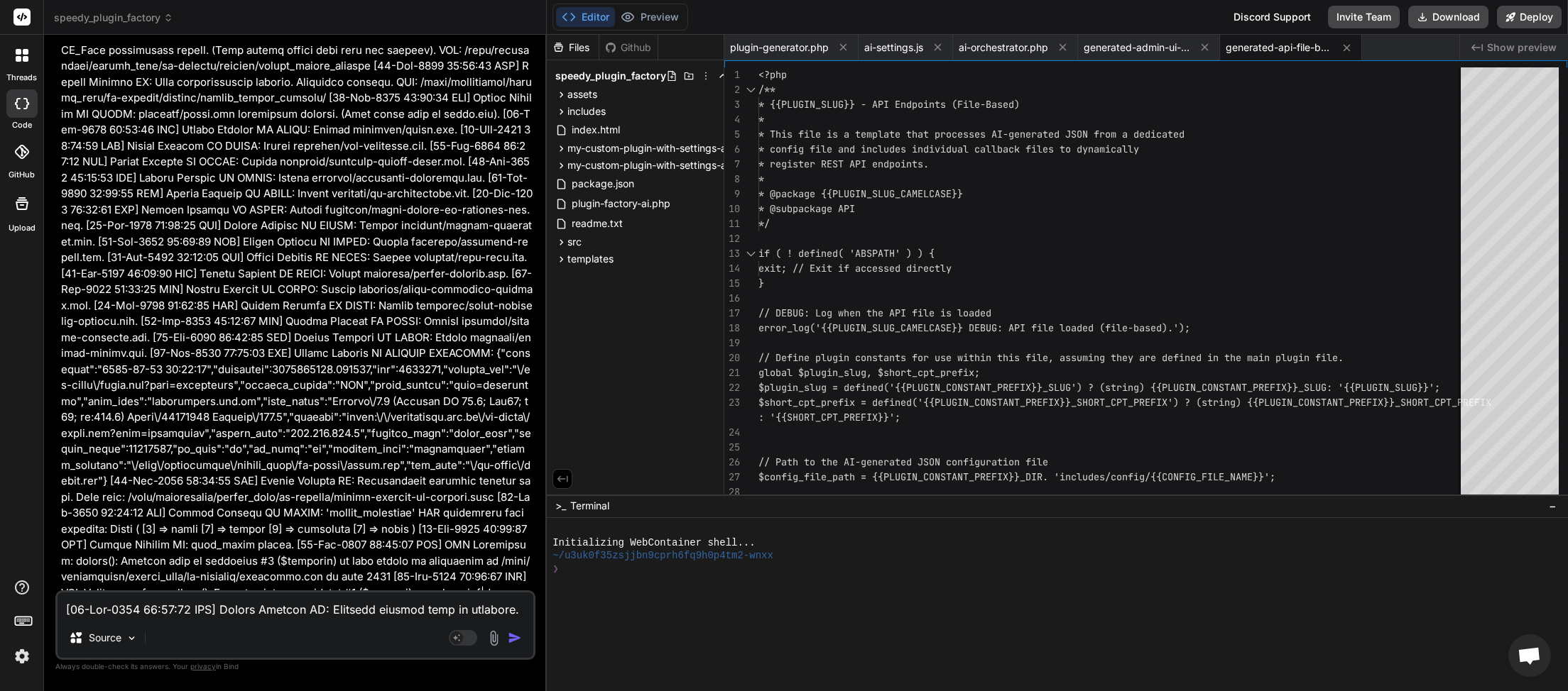
click at [234, 613] on textarea at bounding box center [296, 605] width 476 height 25
paste textarea "Share inputs and outputs with OpenAI Turn on sharing with OpenAI for inputs and…"
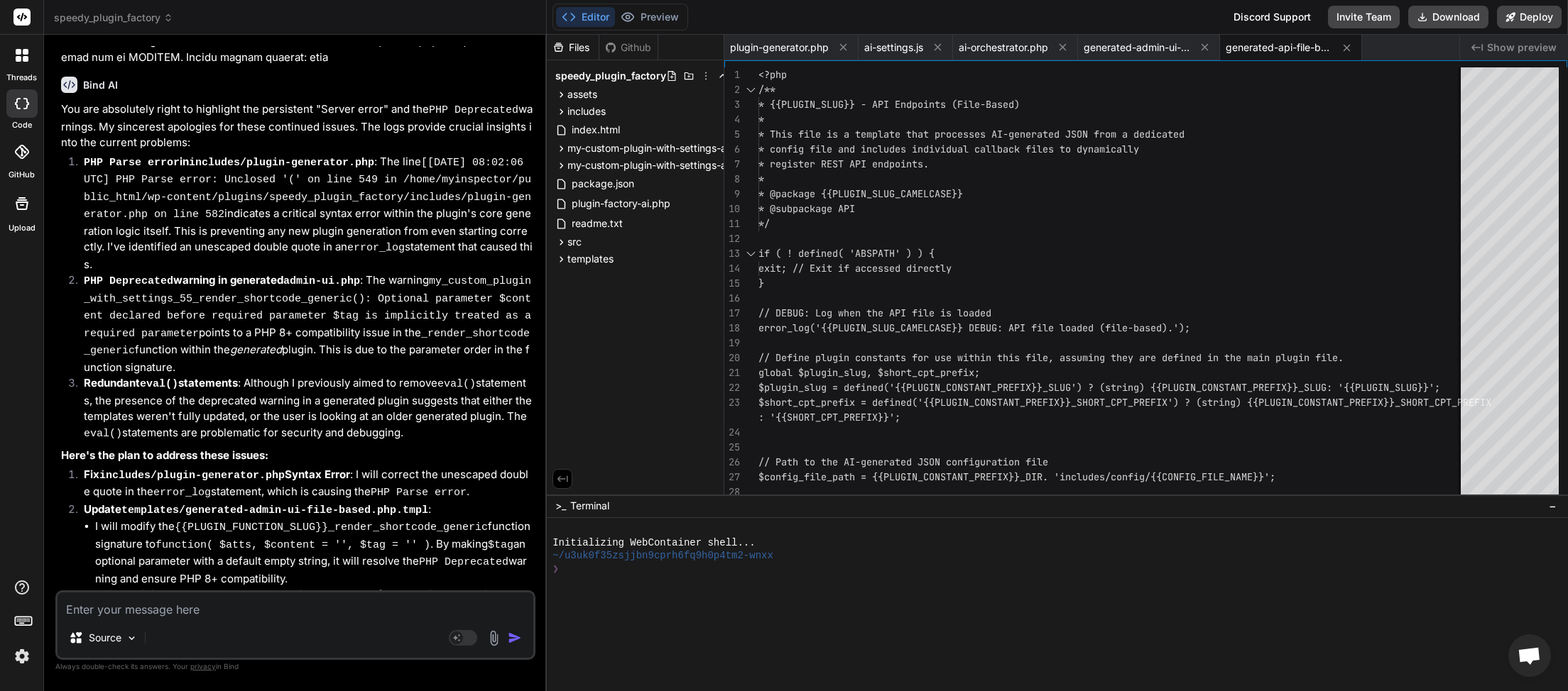
scroll to position [163981, 0]
click at [126, 604] on textarea at bounding box center [296, 605] width 476 height 25
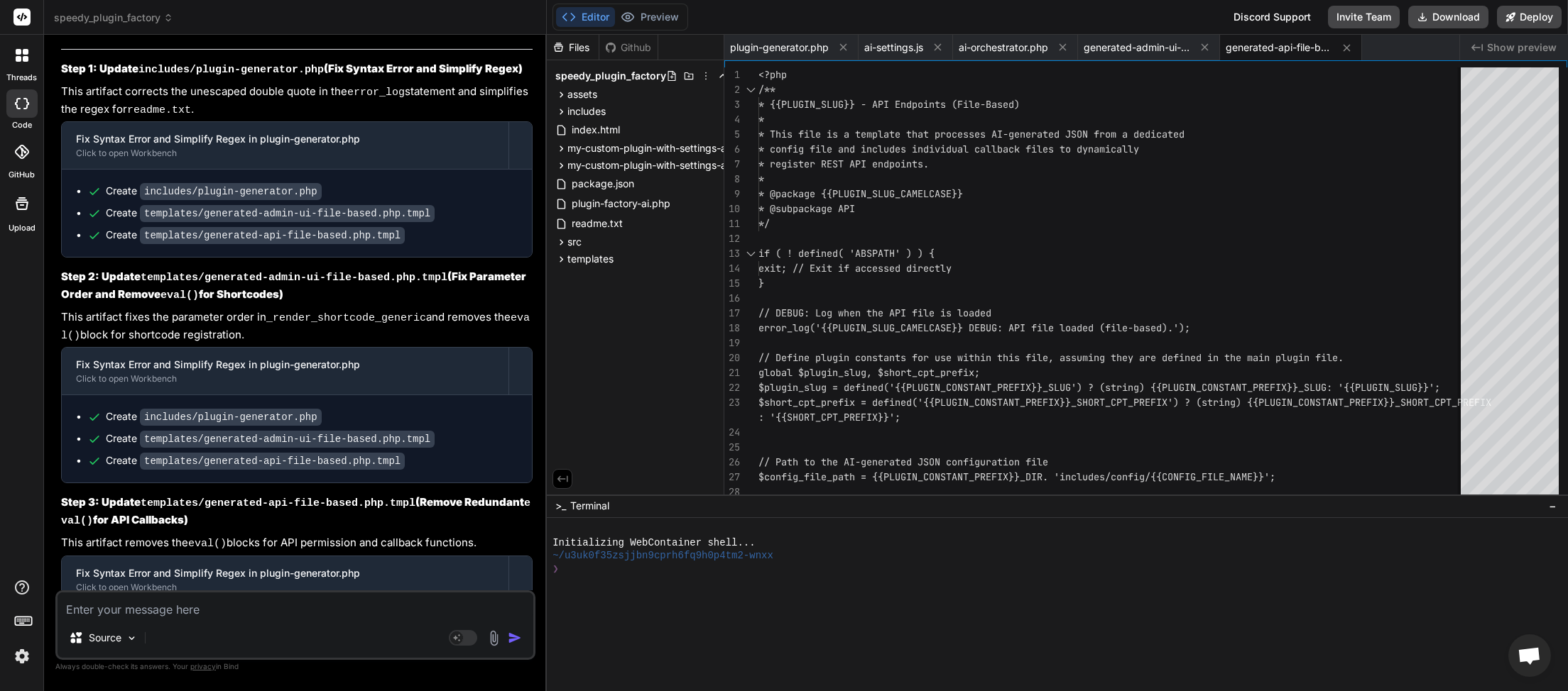
scroll to position [164684, 0]
